Goal: Use online tool/utility: Utilize a website feature to perform a specific function

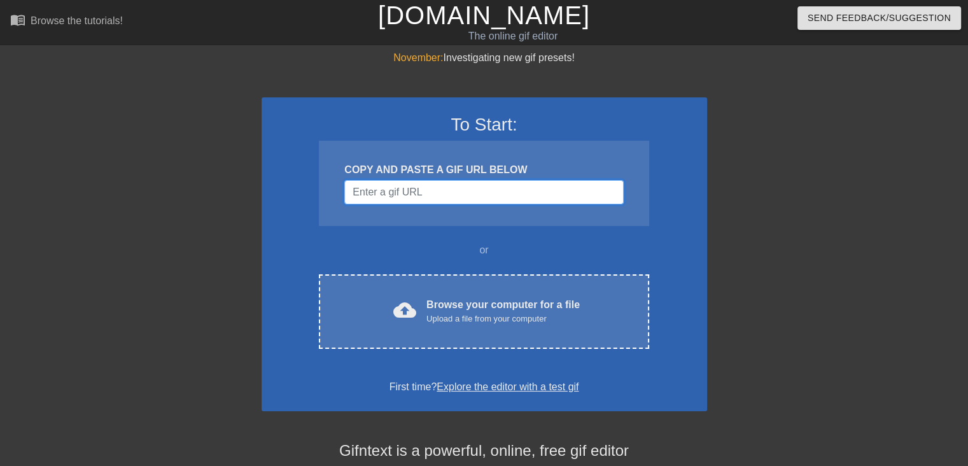
click at [432, 193] on input "Username" at bounding box center [483, 192] width 279 height 24
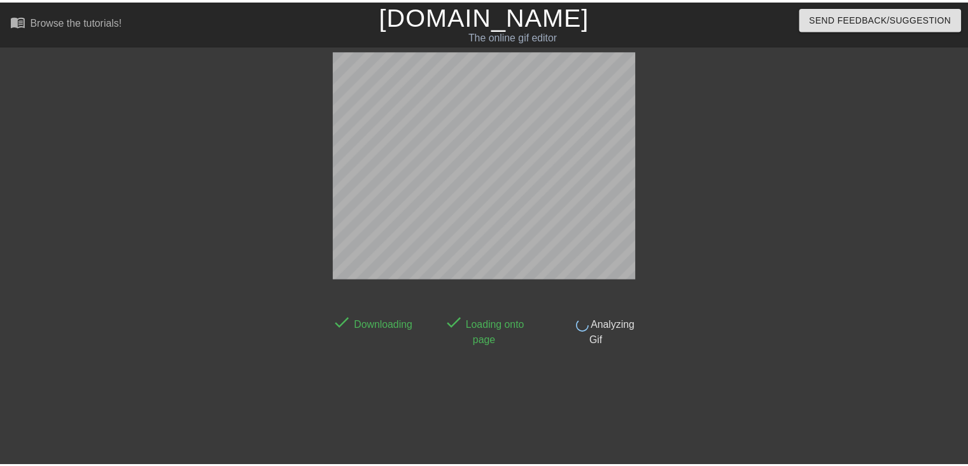
scroll to position [31, 0]
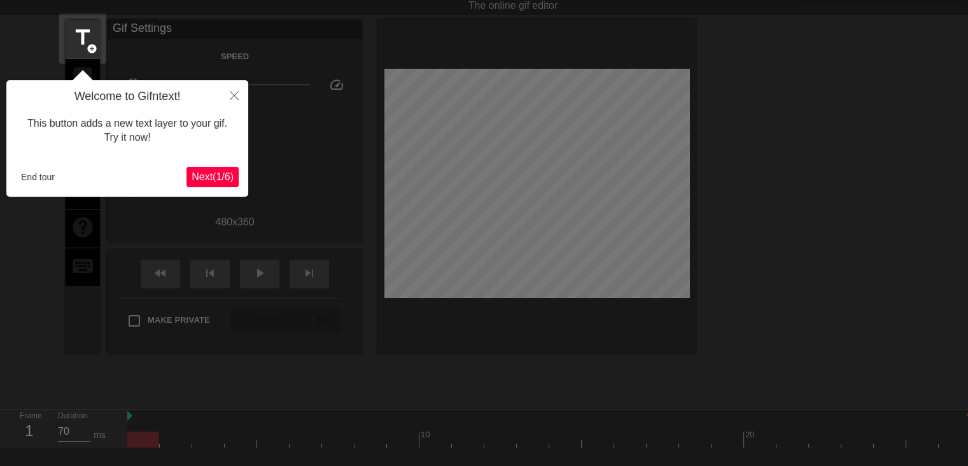
click at [213, 179] on span "Next ( 1 / 6 )" at bounding box center [213, 176] width 42 height 11
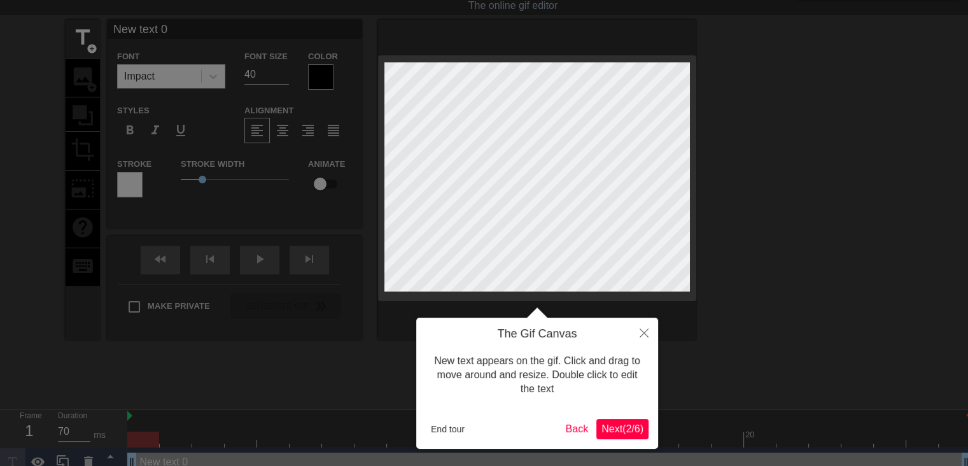
scroll to position [0, 0]
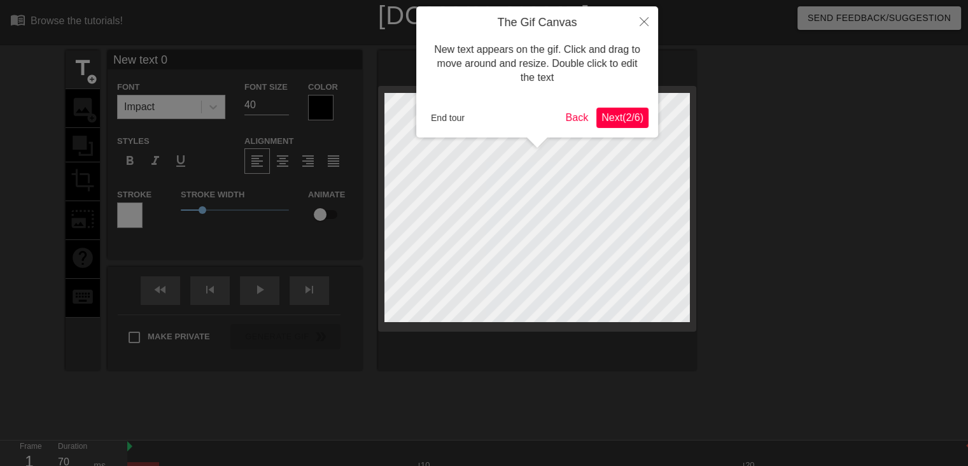
click at [630, 125] on button "Next ( 2 / 6 )" at bounding box center [622, 118] width 52 height 20
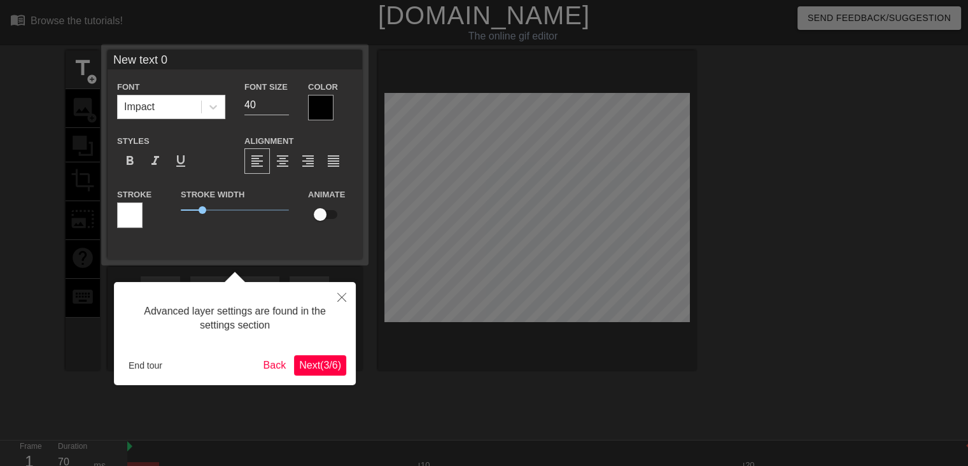
scroll to position [31, 0]
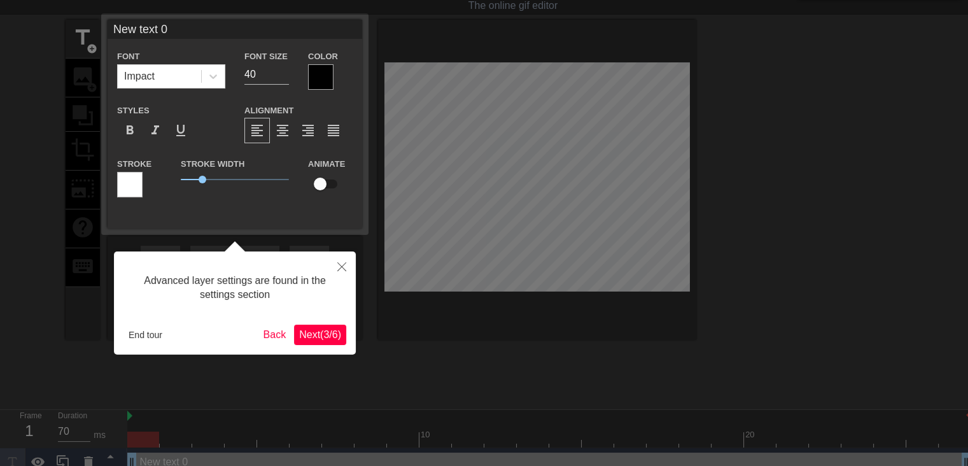
click at [326, 327] on button "Next ( 3 / 6 )" at bounding box center [320, 335] width 52 height 20
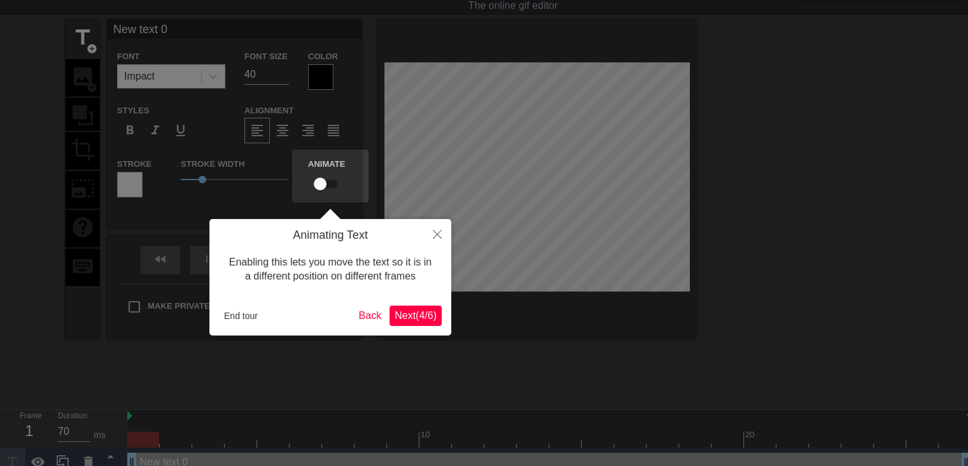
scroll to position [0, 0]
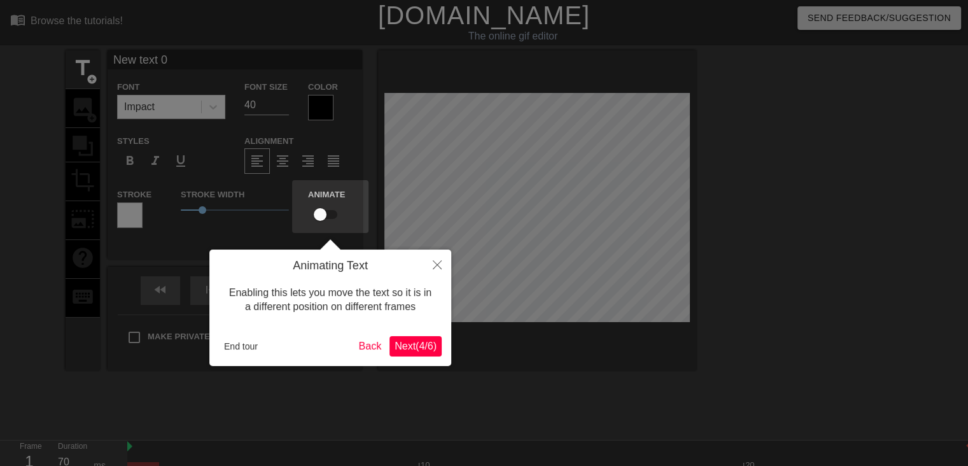
click at [425, 343] on span "Next ( 4 / 6 )" at bounding box center [416, 346] width 42 height 11
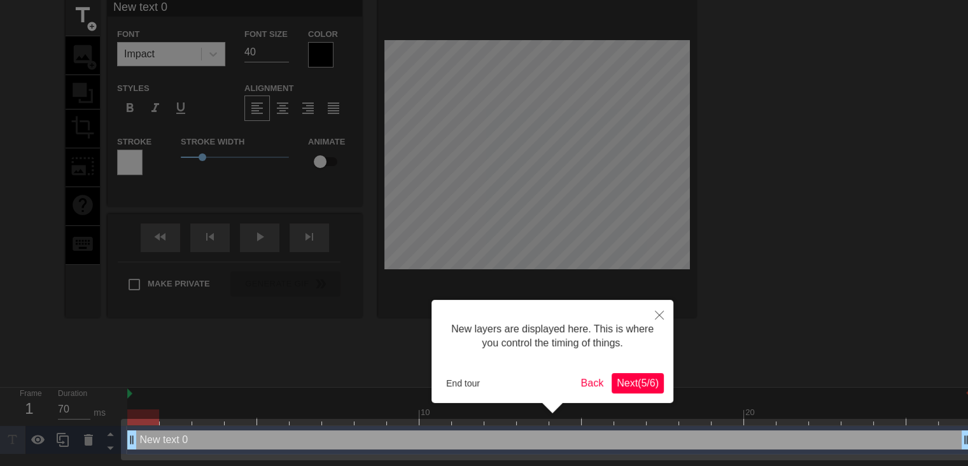
click at [625, 384] on span "Next ( 5 / 6 )" at bounding box center [638, 383] width 42 height 11
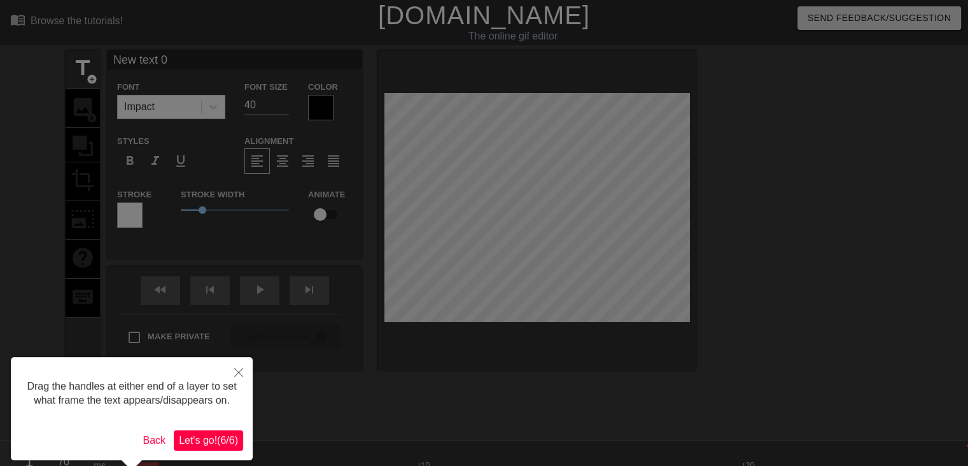
click at [207, 435] on span "Let's go! ( 6 / 6 )" at bounding box center [208, 440] width 59 height 11
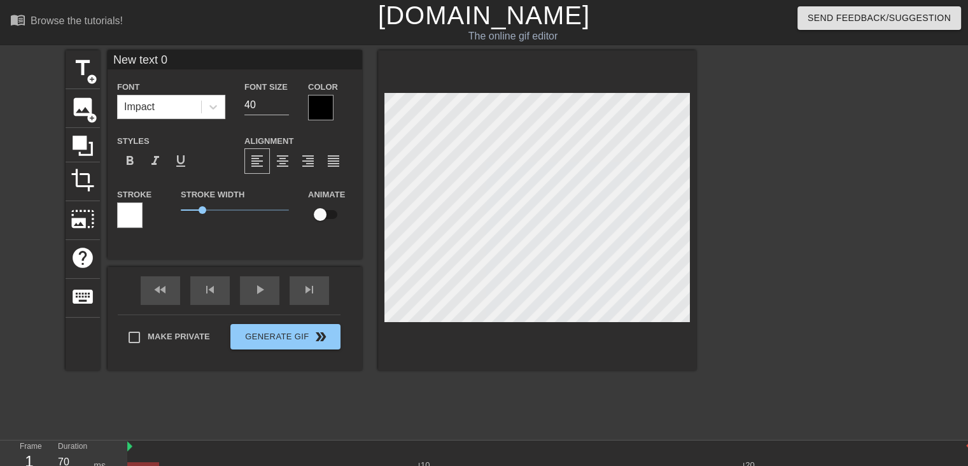
type input "New tet 0"
type textarea "New tet 0"
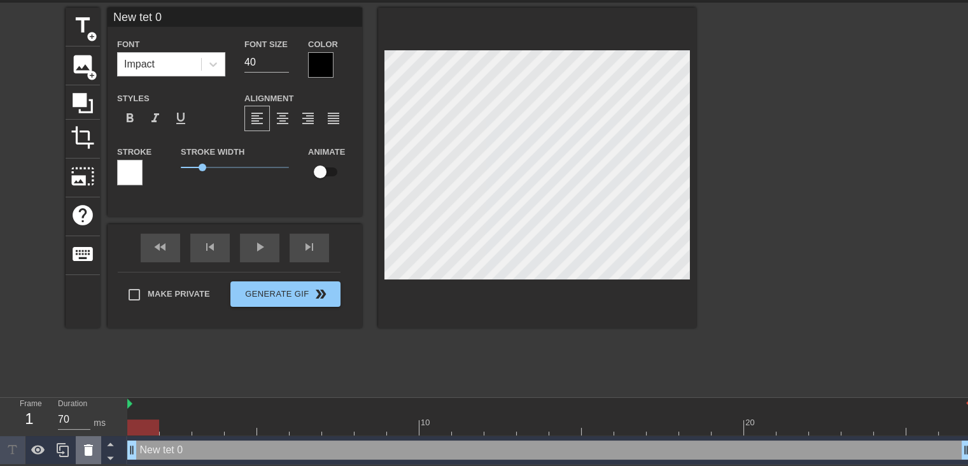
click at [84, 449] on icon at bounding box center [88, 449] width 15 height 15
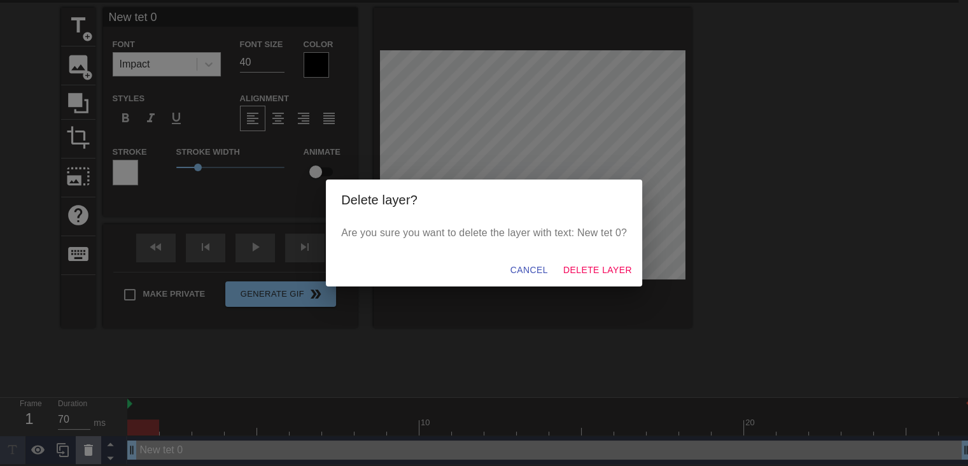
scroll to position [34, 0]
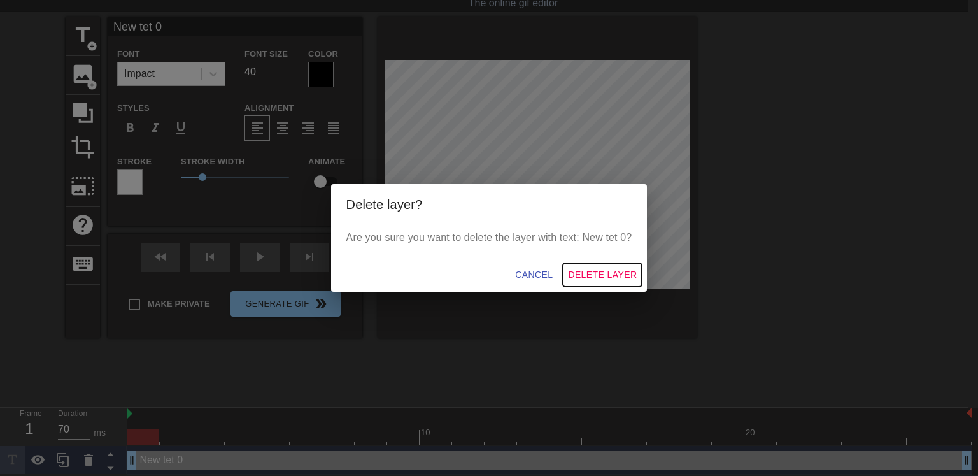
click at [603, 276] on span "Delete Layer" at bounding box center [602, 275] width 69 height 16
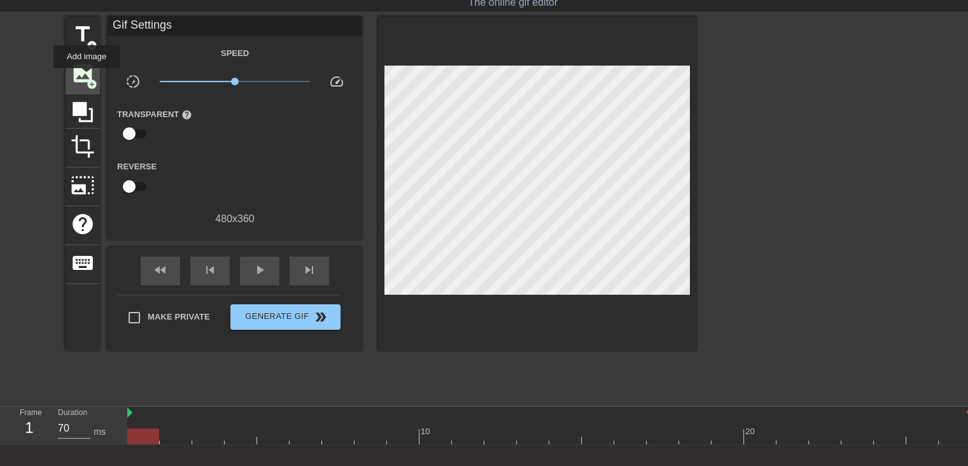
click at [87, 79] on span "add_circle" at bounding box center [92, 84] width 11 height 11
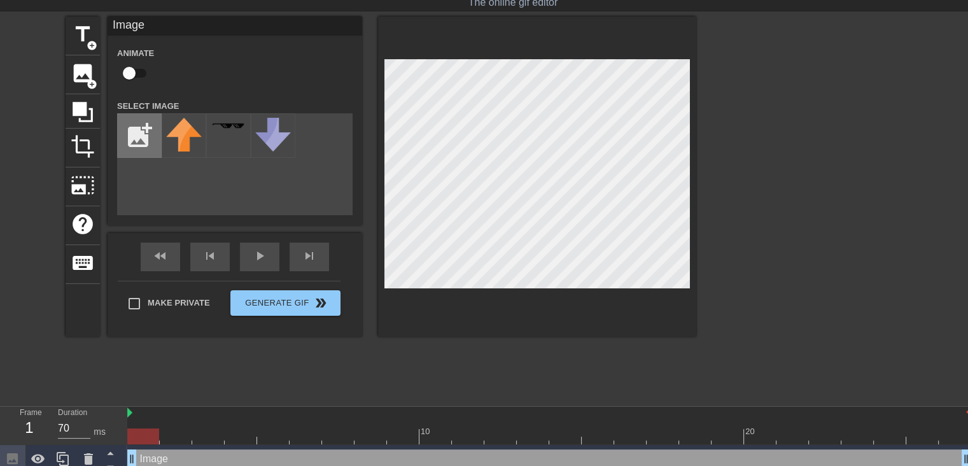
click at [145, 139] on input "file" at bounding box center [139, 135] width 43 height 43
type input "C:\fakepath\PIT.jpg"
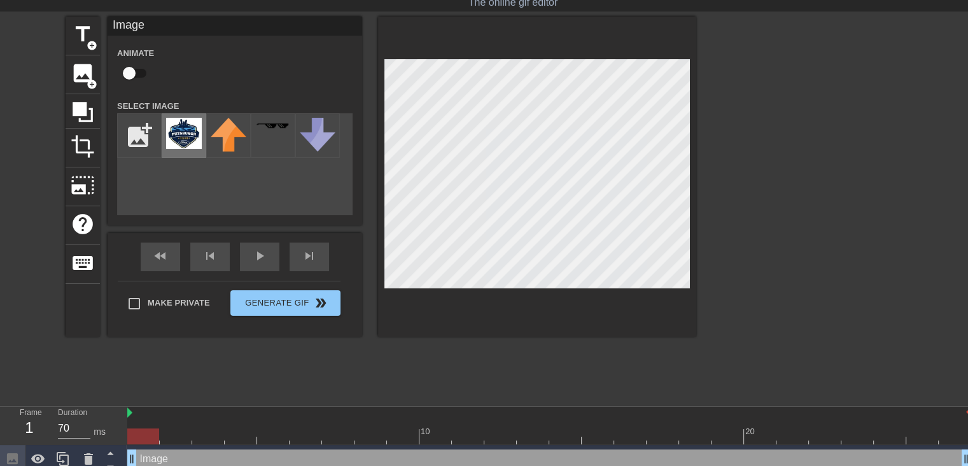
click at [171, 125] on img at bounding box center [184, 133] width 36 height 31
click at [92, 188] on span "photo_size_select_large" at bounding box center [83, 185] width 24 height 24
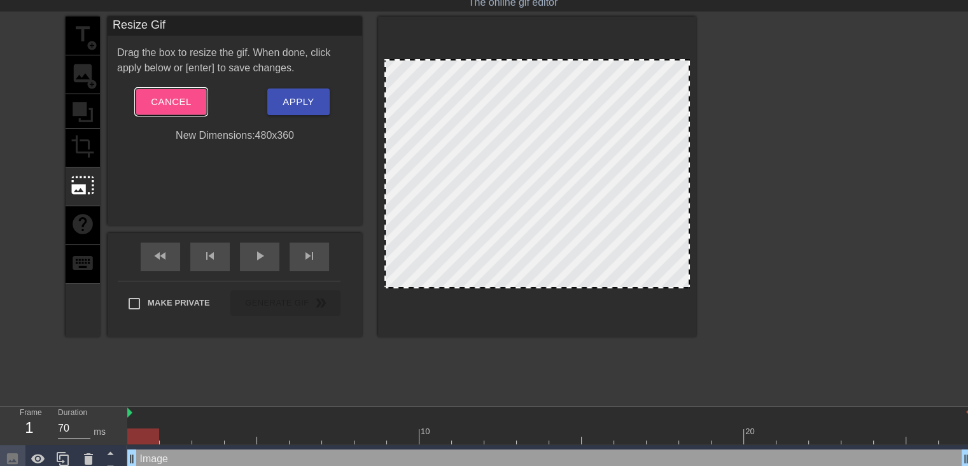
click at [193, 105] on button "Cancel" at bounding box center [171, 101] width 71 height 27
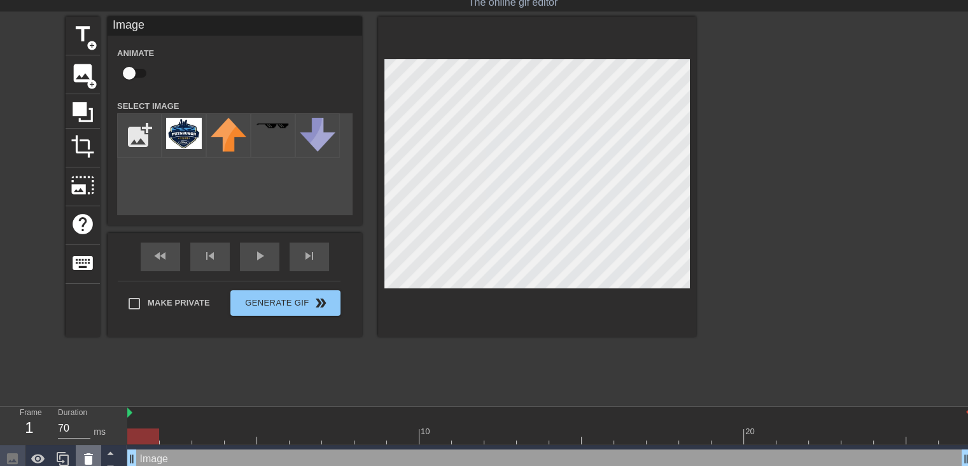
click at [89, 455] on icon at bounding box center [88, 458] width 9 height 11
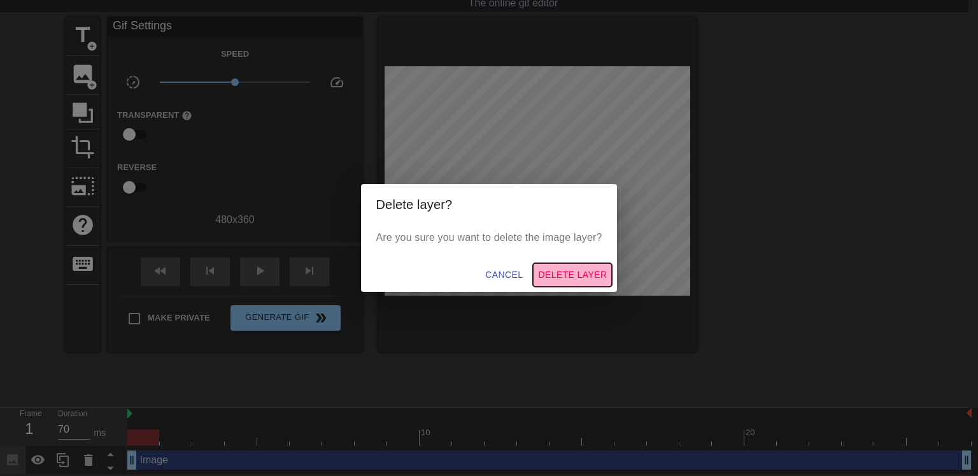
click at [573, 272] on span "Delete Layer" at bounding box center [572, 275] width 69 height 16
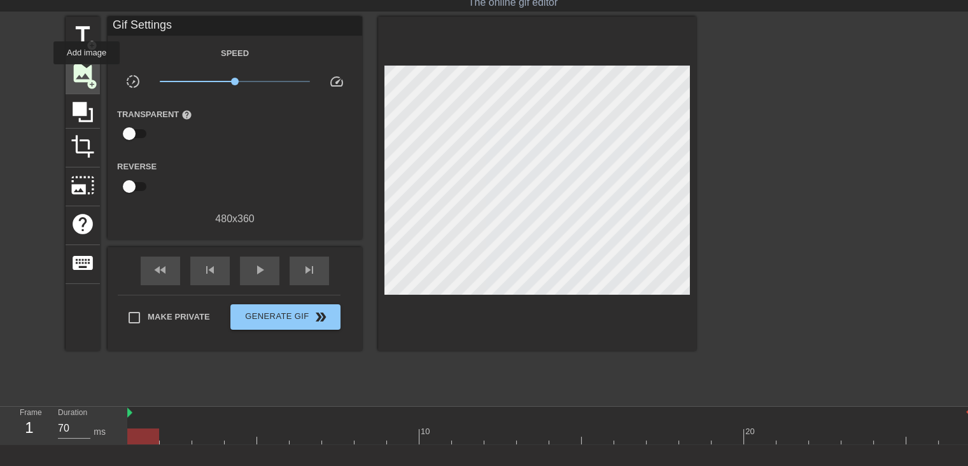
click at [87, 73] on span "image" at bounding box center [83, 73] width 24 height 24
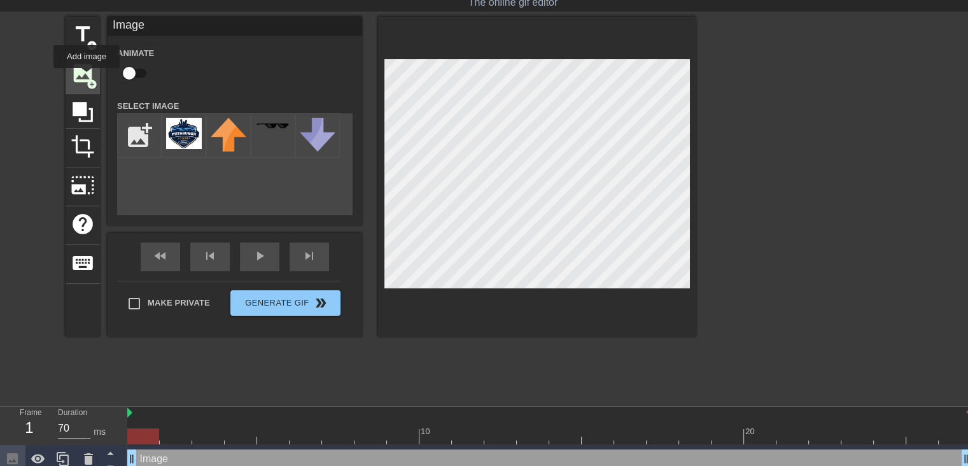
click at [87, 79] on span "add_circle" at bounding box center [92, 84] width 11 height 11
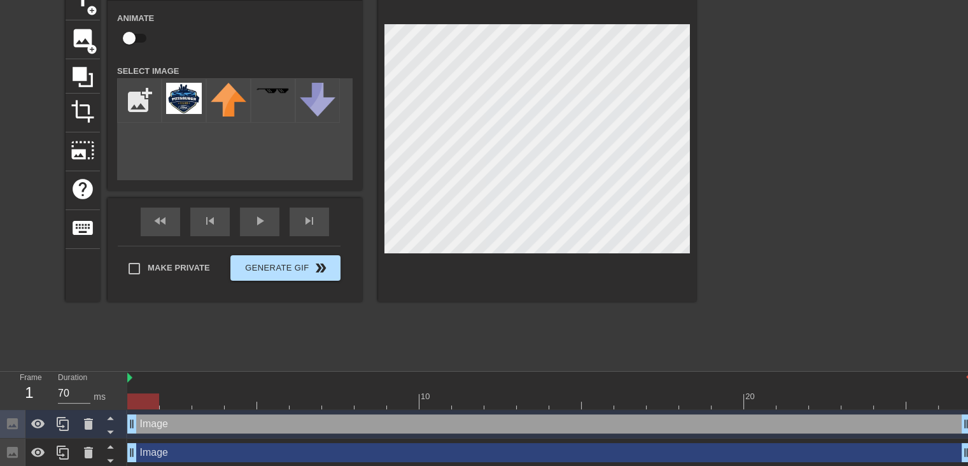
scroll to position [101, 0]
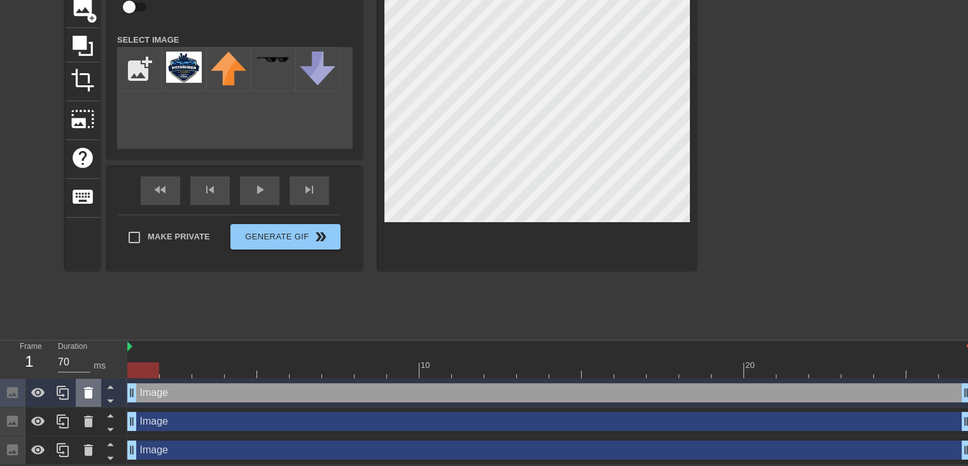
click at [83, 393] on icon at bounding box center [88, 392] width 15 height 15
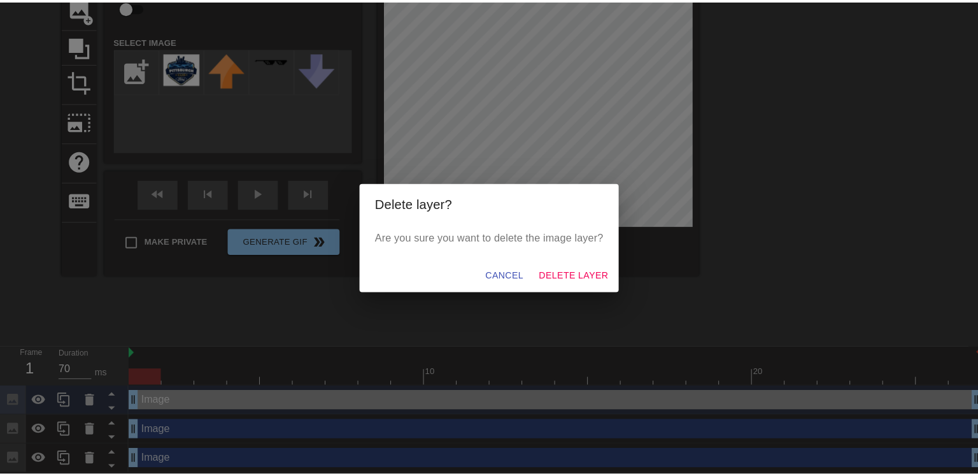
scroll to position [92, 0]
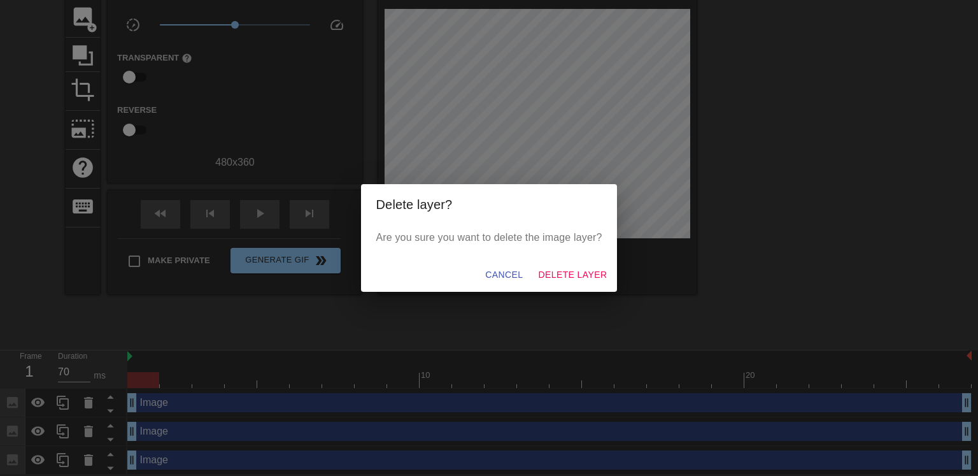
click at [563, 259] on div "Cancel Delete Layer" at bounding box center [489, 275] width 257 height 34
drag, startPoint x: 563, startPoint y: 274, endPoint x: 556, endPoint y: 278, distance: 7.4
click at [563, 274] on span "Delete Layer" at bounding box center [572, 275] width 69 height 16
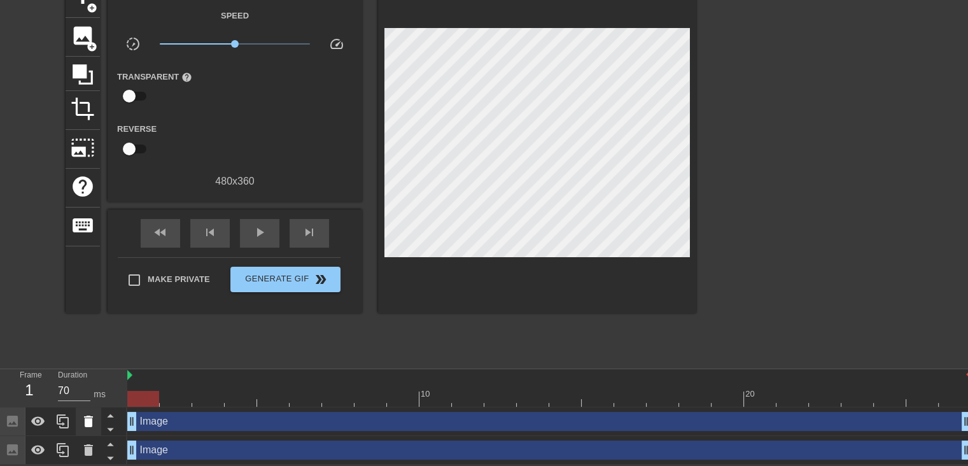
click at [87, 425] on icon at bounding box center [88, 421] width 9 height 11
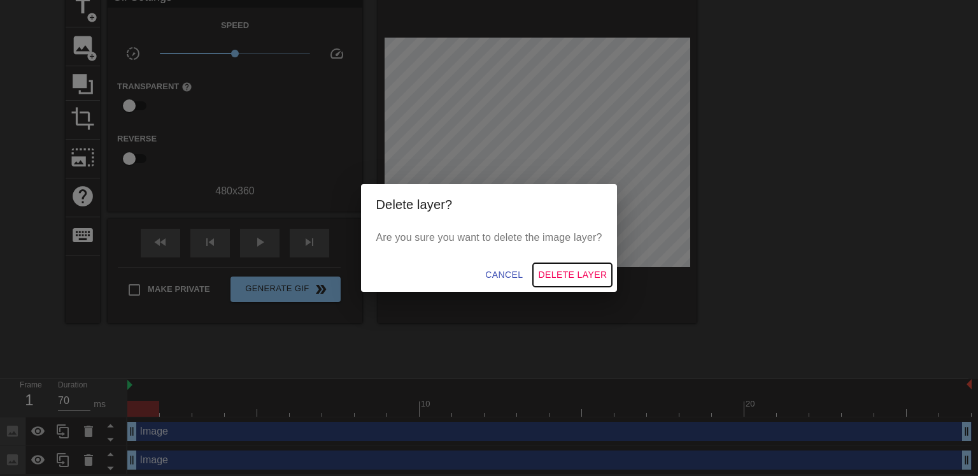
click at [598, 269] on span "Delete Layer" at bounding box center [572, 275] width 69 height 16
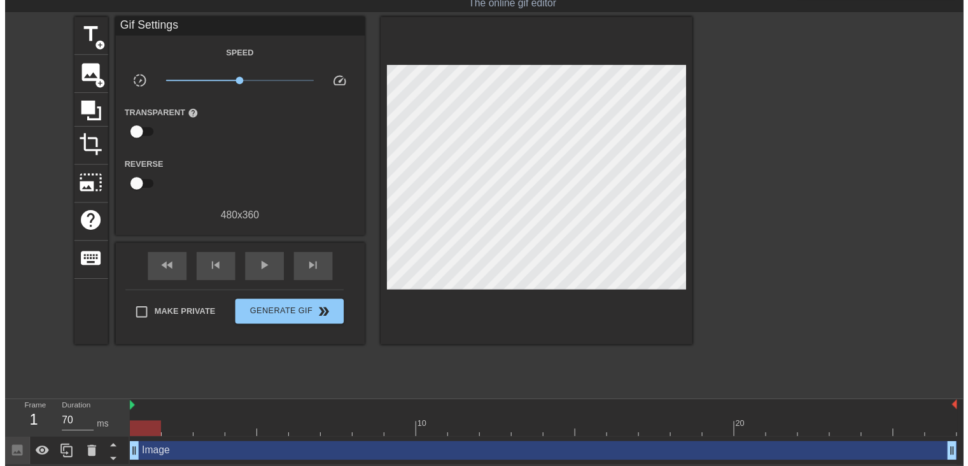
scroll to position [43, 0]
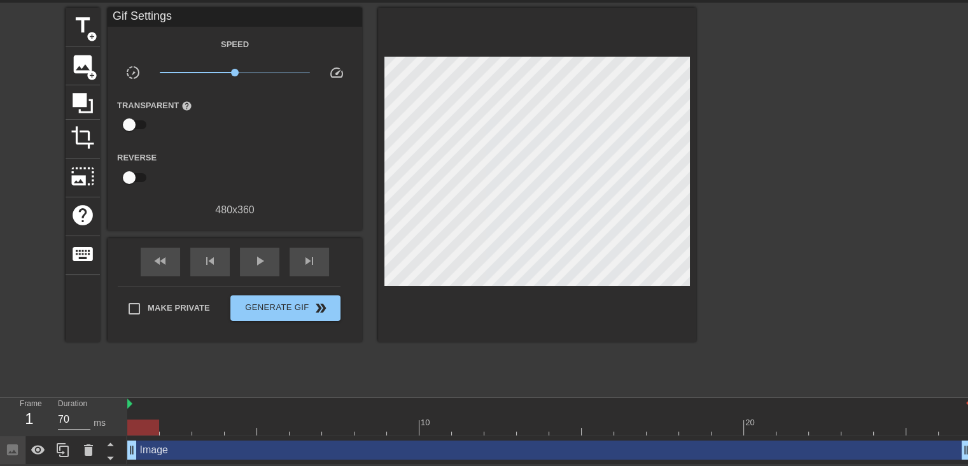
click at [193, 452] on div "Image drag_handle drag_handle" at bounding box center [549, 450] width 844 height 19
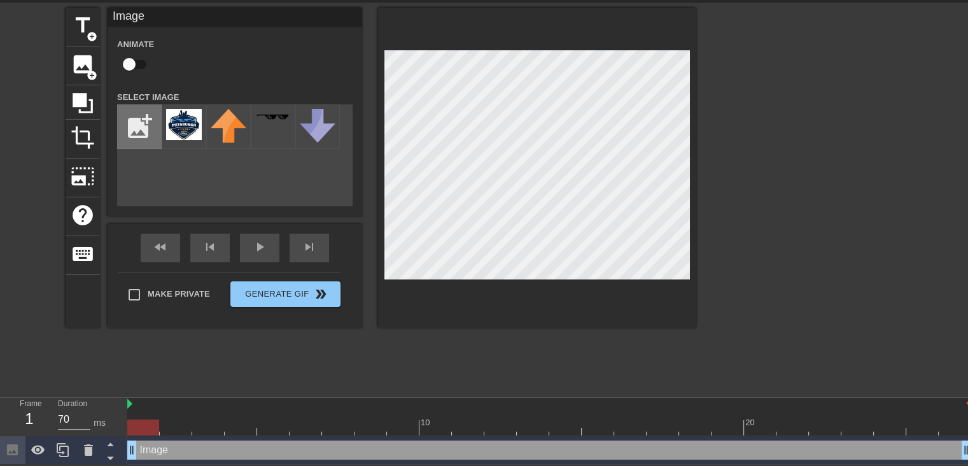
click at [137, 132] on input "file" at bounding box center [139, 126] width 43 height 43
type input "C:\fakepath\PIT-removebg-preview.png"
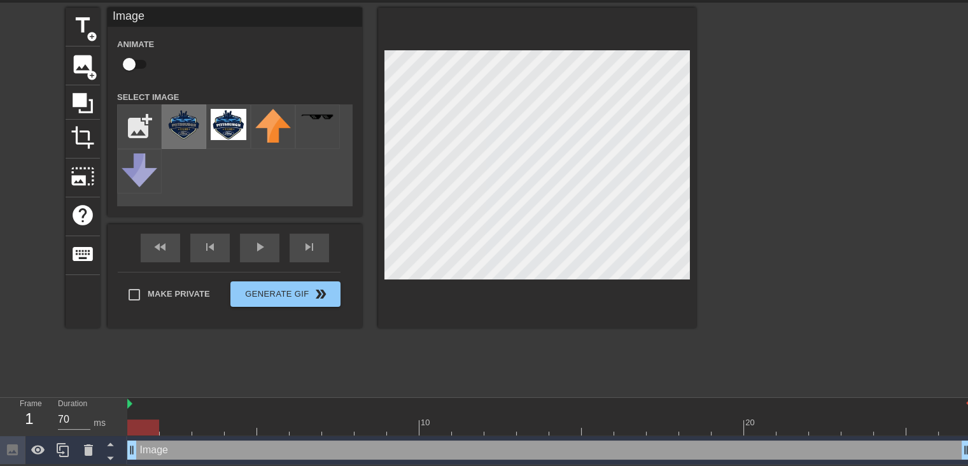
click at [178, 124] on img at bounding box center [184, 124] width 36 height 31
click at [89, 441] on div at bounding box center [88, 450] width 25 height 28
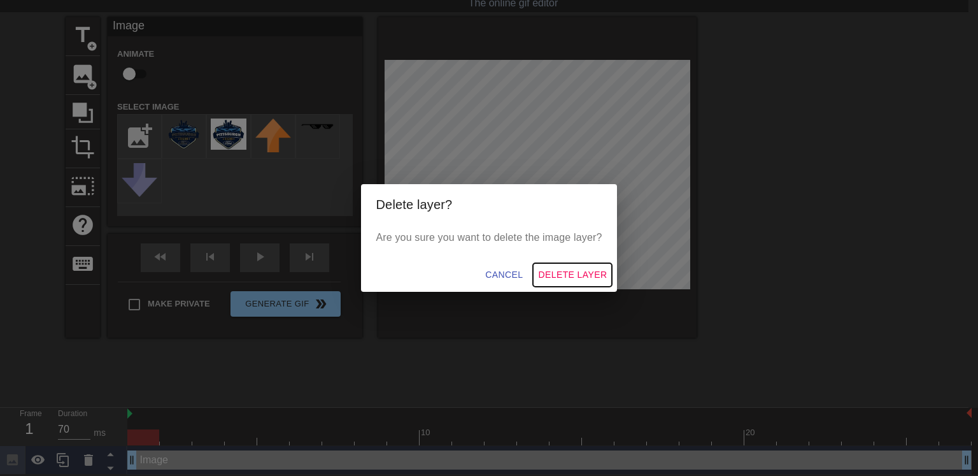
click at [575, 270] on span "Delete Layer" at bounding box center [572, 275] width 69 height 16
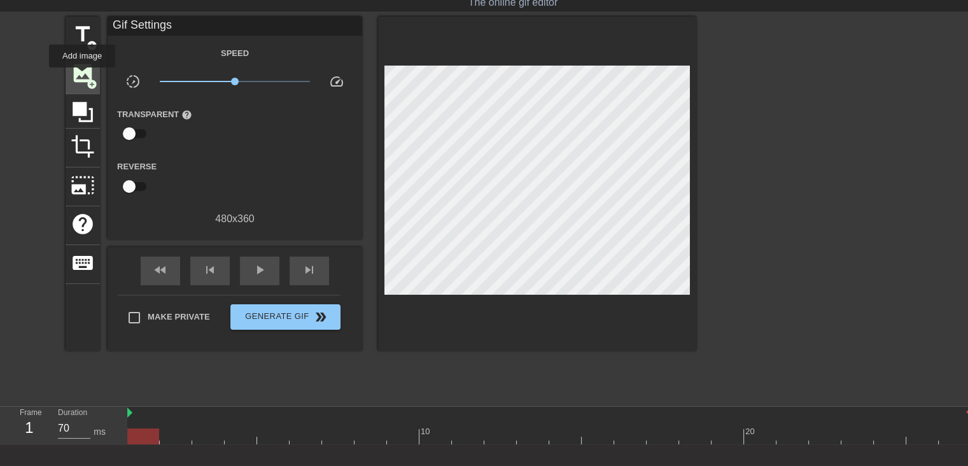
click at [82, 76] on span "image" at bounding box center [83, 73] width 24 height 24
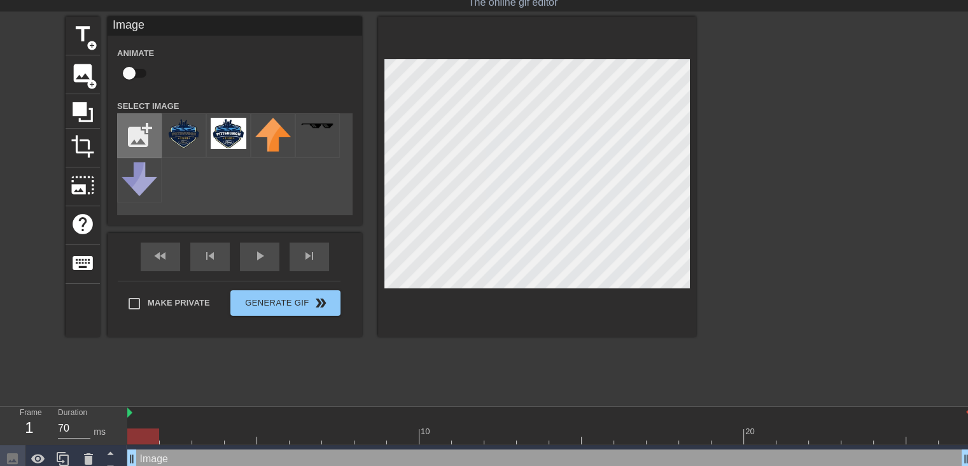
click at [118, 133] on input "file" at bounding box center [139, 135] width 43 height 43
type input "C:\fakepath\PIT.jpg"
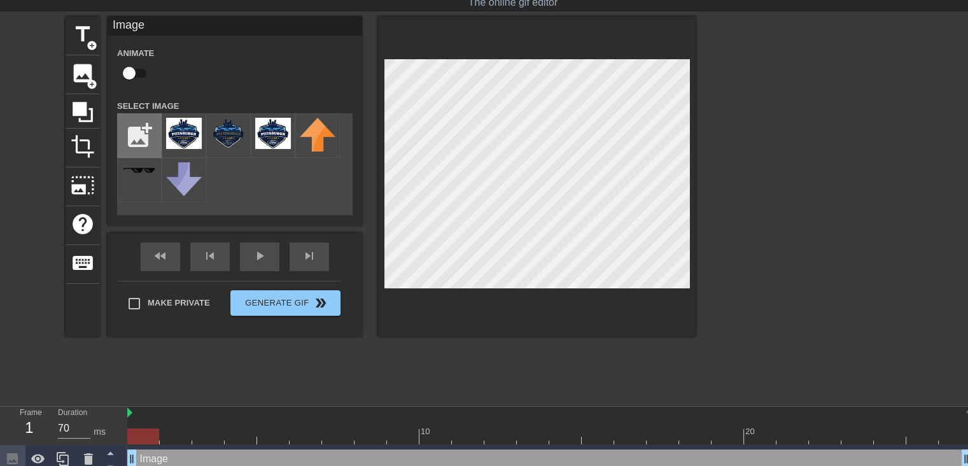
click at [147, 141] on input "file" at bounding box center [139, 135] width 43 height 43
click at [160, 150] on input "file" at bounding box center [139, 135] width 43 height 43
click at [130, 150] on input "file" at bounding box center [139, 135] width 43 height 43
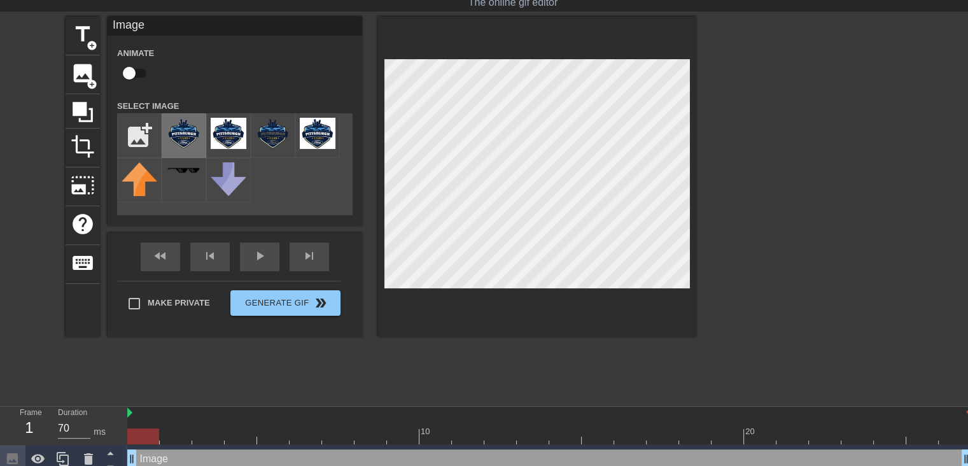
click at [194, 136] on img at bounding box center [184, 133] width 36 height 31
click at [150, 133] on input "file" at bounding box center [139, 135] width 43 height 43
type input "C:\fakepath\Ford_BlueAdvantage_Blue_Screen_RGB_v1.png"
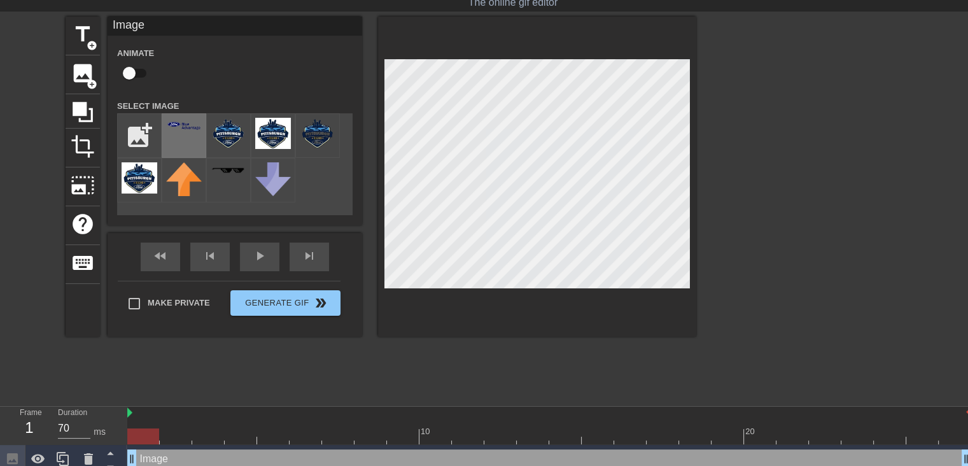
click at [185, 127] on img at bounding box center [184, 125] width 36 height 11
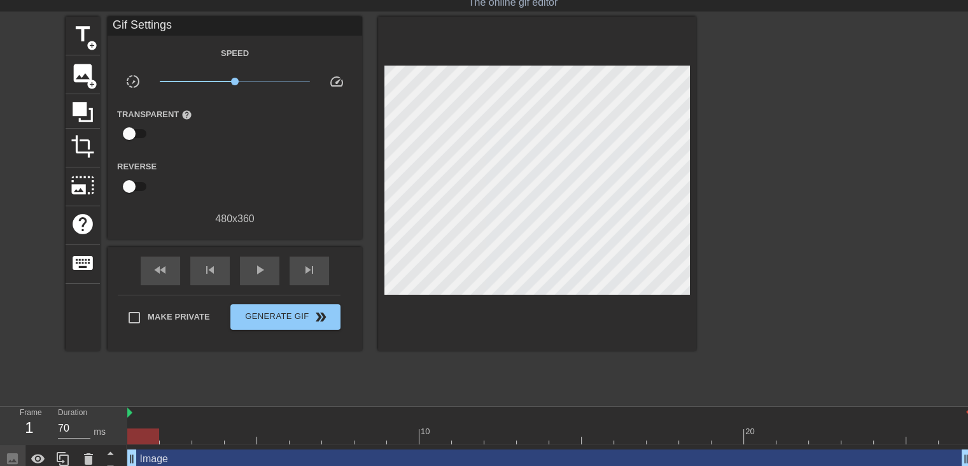
scroll to position [43, 0]
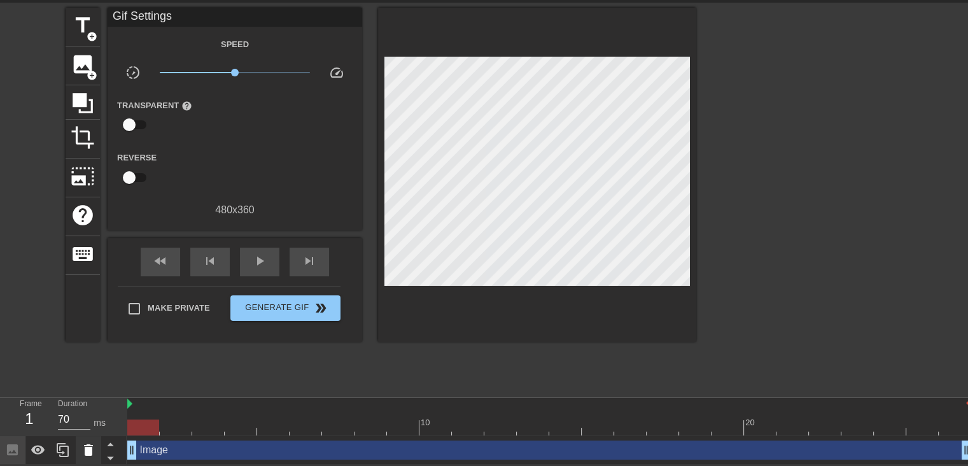
click at [95, 452] on icon at bounding box center [88, 449] width 15 height 15
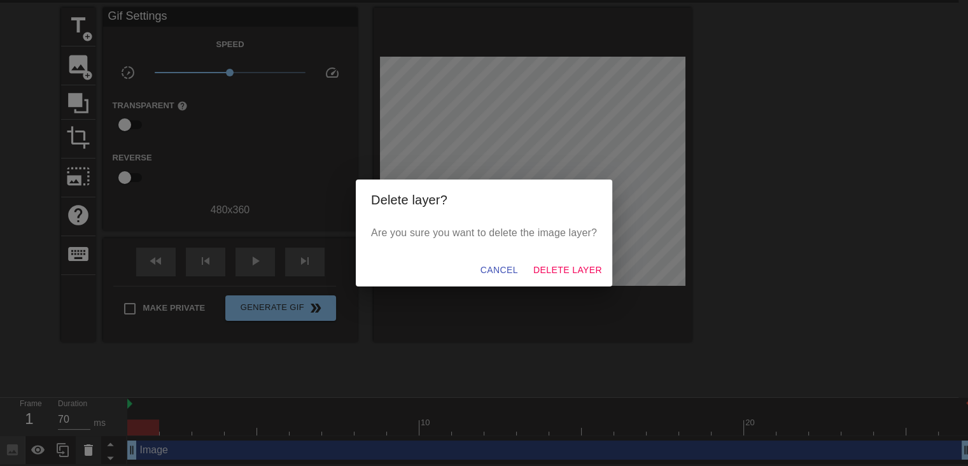
scroll to position [34, 0]
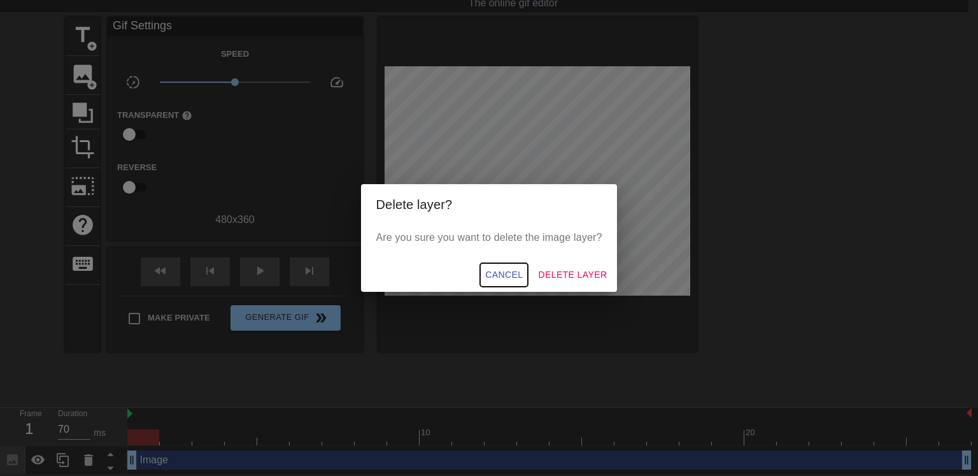
click at [506, 268] on span "Cancel" at bounding box center [504, 275] width 38 height 16
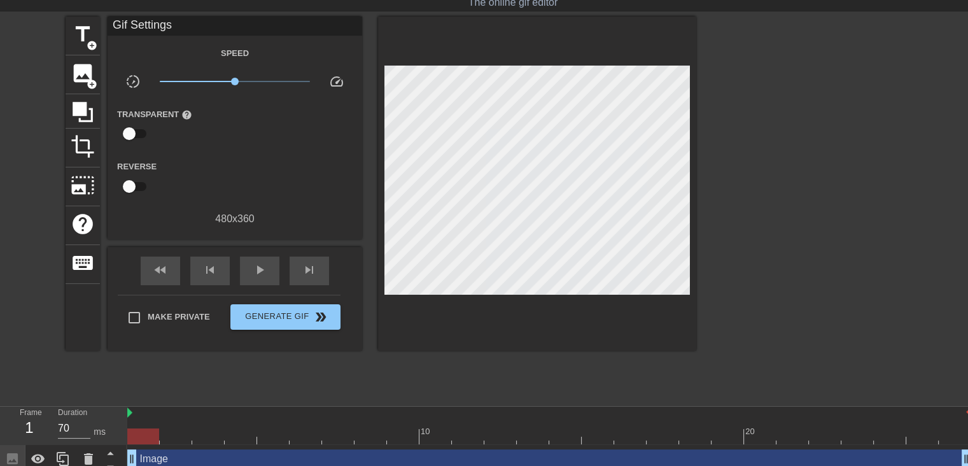
scroll to position [43, 0]
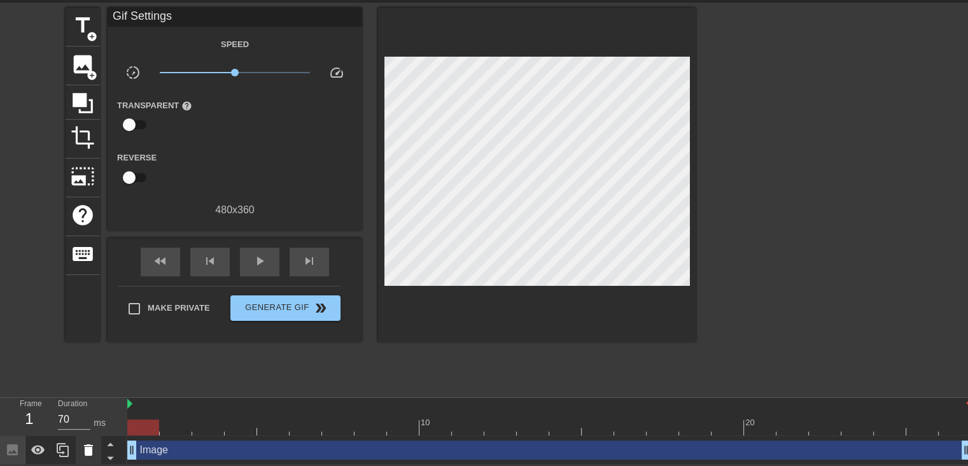
click at [89, 446] on icon at bounding box center [88, 449] width 9 height 11
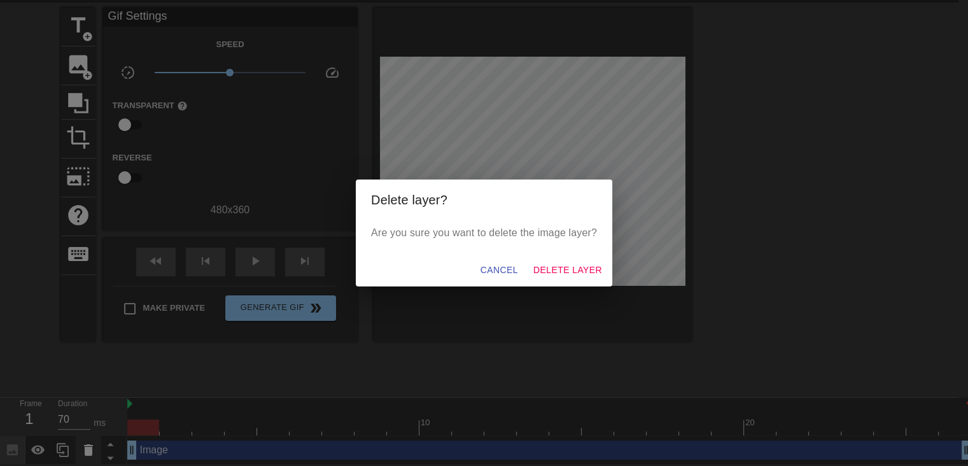
scroll to position [34, 0]
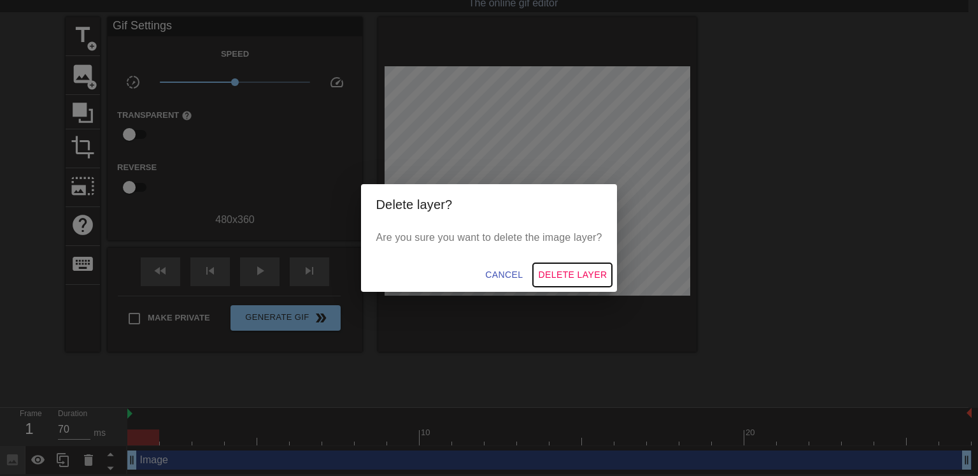
click at [574, 280] on span "Delete Layer" at bounding box center [572, 275] width 69 height 16
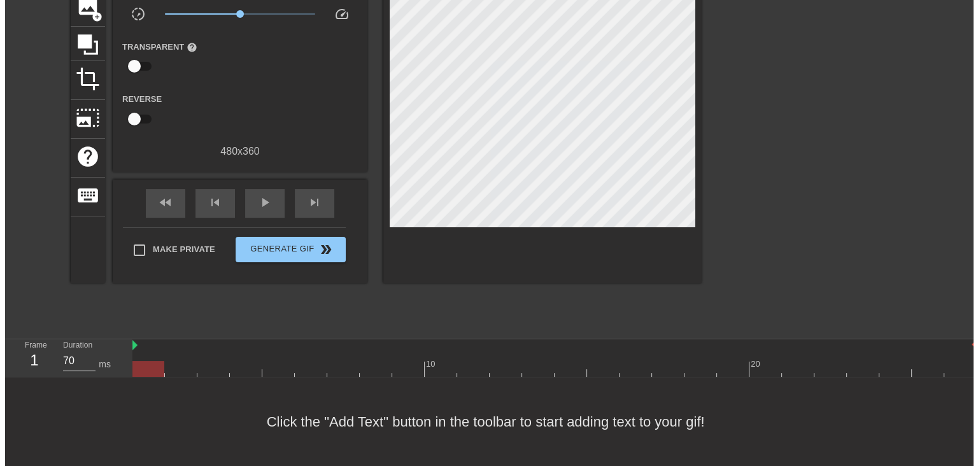
scroll to position [0, 0]
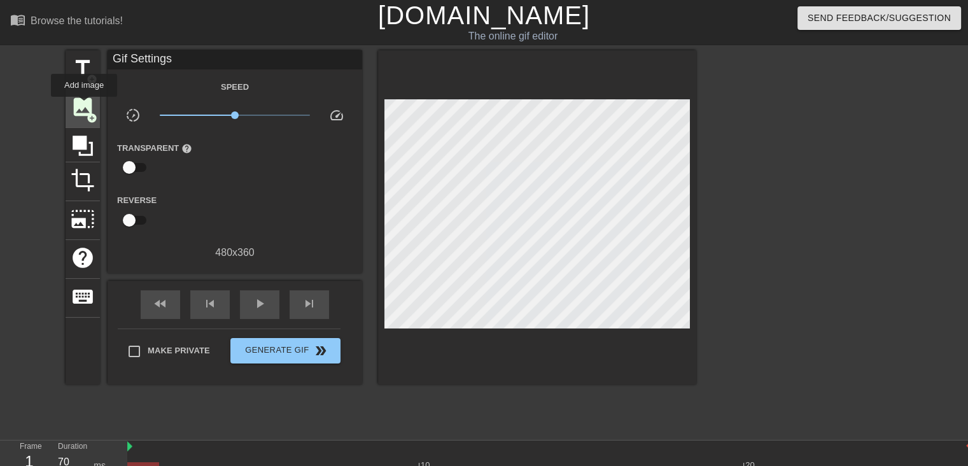
click at [84, 106] on span "image" at bounding box center [83, 107] width 24 height 24
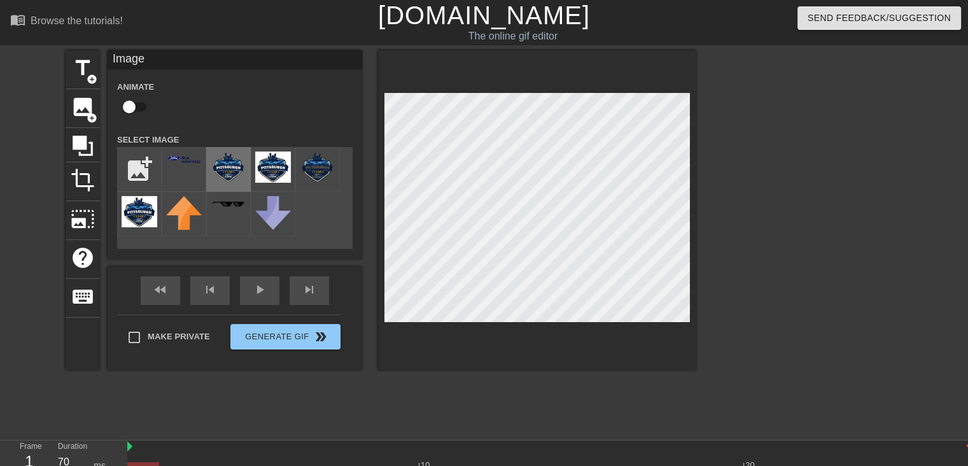
click at [222, 170] on img at bounding box center [229, 167] width 36 height 31
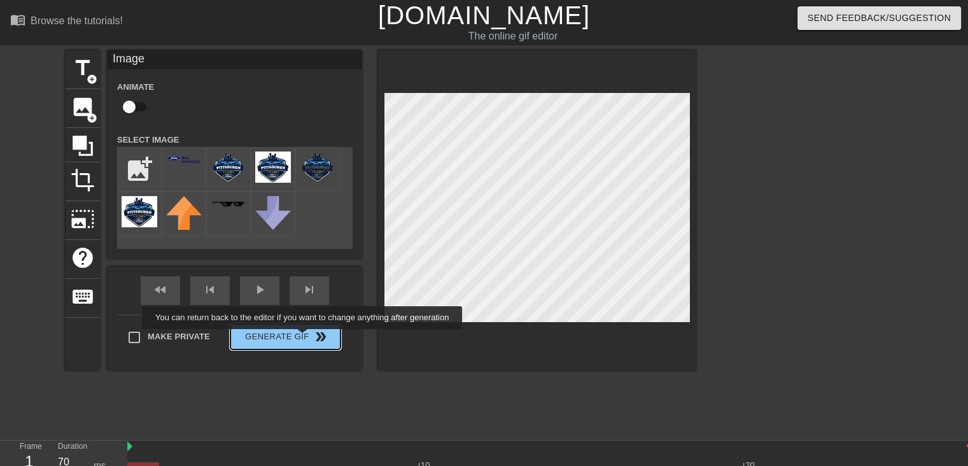
click at [304, 339] on button "Generate Gif double_arrow" at bounding box center [285, 336] width 110 height 25
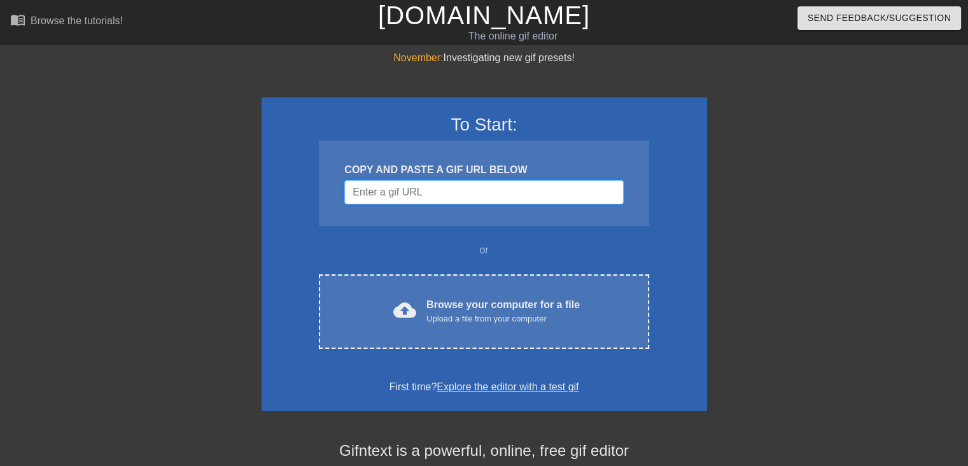
click at [423, 192] on input "Username" at bounding box center [483, 192] width 279 height 24
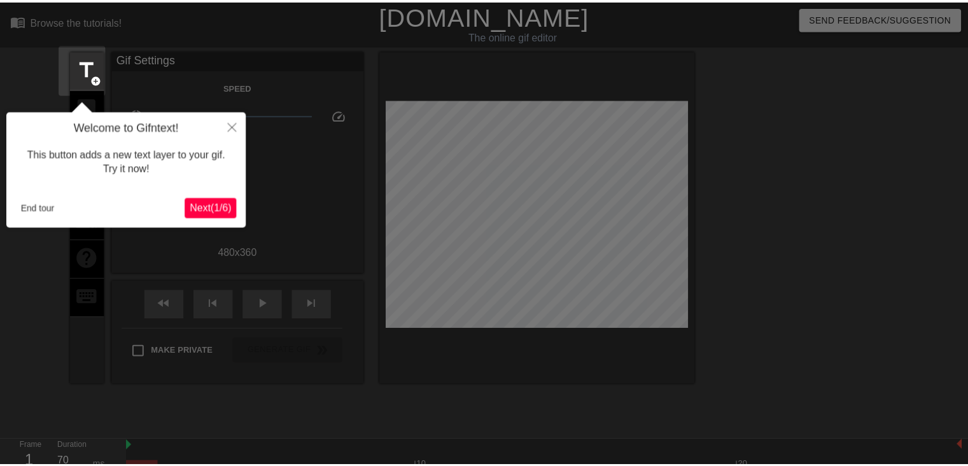
scroll to position [31, 0]
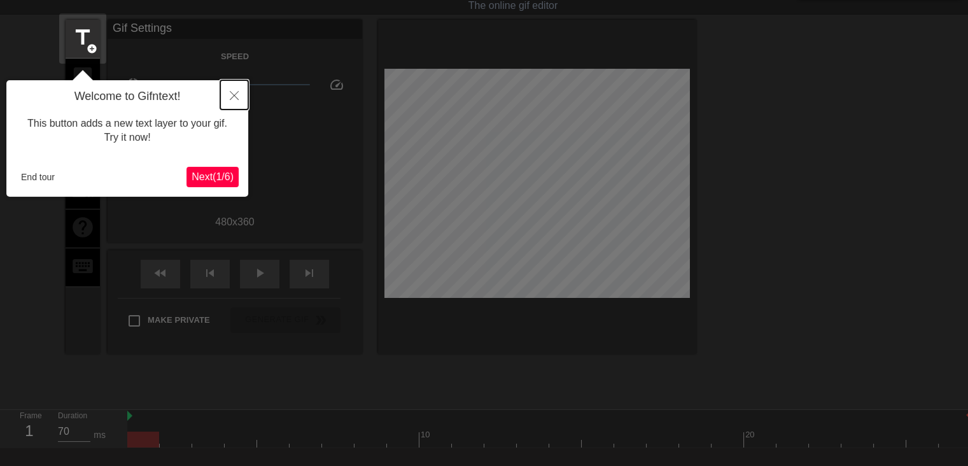
click at [232, 95] on icon "Close" at bounding box center [234, 95] width 9 height 9
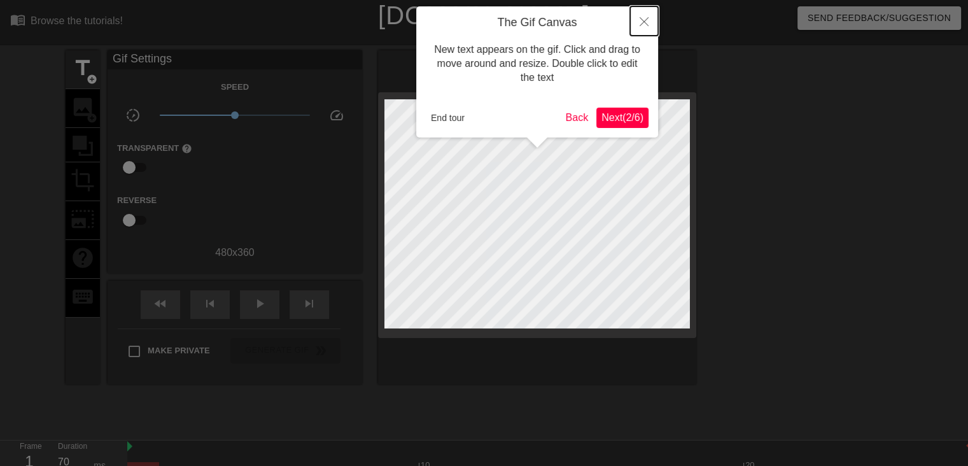
click at [644, 21] on icon "Close" at bounding box center [644, 21] width 9 height 9
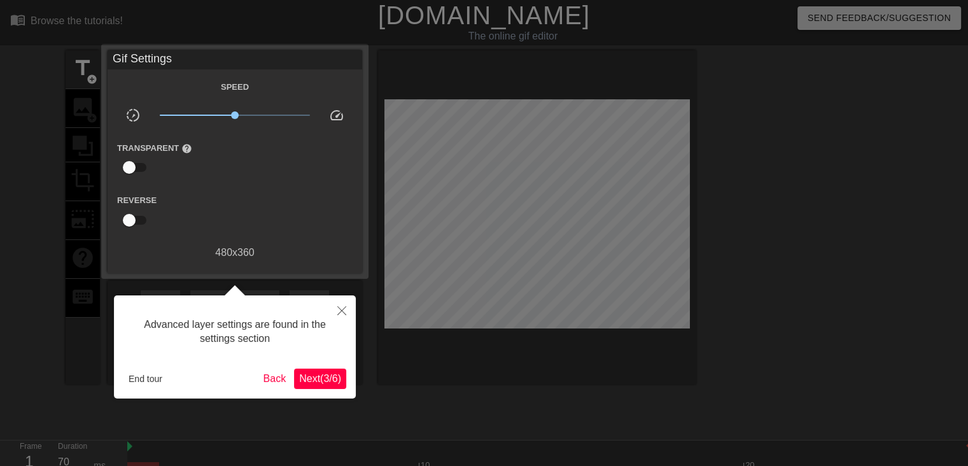
scroll to position [31, 0]
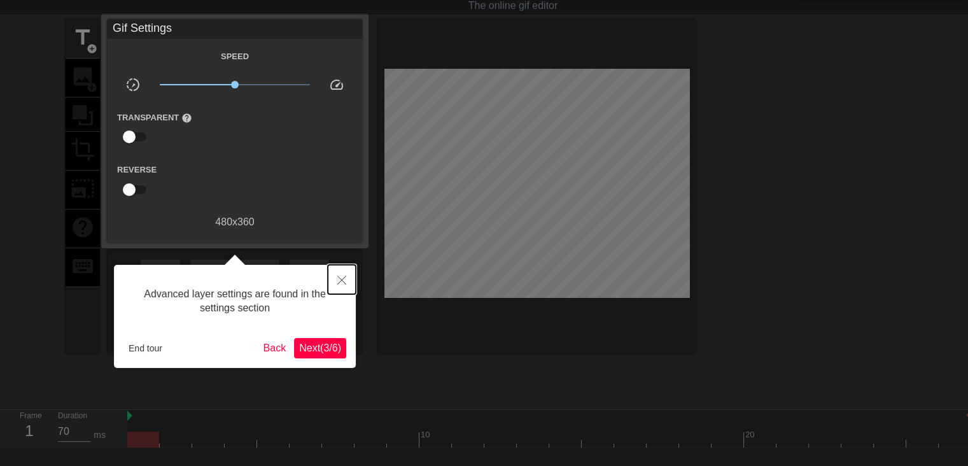
click at [330, 274] on button "Close" at bounding box center [342, 279] width 28 height 29
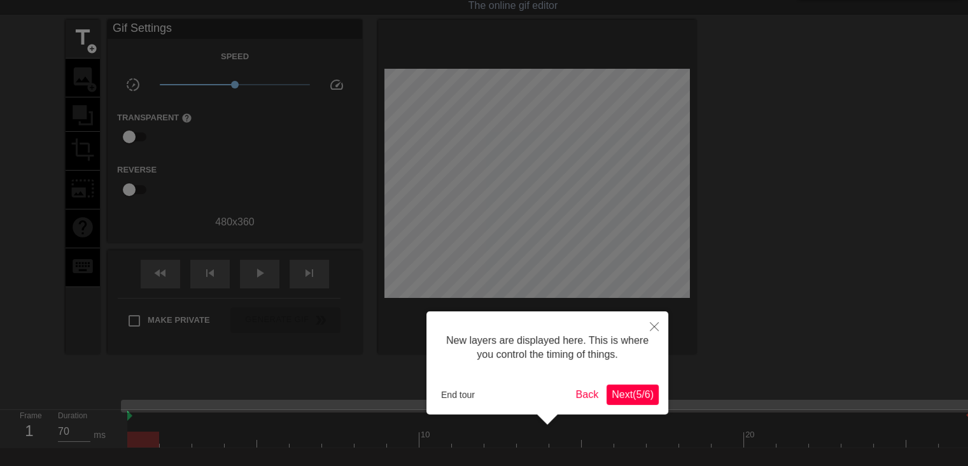
scroll to position [10, 0]
click at [653, 327] on icon "Close" at bounding box center [654, 326] width 9 height 9
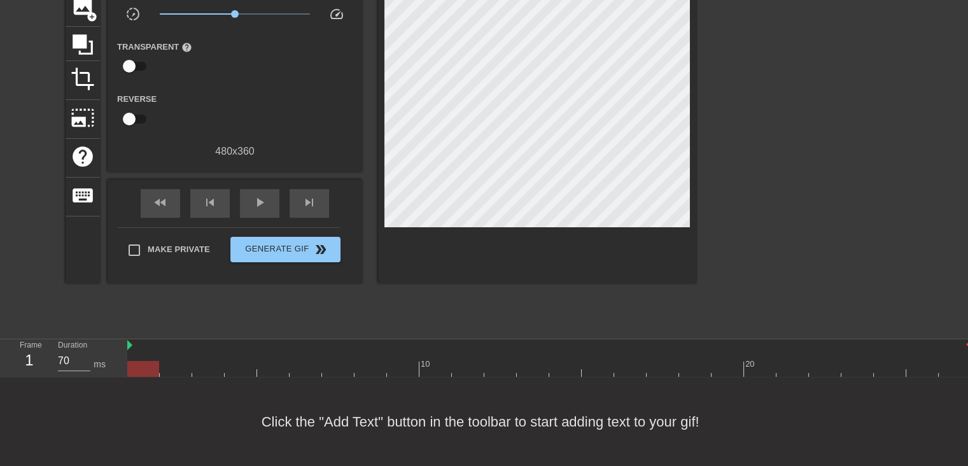
scroll to position [0, 0]
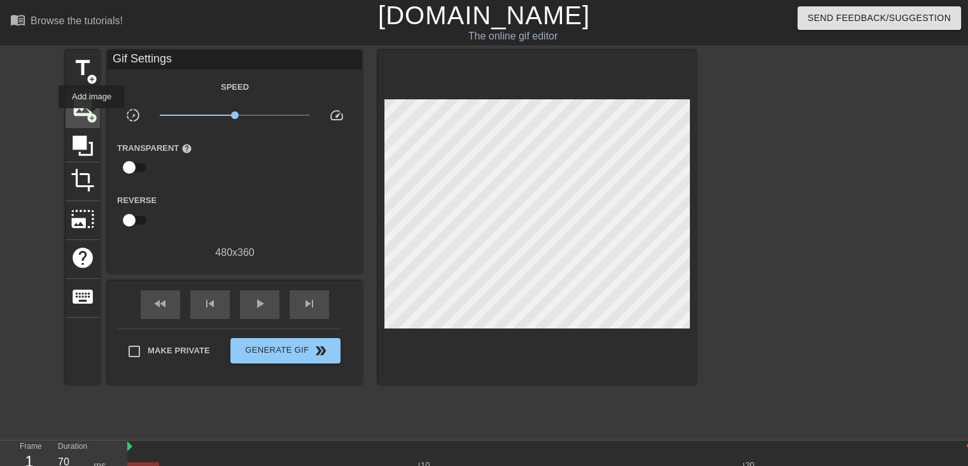
click at [92, 117] on span "add_circle" at bounding box center [92, 118] width 11 height 11
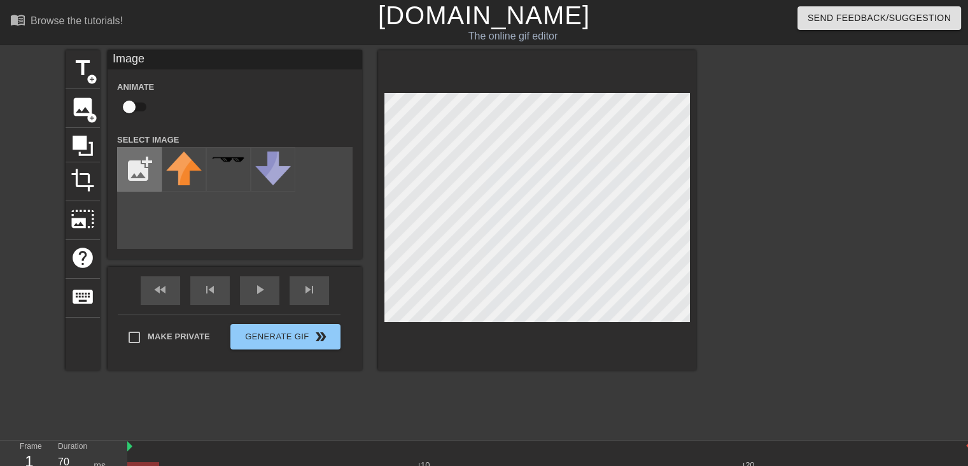
click at [131, 166] on input "file" at bounding box center [139, 169] width 43 height 43
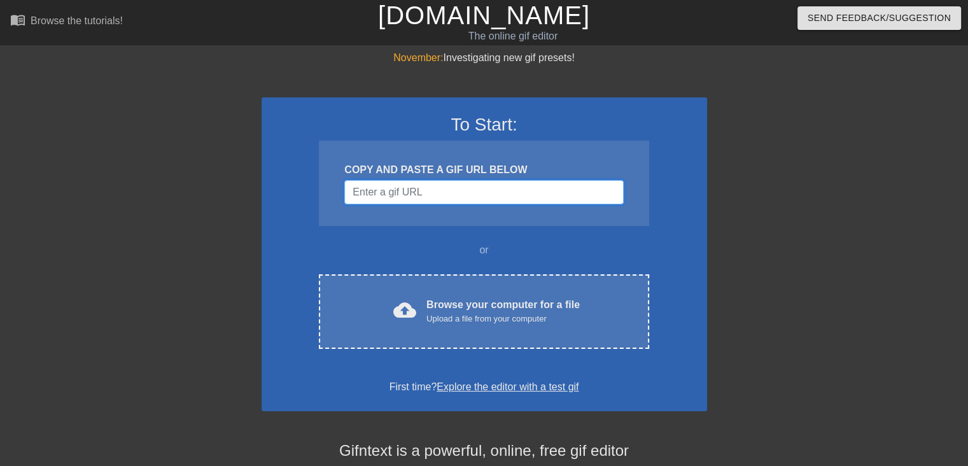
click at [410, 195] on input "Username" at bounding box center [483, 192] width 279 height 24
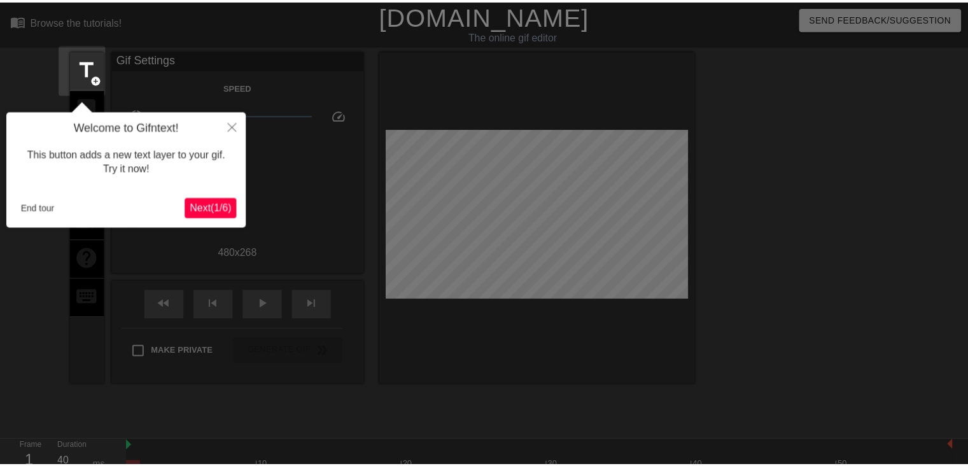
scroll to position [31, 0]
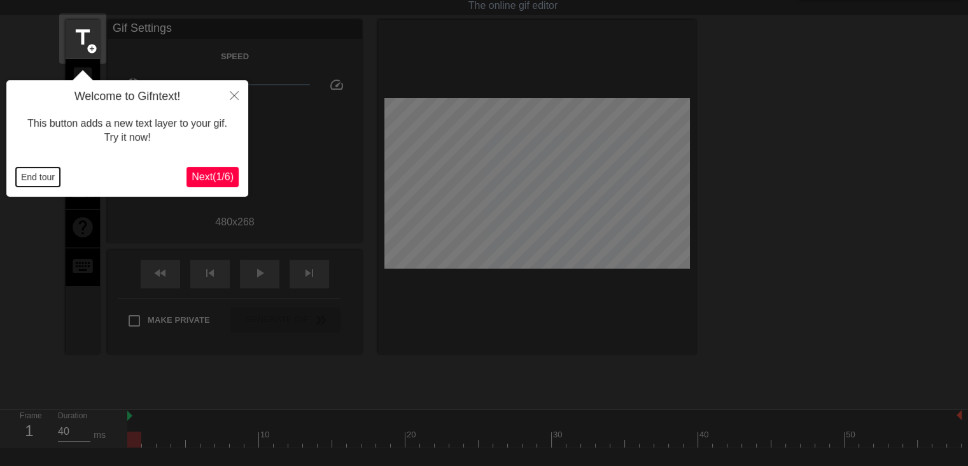
click at [29, 176] on button "End tour" at bounding box center [38, 176] width 44 height 19
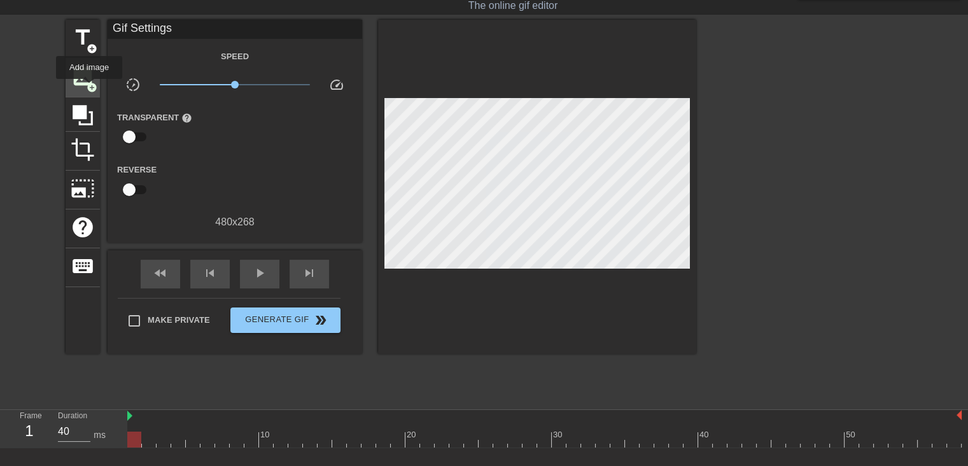
click at [87, 82] on span "add_circle" at bounding box center [92, 87] width 11 height 11
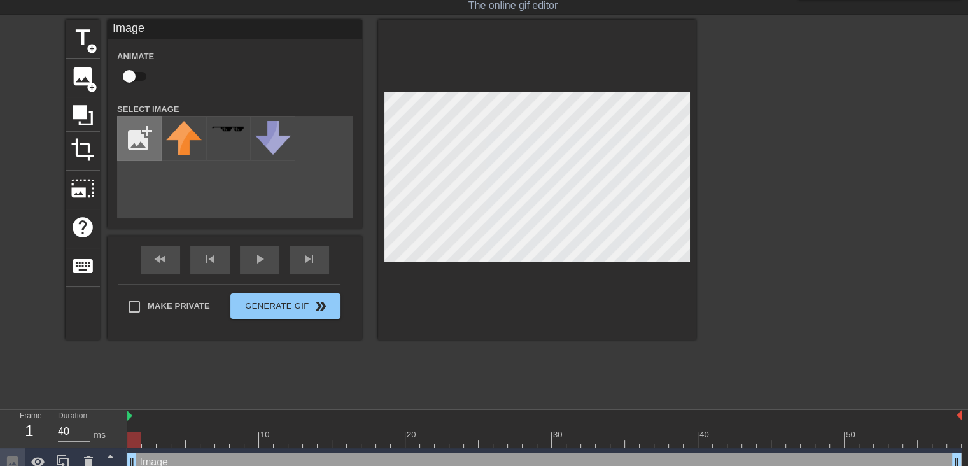
click at [138, 139] on input "file" at bounding box center [139, 138] width 43 height 43
type input "C:\fakepath\PIT(2).png"
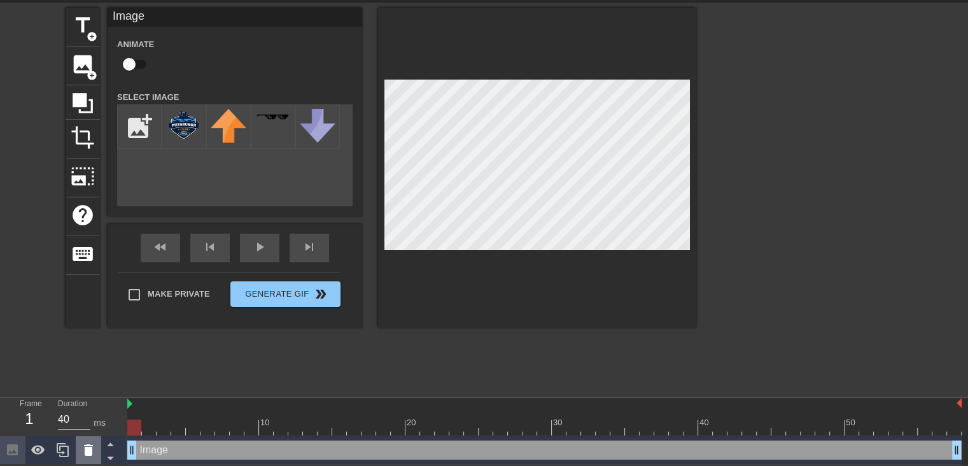
click at [90, 451] on icon at bounding box center [88, 449] width 9 height 11
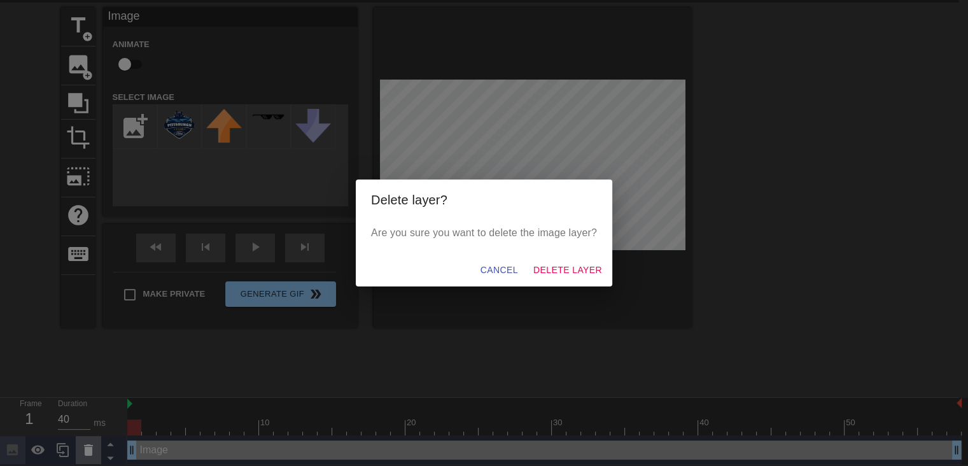
scroll to position [34, 0]
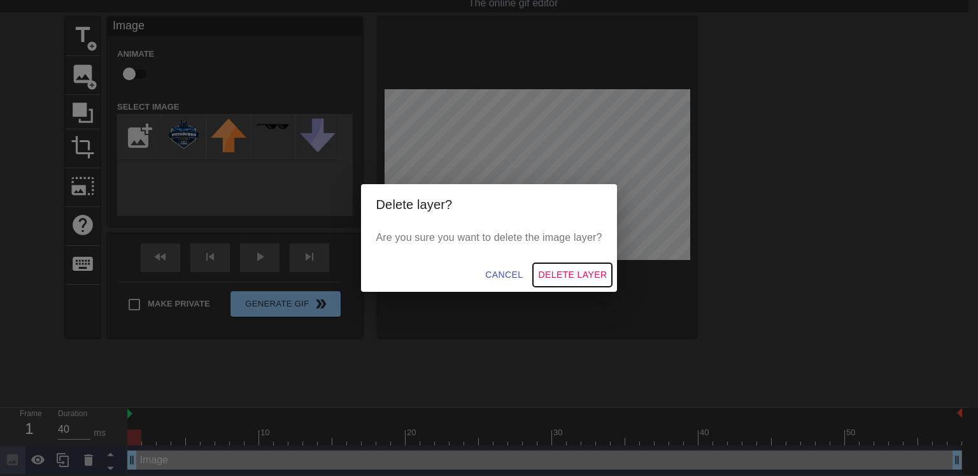
click at [564, 271] on span "Delete Layer" at bounding box center [572, 275] width 69 height 16
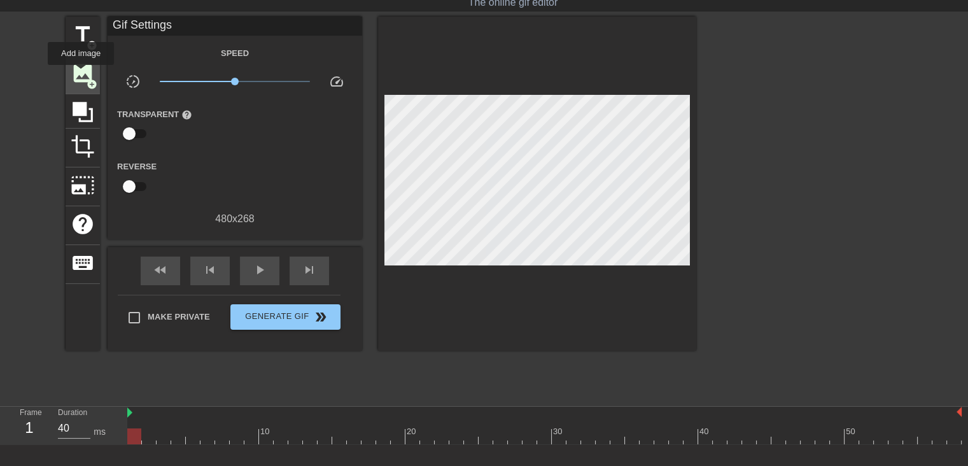
click at [80, 72] on span "image" at bounding box center [83, 73] width 24 height 24
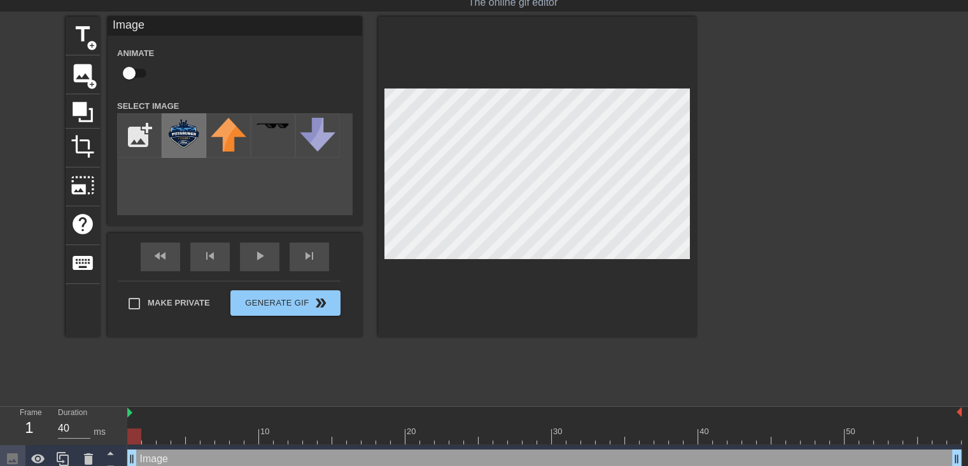
click at [175, 133] on img at bounding box center [184, 133] width 36 height 31
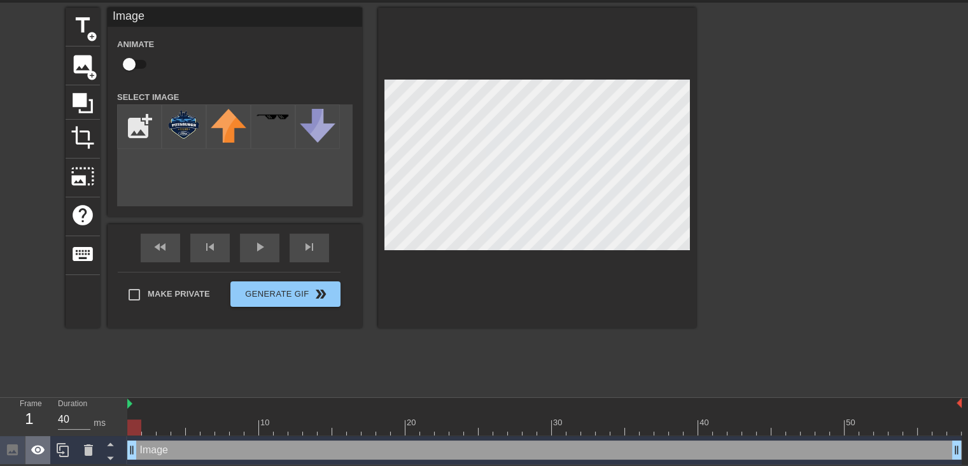
click at [37, 449] on icon at bounding box center [38, 450] width 14 height 10
click at [37, 449] on icon at bounding box center [38, 450] width 14 height 12
click at [36, 449] on icon at bounding box center [38, 450] width 14 height 10
drag, startPoint x: 131, startPoint y: 424, endPoint x: 147, endPoint y: 443, distance: 24.9
click at [148, 444] on div "10 20 30 40 50 Image drag_handle drag_handle" at bounding box center [547, 431] width 841 height 67
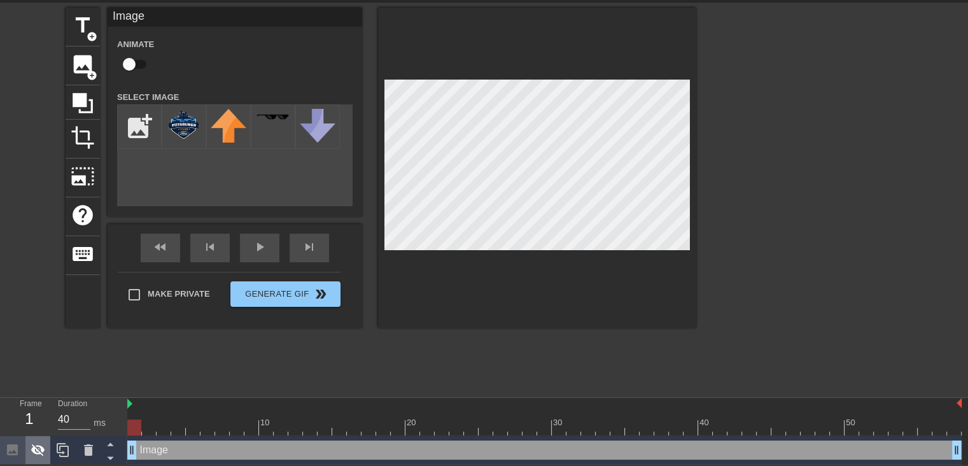
click at [38, 451] on icon at bounding box center [38, 449] width 15 height 15
click at [41, 444] on icon at bounding box center [38, 449] width 15 height 15
click at [258, 246] on div "play_arrow" at bounding box center [259, 248] width 39 height 29
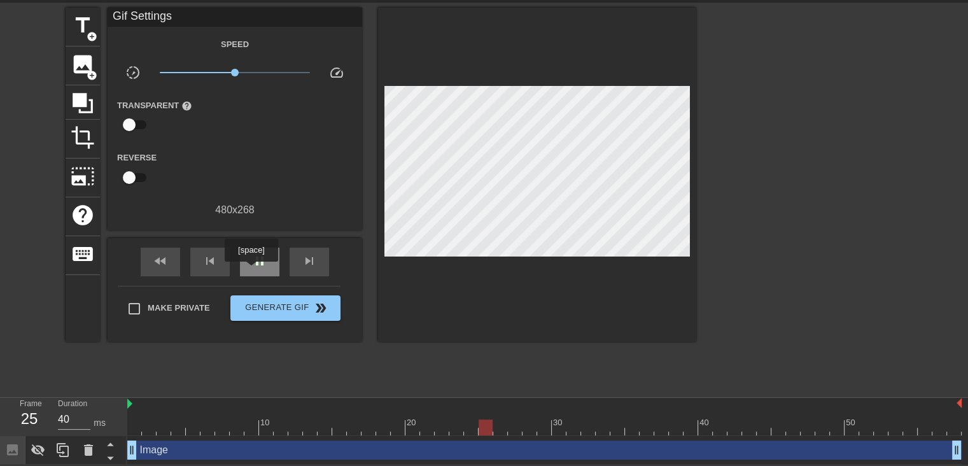
click at [253, 270] on div "pause" at bounding box center [259, 262] width 39 height 29
drag, startPoint x: 530, startPoint y: 425, endPoint x: 286, endPoint y: 439, distance: 244.2
click at [286, 439] on div "10 20 30 40 50 Image drag_handle drag_handle" at bounding box center [547, 431] width 841 height 67
click at [33, 454] on icon at bounding box center [38, 449] width 15 height 15
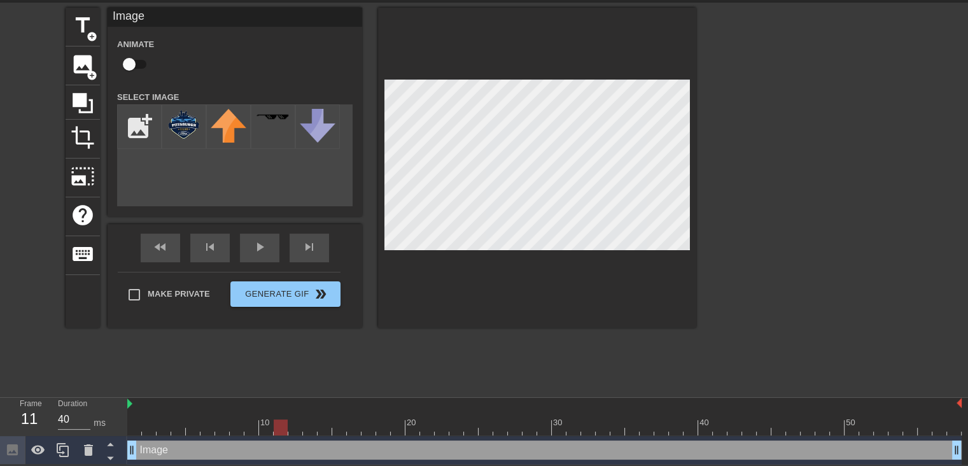
click at [298, 432] on div at bounding box center [544, 428] width 835 height 16
click at [308, 433] on div at bounding box center [544, 428] width 835 height 16
click at [325, 421] on div at bounding box center [544, 428] width 835 height 16
click at [341, 428] on div at bounding box center [544, 428] width 835 height 16
click at [358, 423] on div at bounding box center [544, 428] width 835 height 16
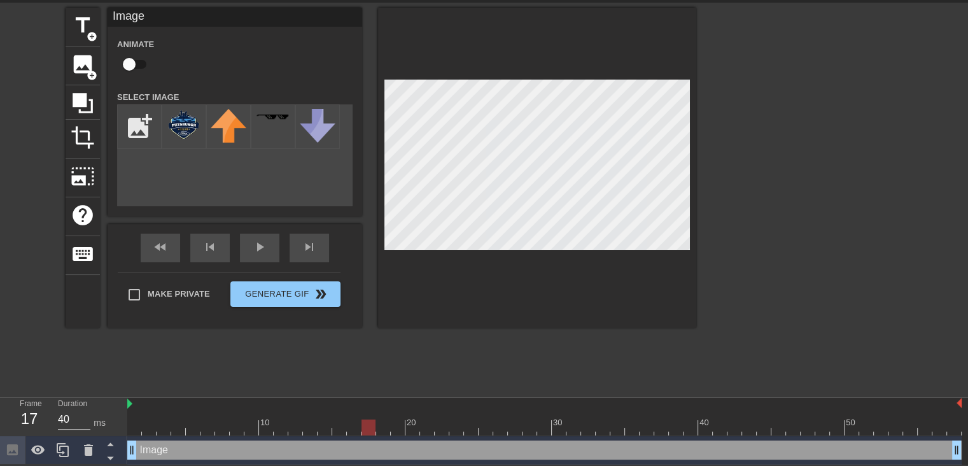
click at [368, 427] on div at bounding box center [544, 428] width 835 height 16
click at [383, 430] on div at bounding box center [544, 428] width 835 height 16
click at [399, 427] on div at bounding box center [544, 428] width 835 height 16
click at [415, 430] on div at bounding box center [544, 428] width 835 height 16
click at [431, 431] on div at bounding box center [544, 428] width 835 height 16
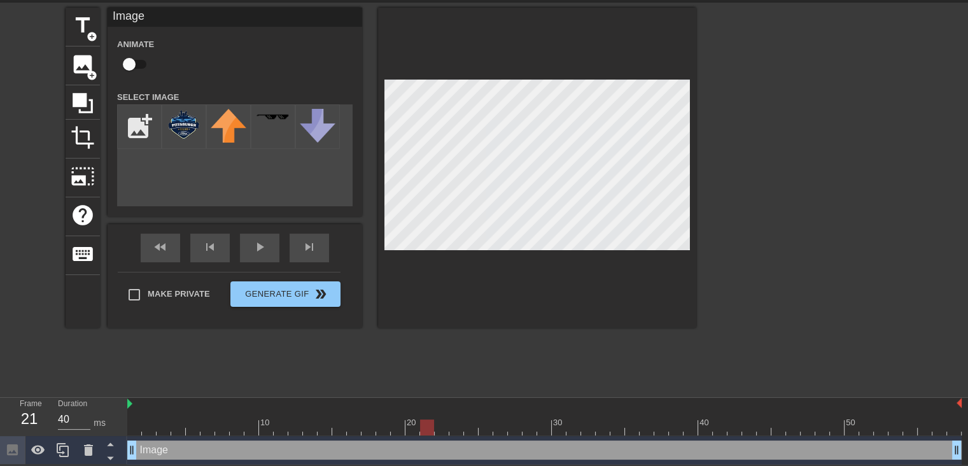
click at [267, 428] on div at bounding box center [544, 428] width 835 height 16
click at [142, 426] on div at bounding box center [544, 428] width 835 height 16
click at [136, 432] on div at bounding box center [544, 428] width 835 height 16
click at [146, 431] on div at bounding box center [544, 428] width 835 height 16
click at [166, 427] on div at bounding box center [544, 428] width 835 height 16
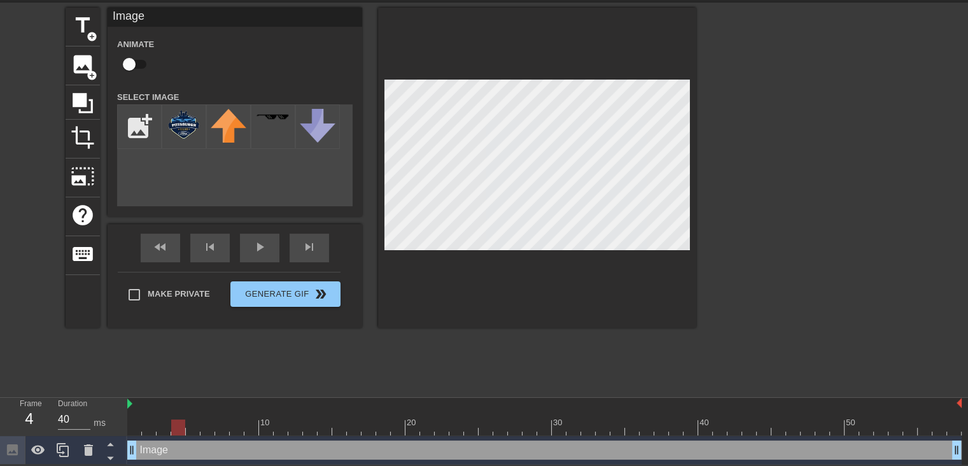
click at [181, 428] on div at bounding box center [544, 428] width 835 height 16
click at [192, 428] on div at bounding box center [544, 428] width 835 height 16
click at [201, 427] on div at bounding box center [544, 428] width 835 height 16
click at [213, 426] on div at bounding box center [208, 428] width 14 height 16
click at [230, 430] on div at bounding box center [544, 428] width 835 height 16
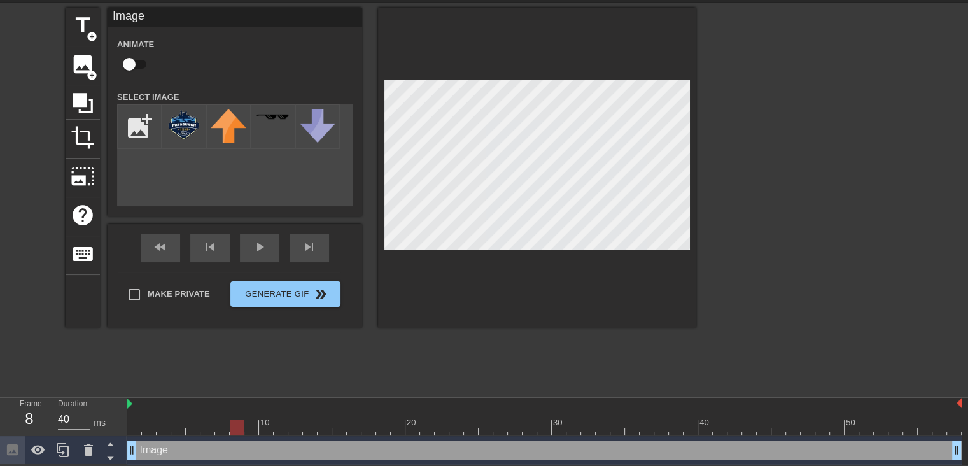
click at [248, 431] on div at bounding box center [544, 428] width 835 height 16
click at [267, 434] on div "10 20 30 40 50" at bounding box center [544, 417] width 835 height 38
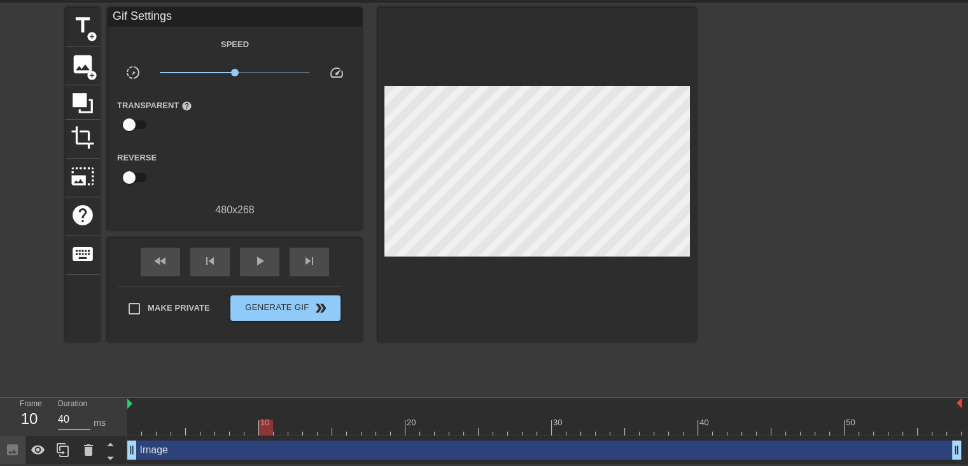
click at [267, 430] on div at bounding box center [544, 428] width 835 height 16
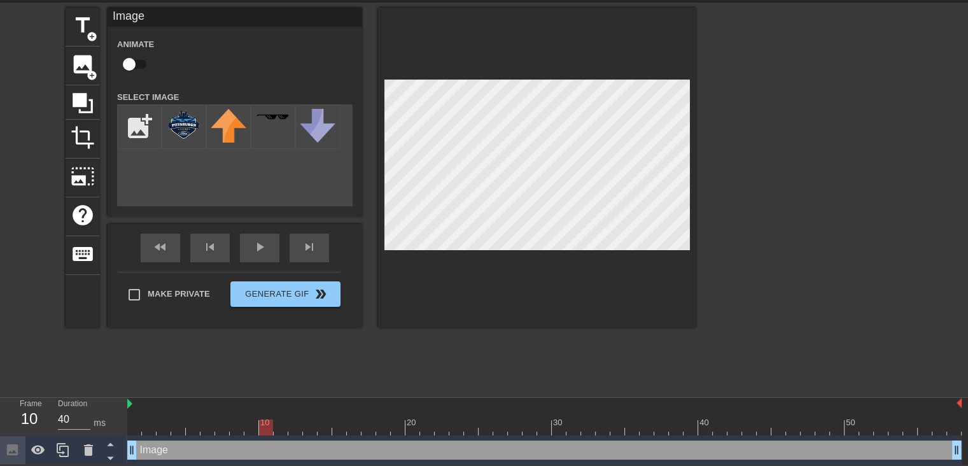
click at [278, 430] on div at bounding box center [544, 428] width 835 height 16
click at [298, 425] on div at bounding box center [544, 428] width 835 height 16
click at [310, 425] on div at bounding box center [544, 428] width 835 height 16
click at [325, 432] on div at bounding box center [544, 428] width 835 height 16
click at [340, 428] on div at bounding box center [544, 428] width 835 height 16
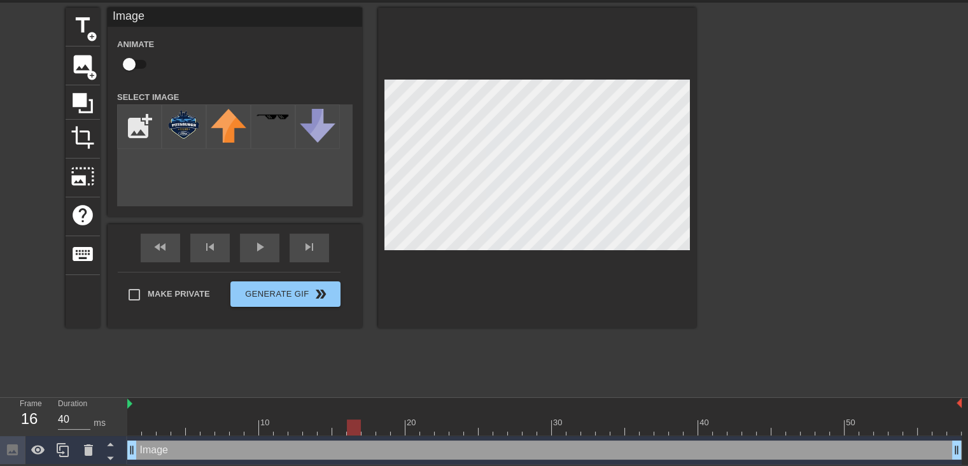
click at [354, 425] on div at bounding box center [544, 428] width 835 height 16
click at [367, 424] on div at bounding box center [544, 428] width 835 height 16
click at [382, 424] on div at bounding box center [544, 428] width 835 height 16
click at [397, 423] on div at bounding box center [544, 428] width 835 height 16
click at [416, 428] on div at bounding box center [544, 428] width 835 height 16
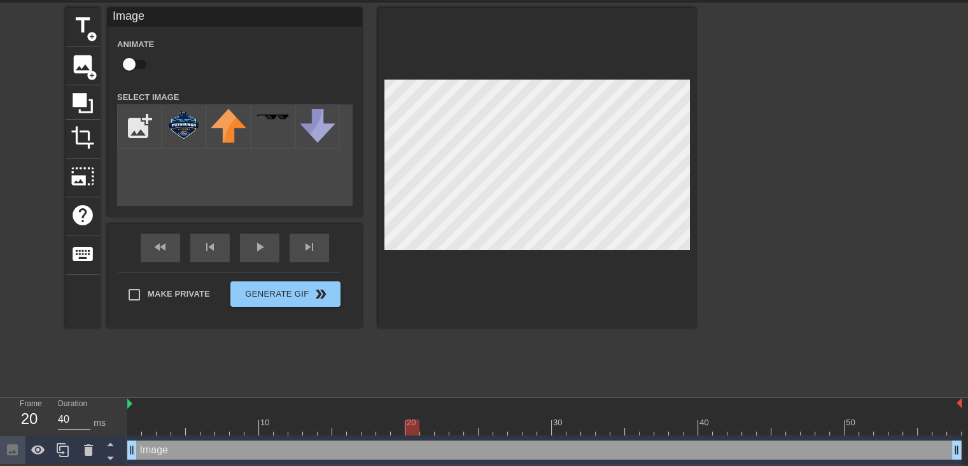
click at [427, 426] on div at bounding box center [544, 428] width 835 height 16
click at [446, 425] on div at bounding box center [544, 428] width 835 height 16
click at [458, 428] on div at bounding box center [544, 428] width 835 height 16
click at [472, 426] on div at bounding box center [544, 428] width 835 height 16
click at [487, 425] on div at bounding box center [544, 428] width 835 height 16
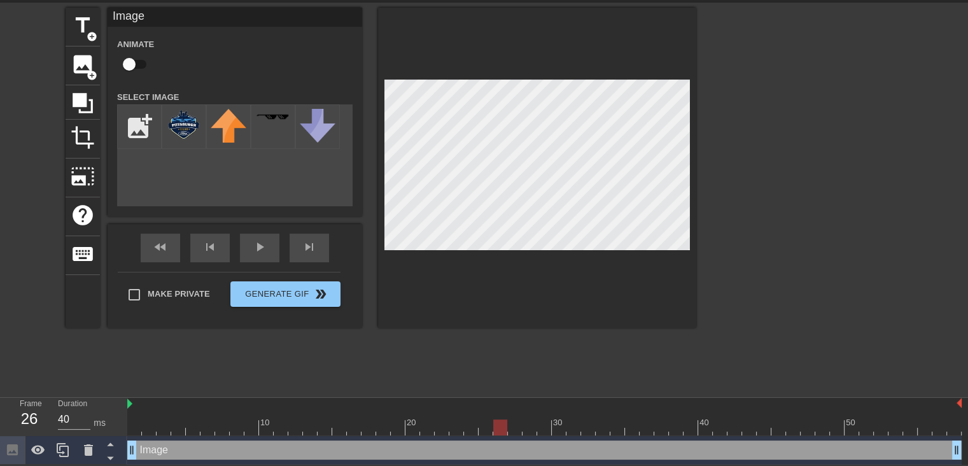
click at [501, 426] on div at bounding box center [544, 428] width 835 height 16
click at [523, 421] on div at bounding box center [544, 428] width 835 height 16
click at [511, 423] on div at bounding box center [544, 428] width 835 height 16
click at [532, 423] on div at bounding box center [544, 428] width 835 height 16
click at [545, 423] on div at bounding box center [544, 428] width 835 height 16
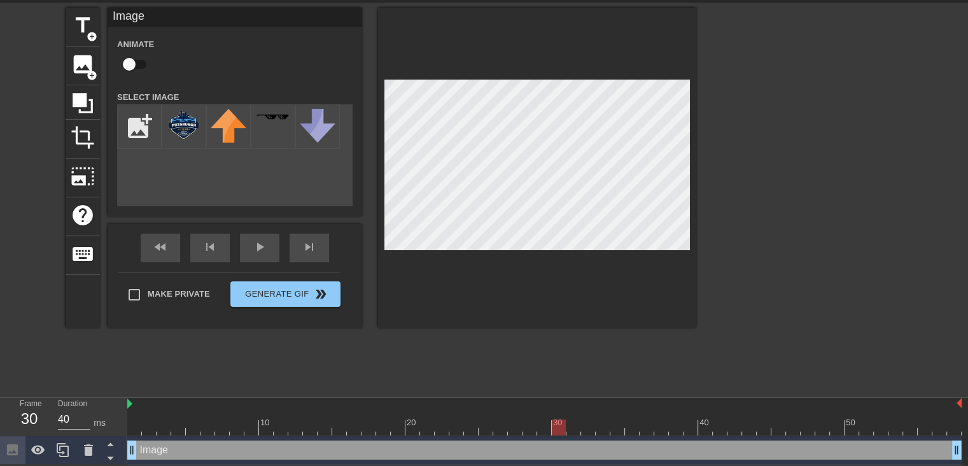
click at [562, 425] on div at bounding box center [544, 428] width 835 height 16
click at [573, 425] on div at bounding box center [544, 428] width 835 height 16
click at [563, 426] on div at bounding box center [544, 428] width 835 height 16
click at [546, 425] on div at bounding box center [544, 428] width 835 height 16
click at [565, 423] on div at bounding box center [544, 428] width 835 height 16
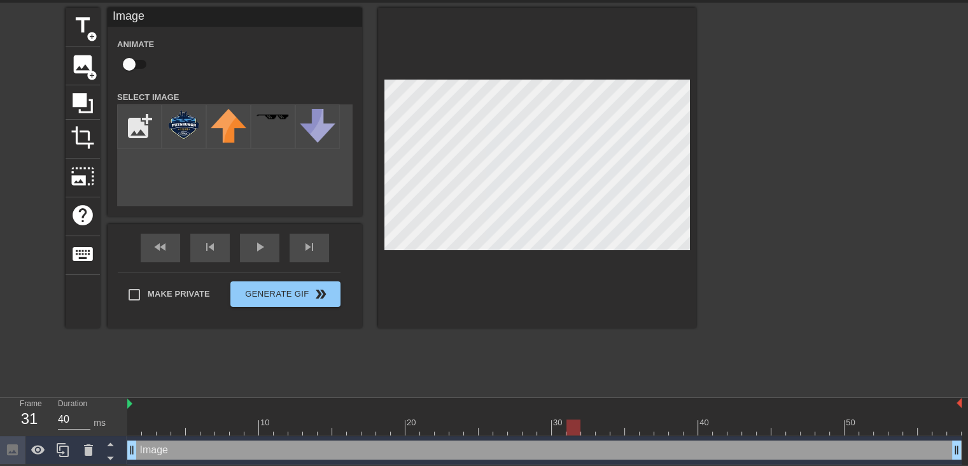
click at [573, 423] on div at bounding box center [544, 428] width 835 height 16
click at [593, 421] on div at bounding box center [544, 428] width 835 height 16
click at [593, 421] on div at bounding box center [588, 428] width 14 height 16
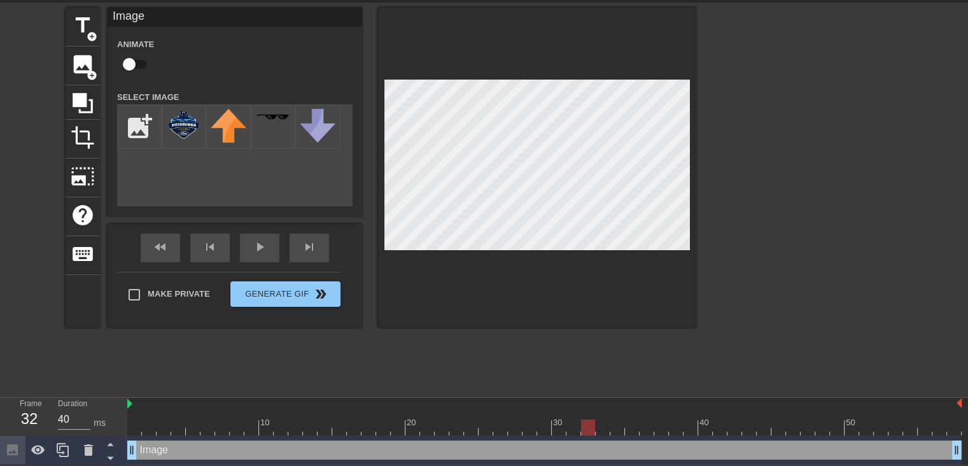
click at [593, 421] on div at bounding box center [588, 428] width 14 height 16
click at [610, 420] on div at bounding box center [544, 428] width 835 height 16
click at [621, 423] on div at bounding box center [544, 428] width 835 height 16
click at [632, 421] on div at bounding box center [544, 428] width 835 height 16
click at [657, 424] on div at bounding box center [544, 428] width 835 height 16
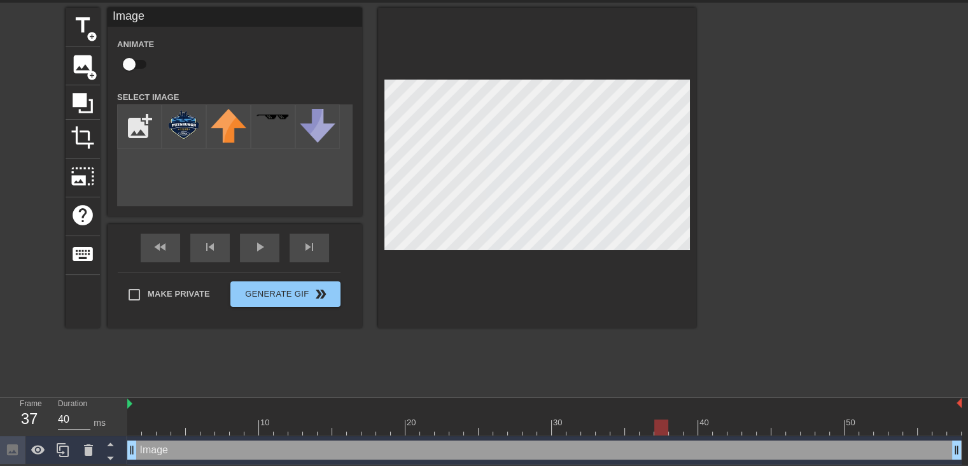
click at [644, 423] on div at bounding box center [544, 428] width 835 height 16
click at [657, 423] on div at bounding box center [544, 428] width 835 height 16
click at [677, 422] on div at bounding box center [544, 428] width 835 height 16
click at [698, 423] on div at bounding box center [544, 428] width 835 height 16
click at [722, 423] on div at bounding box center [544, 428] width 835 height 16
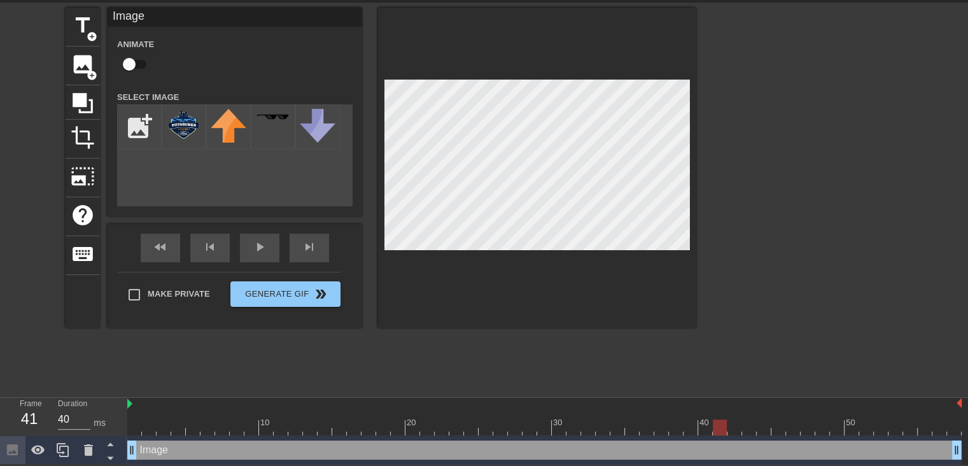
click at [737, 422] on div at bounding box center [544, 428] width 835 height 16
click at [756, 425] on div at bounding box center [544, 428] width 835 height 16
click at [763, 426] on div at bounding box center [544, 428] width 835 height 16
click at [708, 427] on div at bounding box center [544, 428] width 835 height 16
click at [804, 423] on div at bounding box center [544, 428] width 835 height 16
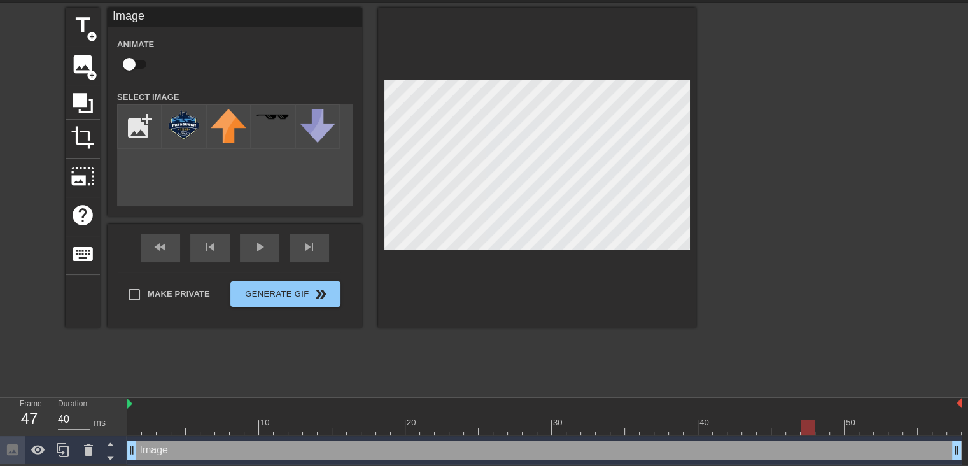
click at [835, 423] on div at bounding box center [544, 428] width 835 height 16
click at [779, 423] on div at bounding box center [544, 428] width 835 height 16
click at [765, 416] on div at bounding box center [764, 419] width 15 height 16
click at [751, 414] on div at bounding box center [749, 419] width 15 height 16
click at [723, 420] on div at bounding box center [544, 428] width 835 height 16
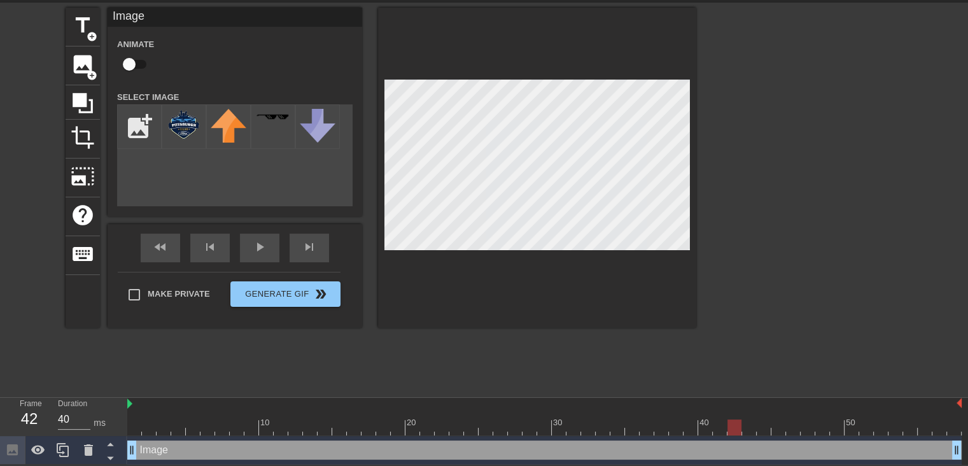
click at [737, 420] on div at bounding box center [544, 428] width 835 height 16
click at [723, 420] on div at bounding box center [544, 428] width 835 height 16
click at [700, 420] on div at bounding box center [544, 428] width 835 height 16
click at [691, 422] on div at bounding box center [544, 428] width 835 height 16
click at [702, 416] on div "40" at bounding box center [705, 422] width 11 height 13
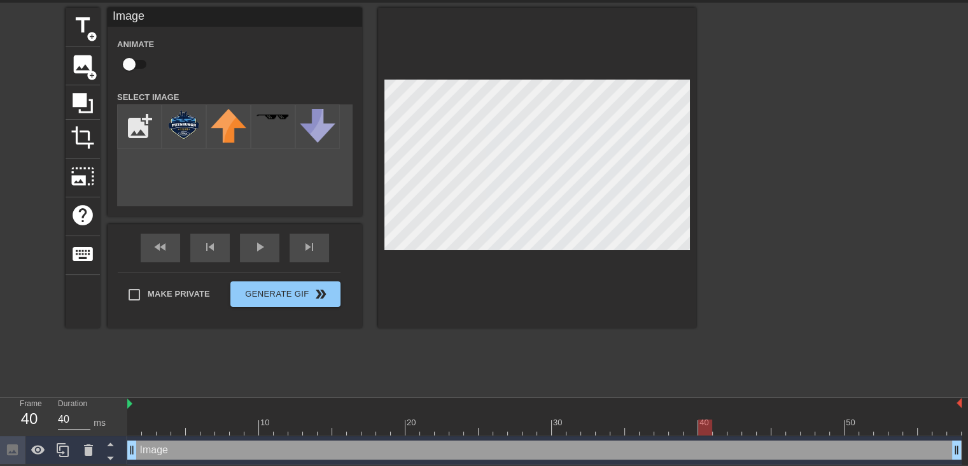
click at [723, 421] on div at bounding box center [544, 428] width 835 height 16
click at [737, 423] on div at bounding box center [544, 428] width 835 height 16
click at [750, 420] on div at bounding box center [544, 428] width 835 height 16
click at [766, 420] on div at bounding box center [544, 428] width 835 height 16
click at [777, 421] on div at bounding box center [544, 428] width 835 height 16
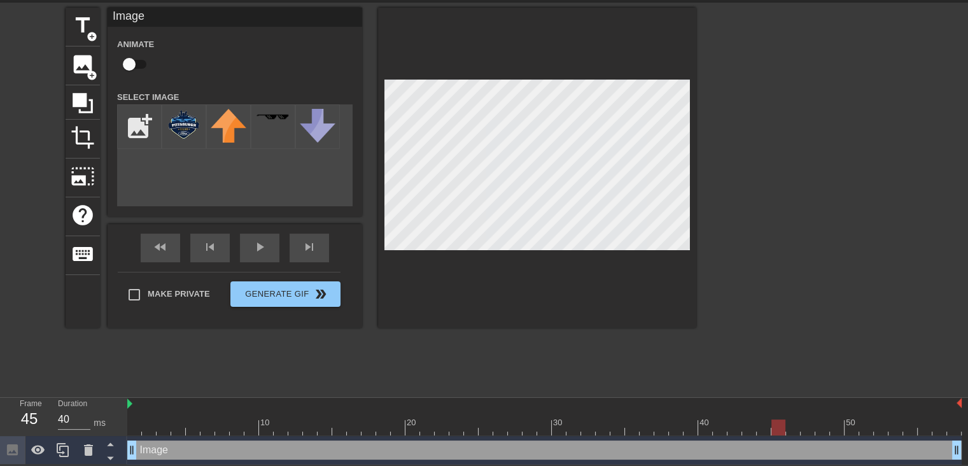
click at [792, 420] on div at bounding box center [544, 428] width 835 height 16
click at [812, 420] on div at bounding box center [544, 428] width 835 height 16
click at [822, 420] on div at bounding box center [544, 428] width 835 height 16
click at [840, 421] on div at bounding box center [544, 428] width 835 height 16
click at [857, 423] on div at bounding box center [544, 428] width 835 height 16
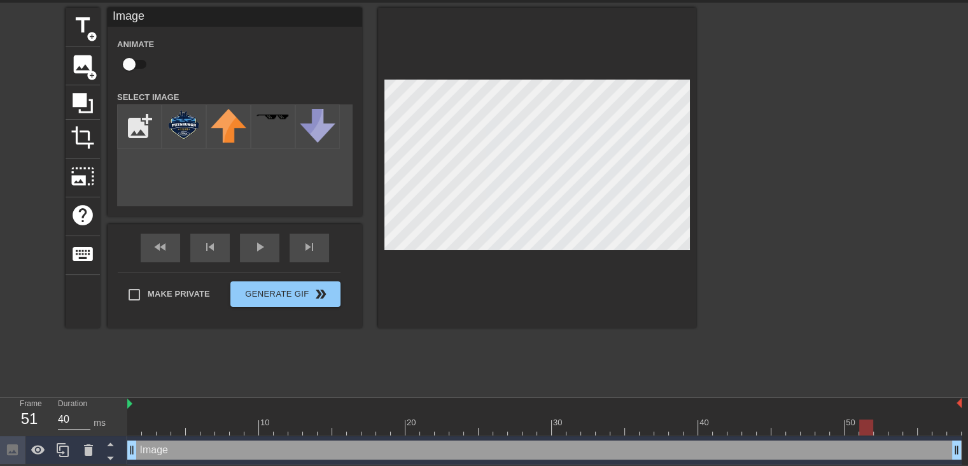
click at [865, 424] on div at bounding box center [544, 428] width 835 height 16
click at [878, 423] on div at bounding box center [544, 428] width 835 height 16
click at [898, 420] on div at bounding box center [544, 428] width 835 height 16
click at [908, 420] on div at bounding box center [544, 428] width 835 height 16
click at [929, 421] on div at bounding box center [544, 428] width 835 height 16
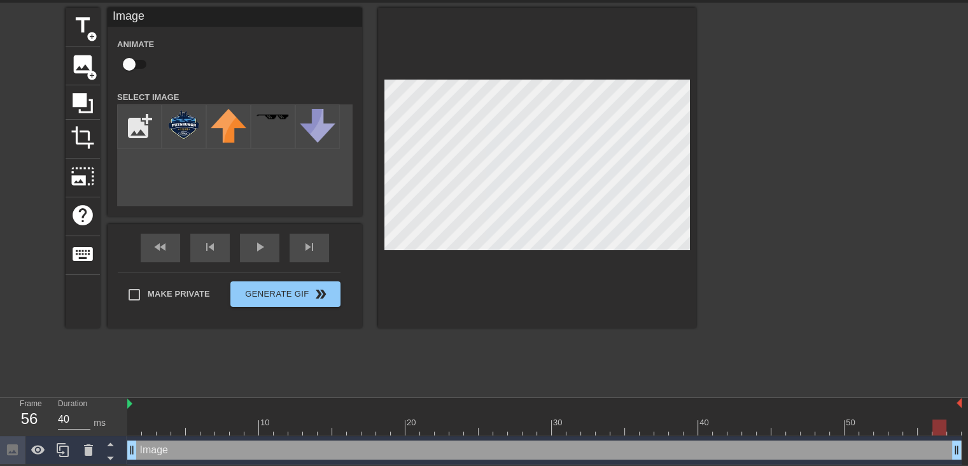
click at [939, 421] on div at bounding box center [544, 428] width 835 height 16
click at [953, 420] on div at bounding box center [544, 428] width 835 height 16
click at [136, 420] on div at bounding box center [544, 428] width 835 height 16
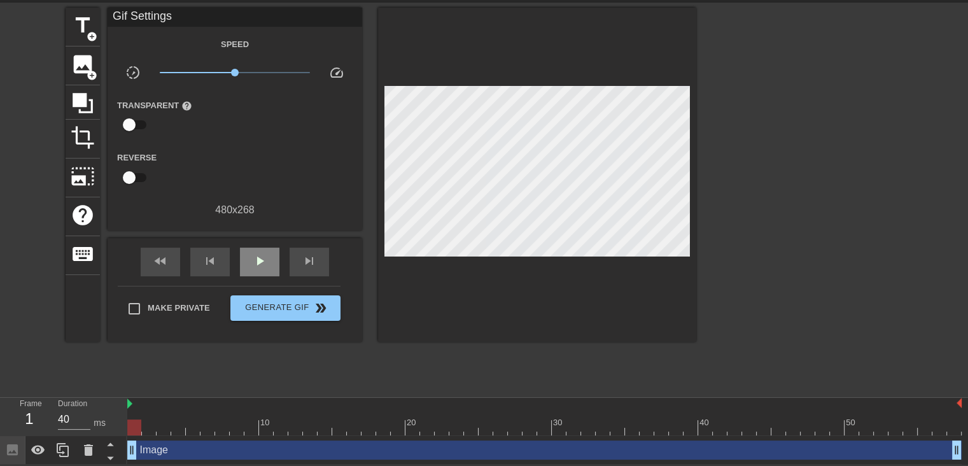
click at [270, 245] on div "fast_rewind skip_previous play_arrow skip_next" at bounding box center [235, 262] width 208 height 48
click at [260, 253] on span "play_arrow" at bounding box center [259, 260] width 15 height 15
click at [250, 255] on div "pause" at bounding box center [259, 262] width 39 height 29
click at [136, 420] on div at bounding box center [544, 428] width 835 height 16
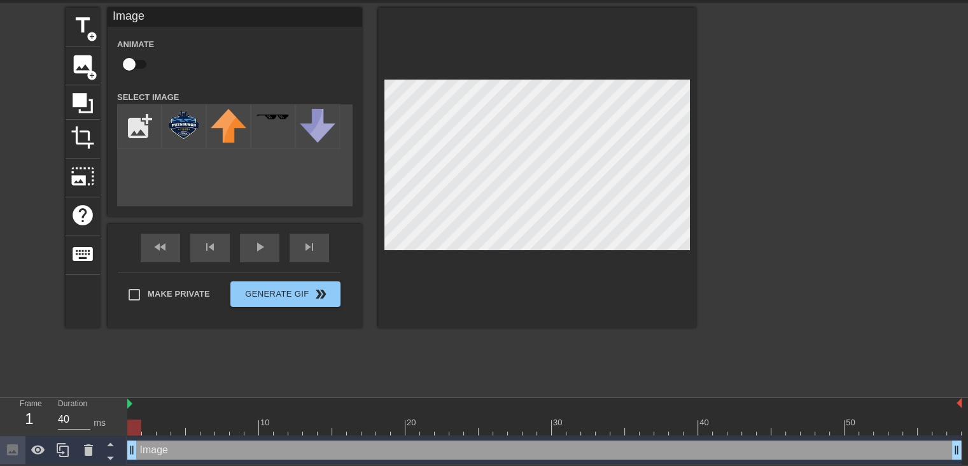
click at [155, 424] on div at bounding box center [544, 428] width 835 height 16
click at [165, 425] on div at bounding box center [544, 428] width 835 height 16
click at [182, 423] on div at bounding box center [544, 428] width 835 height 16
click at [191, 421] on div at bounding box center [544, 428] width 835 height 16
click at [210, 420] on div at bounding box center [544, 428] width 835 height 16
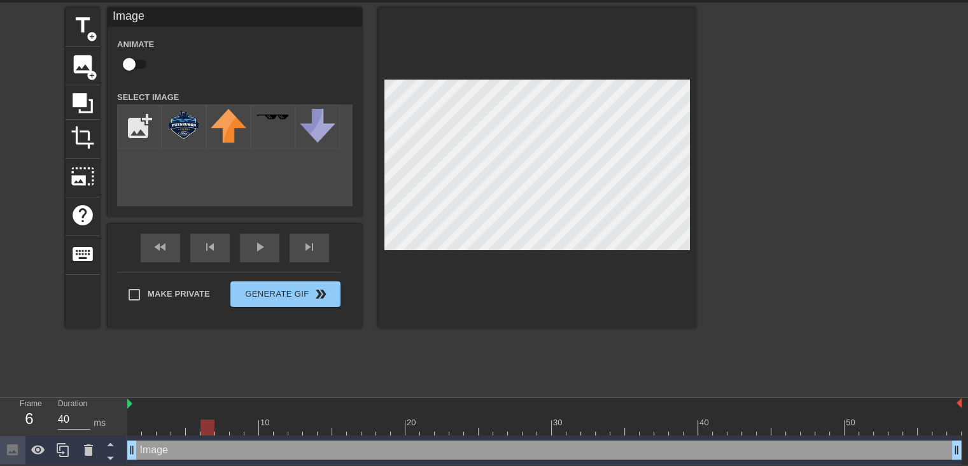
click at [226, 423] on div at bounding box center [544, 428] width 835 height 16
click at [237, 422] on div at bounding box center [544, 428] width 835 height 16
click at [252, 423] on div at bounding box center [544, 428] width 835 height 16
click at [271, 425] on div at bounding box center [544, 428] width 835 height 16
click at [136, 426] on div at bounding box center [544, 428] width 835 height 16
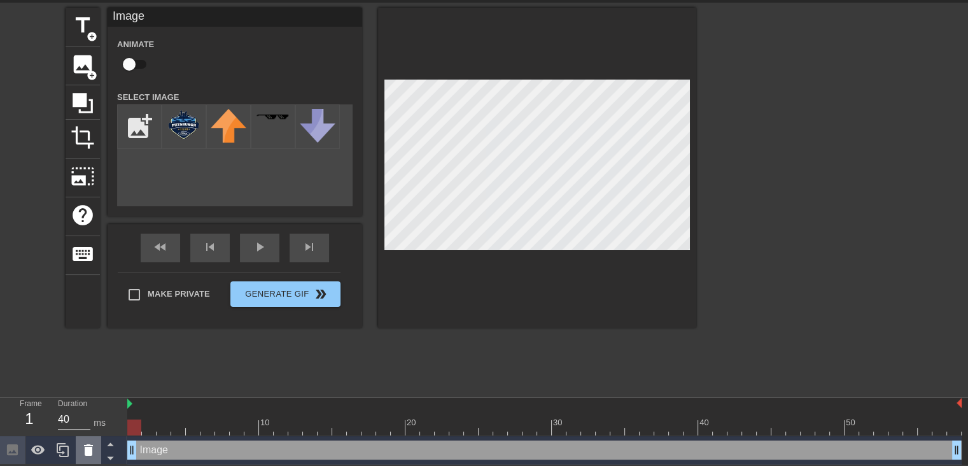
click at [86, 449] on icon at bounding box center [88, 449] width 9 height 11
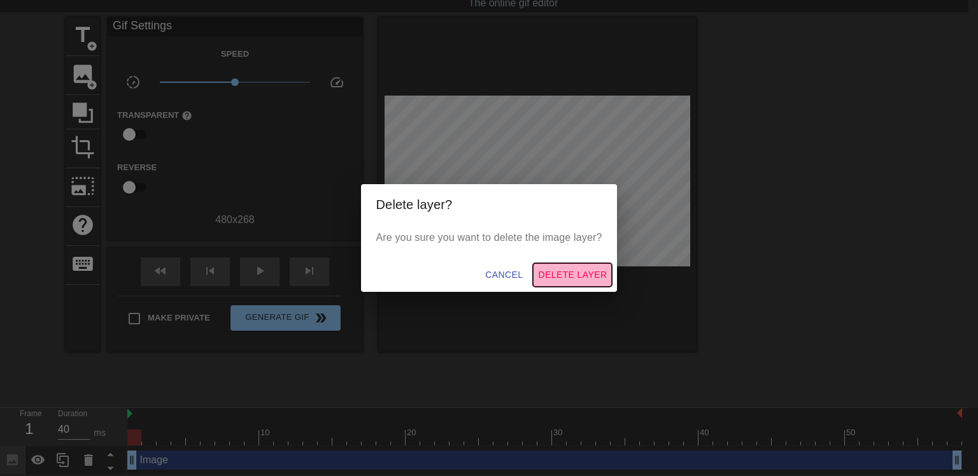
click at [589, 274] on span "Delete Layer" at bounding box center [572, 275] width 69 height 16
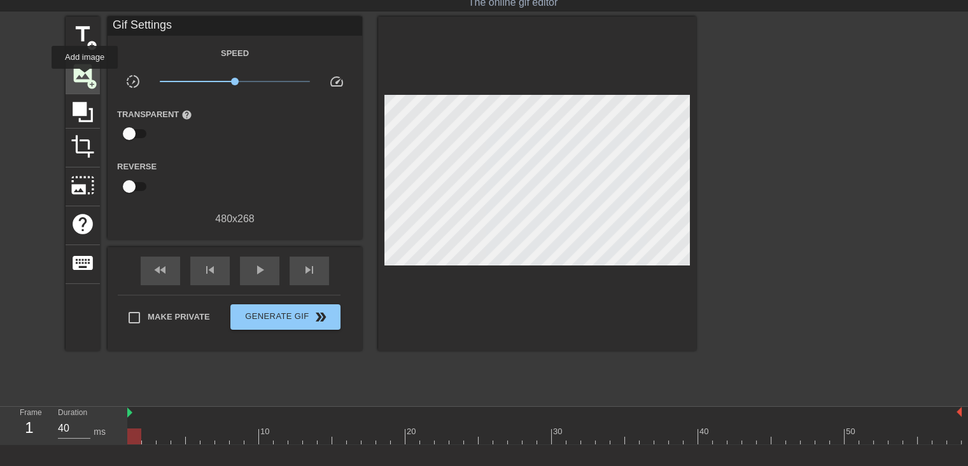
click at [85, 78] on span "image" at bounding box center [83, 73] width 24 height 24
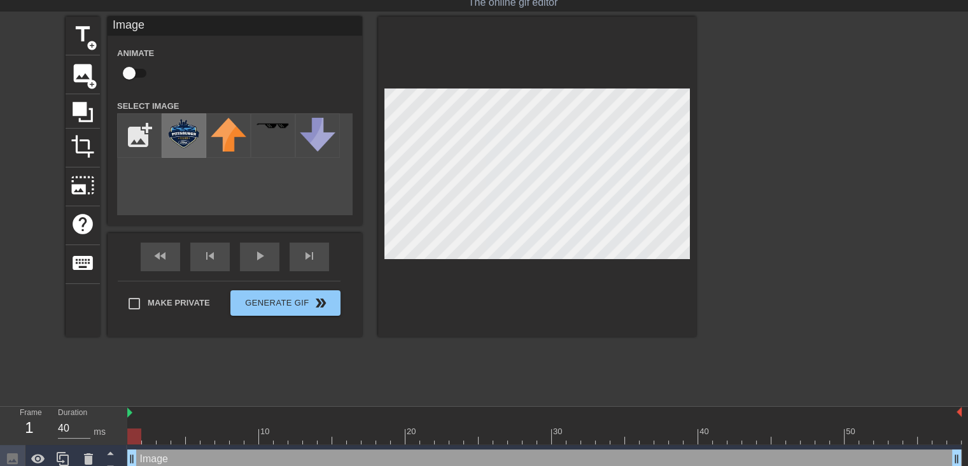
click at [191, 127] on img at bounding box center [184, 133] width 36 height 31
click at [152, 441] on div at bounding box center [544, 436] width 835 height 16
click at [167, 436] on div at bounding box center [544, 436] width 835 height 16
click at [179, 434] on div at bounding box center [544, 436] width 835 height 16
click at [191, 432] on div at bounding box center [544, 436] width 835 height 16
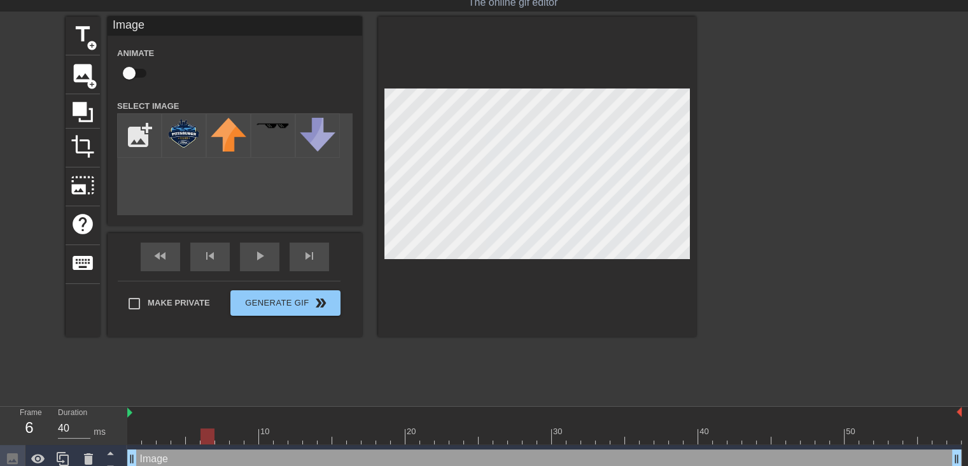
click at [206, 431] on div at bounding box center [544, 436] width 835 height 16
click at [228, 434] on div at bounding box center [544, 436] width 835 height 16
click at [236, 432] on div at bounding box center [544, 436] width 835 height 16
click at [250, 430] on div at bounding box center [544, 436] width 835 height 16
click at [269, 431] on div at bounding box center [544, 436] width 835 height 16
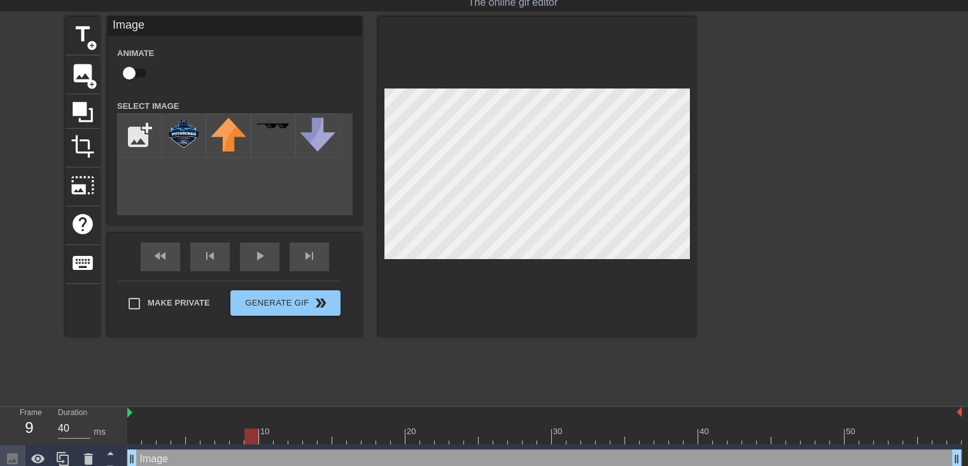
click at [255, 437] on div at bounding box center [544, 436] width 835 height 16
click at [237, 432] on div at bounding box center [544, 436] width 835 height 16
click at [222, 431] on div at bounding box center [544, 436] width 835 height 16
click at [206, 430] on div at bounding box center [544, 436] width 835 height 16
click at [197, 437] on div at bounding box center [544, 436] width 835 height 16
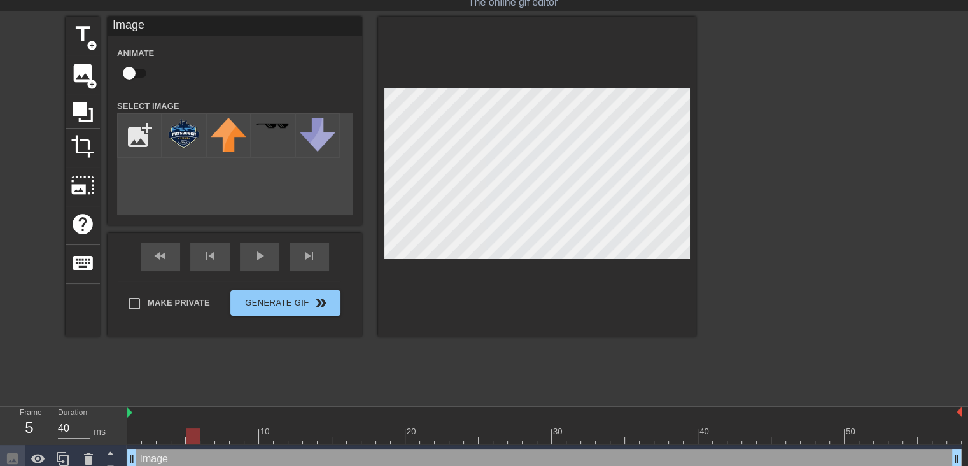
click at [209, 436] on div at bounding box center [544, 436] width 835 height 16
click at [225, 434] on div at bounding box center [544, 436] width 835 height 16
click at [238, 434] on div at bounding box center [544, 436] width 835 height 16
click at [255, 434] on div at bounding box center [544, 436] width 835 height 16
click at [265, 437] on div at bounding box center [544, 436] width 835 height 16
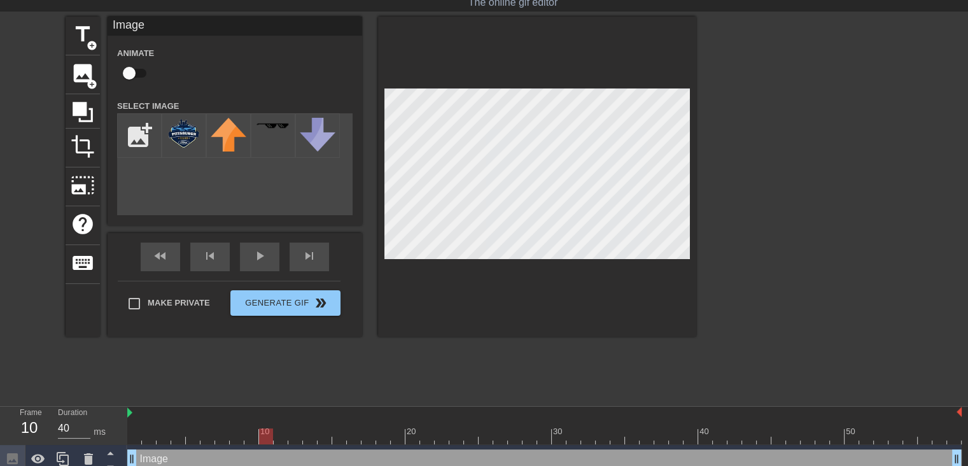
click at [131, 76] on input "checkbox" at bounding box center [129, 73] width 73 height 24
checkbox input "true"
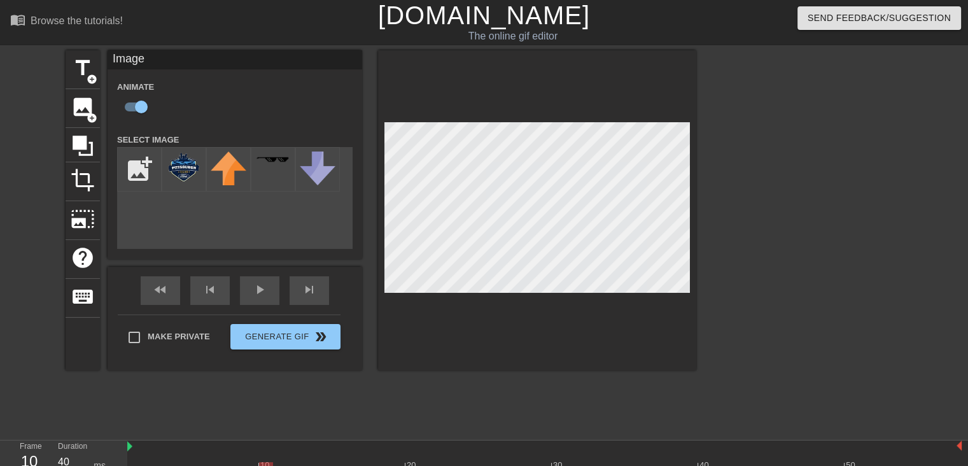
scroll to position [43, 0]
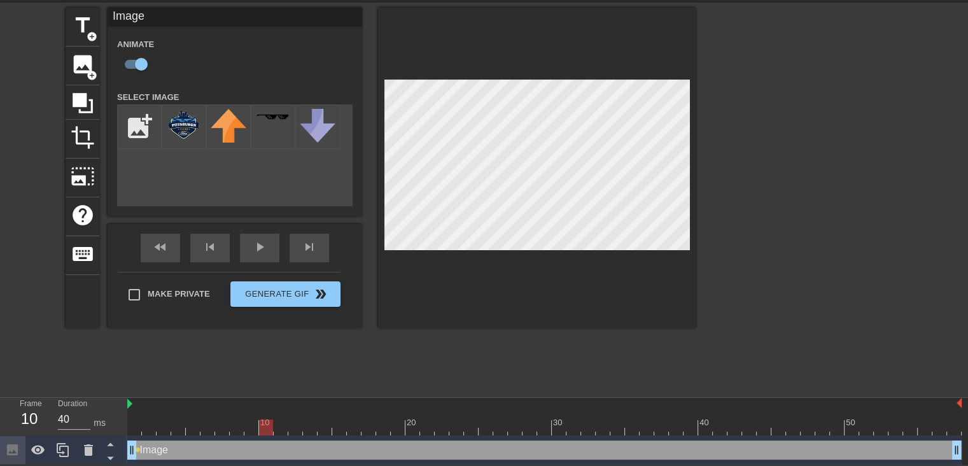
click at [279, 427] on div at bounding box center [544, 428] width 835 height 16
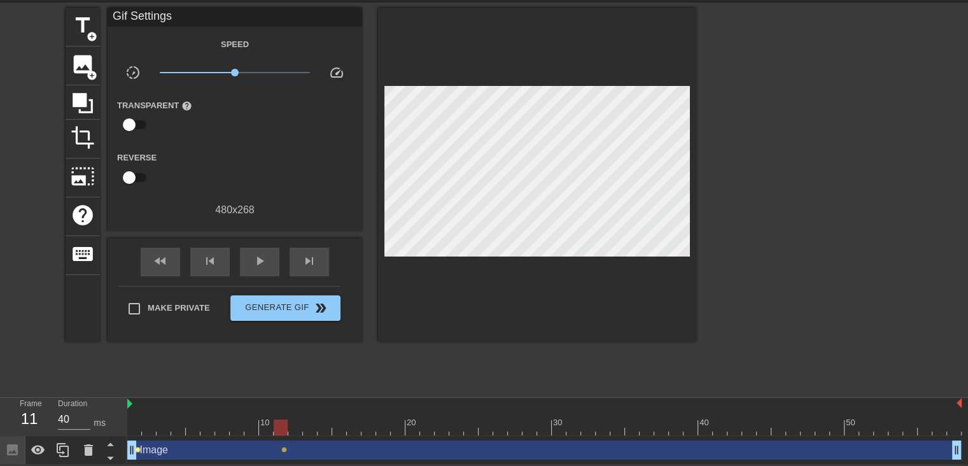
drag, startPoint x: 284, startPoint y: 449, endPoint x: 138, endPoint y: 451, distance: 146.4
click at [138, 451] on div "Image drag_handle drag_handle lens lens" at bounding box center [544, 450] width 835 height 19
click at [138, 451] on span "lens" at bounding box center [138, 450] width 6 height 6
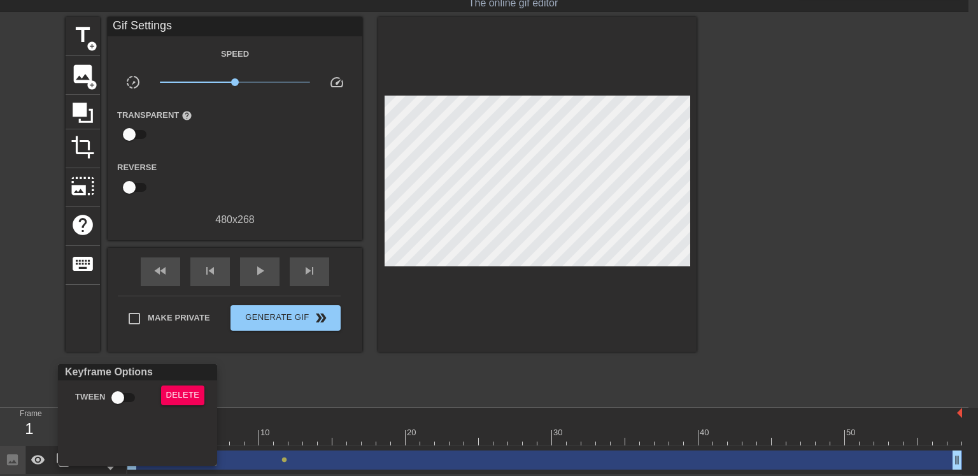
click at [302, 385] on div at bounding box center [489, 238] width 978 height 476
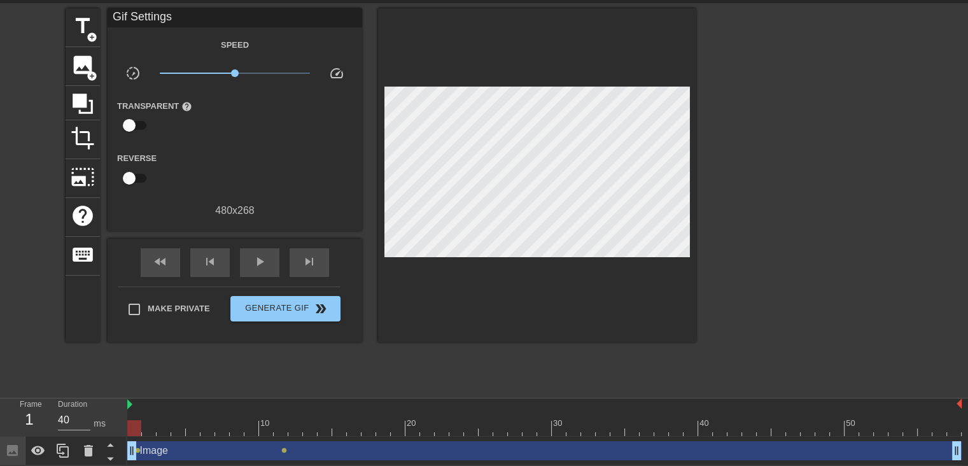
scroll to position [43, 0]
click at [290, 428] on div at bounding box center [544, 428] width 835 height 16
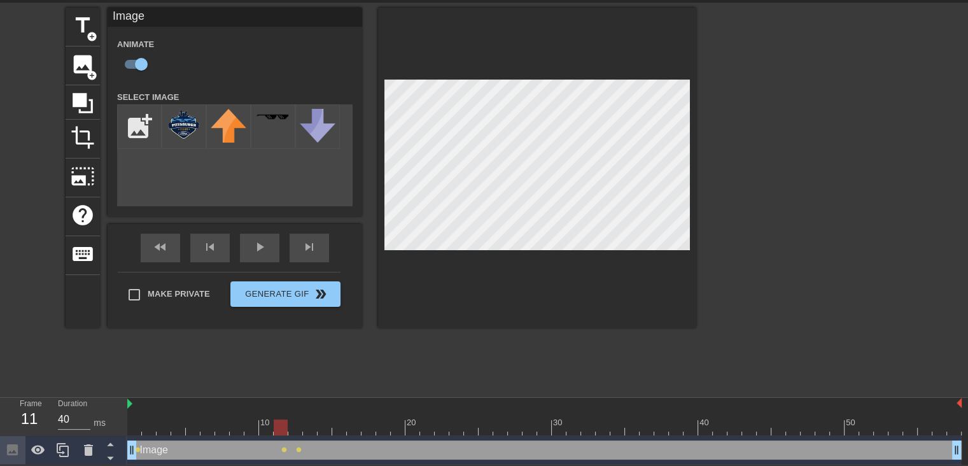
click at [280, 430] on div at bounding box center [544, 428] width 835 height 16
click at [265, 429] on div at bounding box center [544, 428] width 835 height 16
click at [249, 424] on div at bounding box center [544, 428] width 835 height 16
click at [90, 444] on icon at bounding box center [88, 449] width 9 height 11
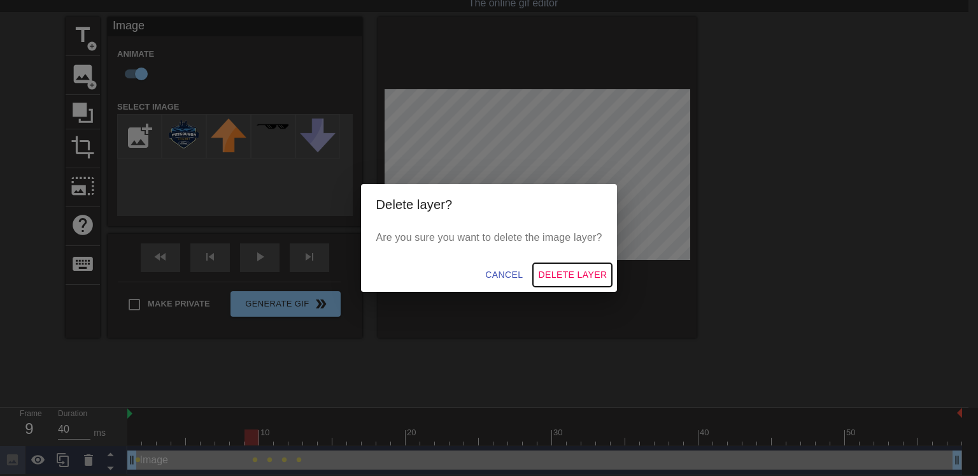
drag, startPoint x: 575, startPoint y: 272, endPoint x: 586, endPoint y: 280, distance: 14.1
click at [575, 272] on span "Delete Layer" at bounding box center [572, 275] width 69 height 16
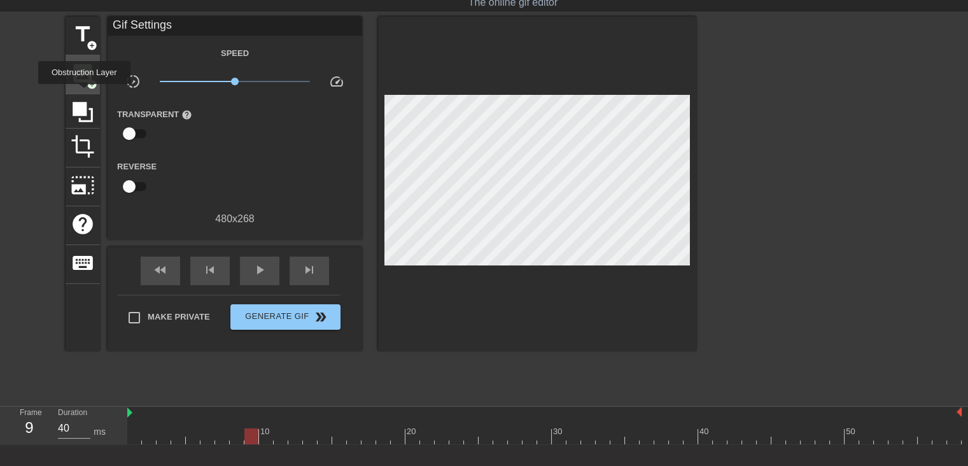
click at [94, 82] on span "add_circle" at bounding box center [92, 84] width 11 height 11
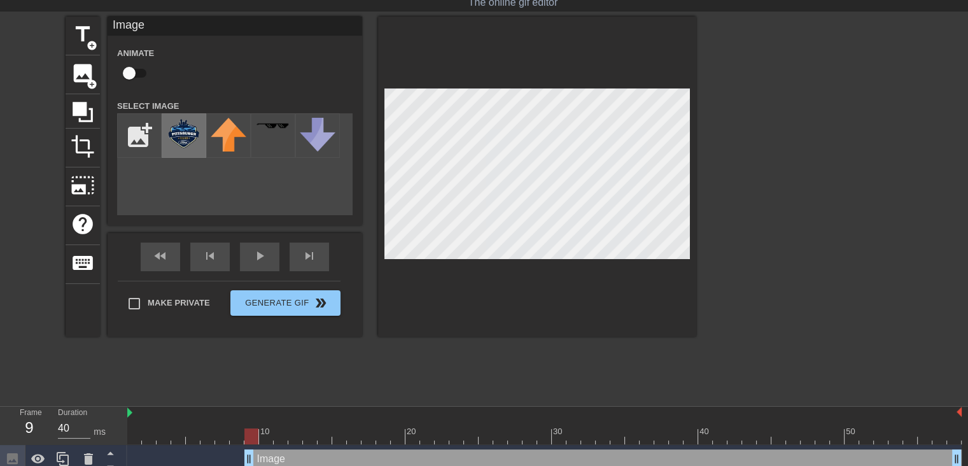
click at [185, 127] on img at bounding box center [184, 133] width 36 height 31
click at [137, 69] on input "checkbox" at bounding box center [129, 73] width 73 height 24
checkbox input "true"
click at [132, 436] on div at bounding box center [544, 436] width 835 height 16
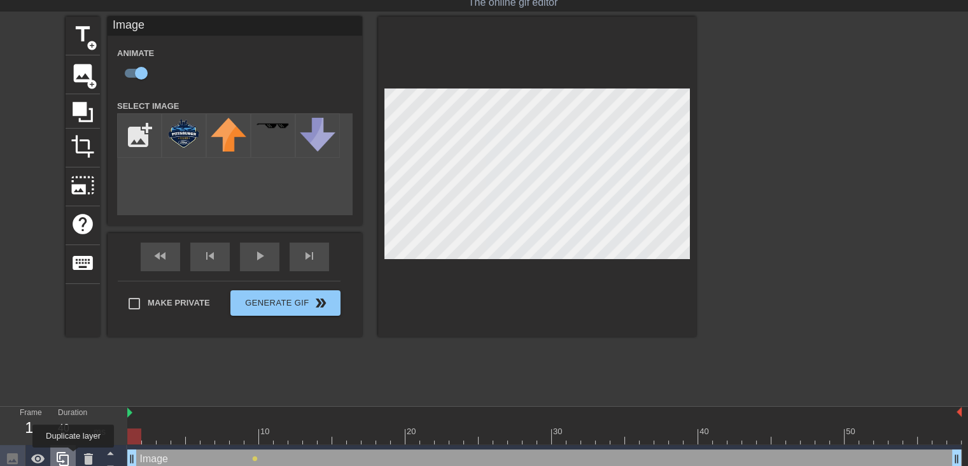
drag, startPoint x: 250, startPoint y: 460, endPoint x: 69, endPoint y: 458, distance: 180.8
click at [69, 458] on div "Frame 1 Duration 40 ms 10 20 30 40 50 Image drag_handle drag_handle lens" at bounding box center [484, 440] width 968 height 67
click at [86, 457] on icon at bounding box center [88, 458] width 9 height 11
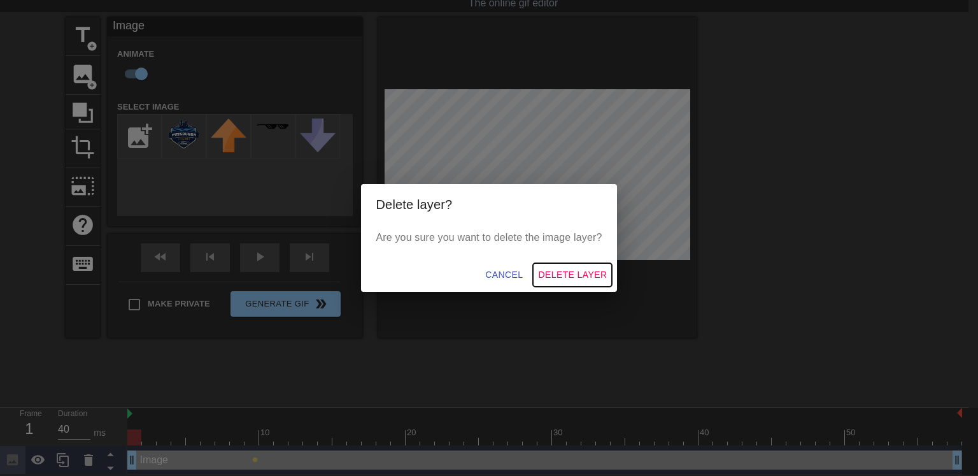
click at [559, 273] on span "Delete Layer" at bounding box center [572, 275] width 69 height 16
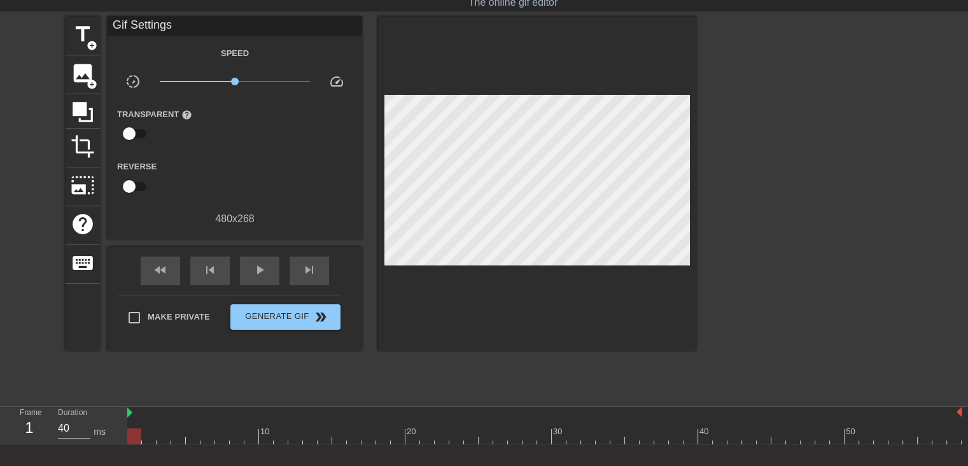
drag, startPoint x: 129, startPoint y: 433, endPoint x: 97, endPoint y: 428, distance: 32.1
click at [97, 428] on div "Frame 1 Duration 40 ms 10 20 30 40 50" at bounding box center [484, 426] width 968 height 38
click at [88, 76] on span "image" at bounding box center [83, 73] width 24 height 24
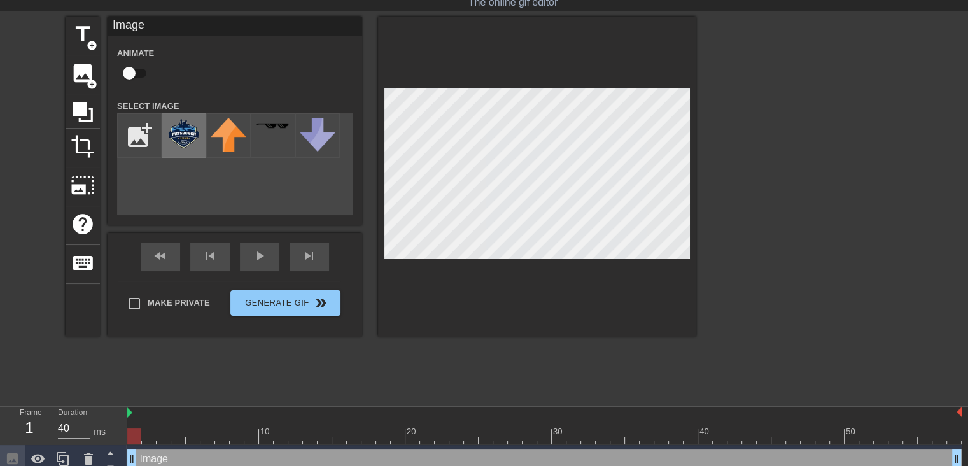
click at [173, 137] on img at bounding box center [184, 133] width 36 height 31
click at [131, 74] on input "checkbox" at bounding box center [129, 73] width 73 height 24
checkbox input "true"
click at [151, 434] on div at bounding box center [544, 436] width 835 height 16
click at [162, 436] on div at bounding box center [544, 436] width 835 height 16
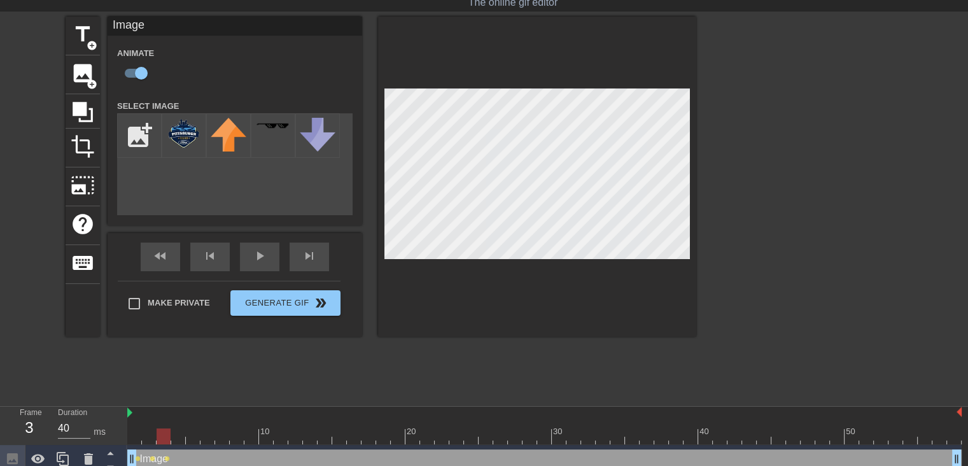
click at [177, 434] on div at bounding box center [544, 436] width 835 height 16
click at [189, 430] on div at bounding box center [544, 436] width 835 height 16
click at [206, 434] on div at bounding box center [544, 436] width 835 height 16
click at [224, 431] on div at bounding box center [544, 436] width 835 height 16
click at [235, 431] on div at bounding box center [544, 436] width 835 height 16
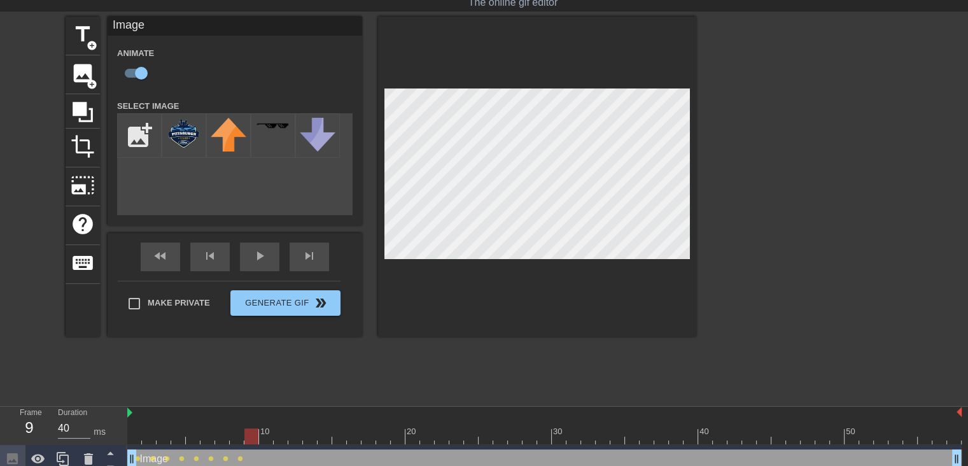
click at [250, 431] on div at bounding box center [544, 436] width 835 height 16
click at [265, 430] on div at bounding box center [544, 436] width 835 height 16
click at [279, 431] on div at bounding box center [544, 436] width 835 height 16
click at [293, 432] on div at bounding box center [544, 436] width 835 height 16
click at [313, 430] on div at bounding box center [544, 436] width 835 height 16
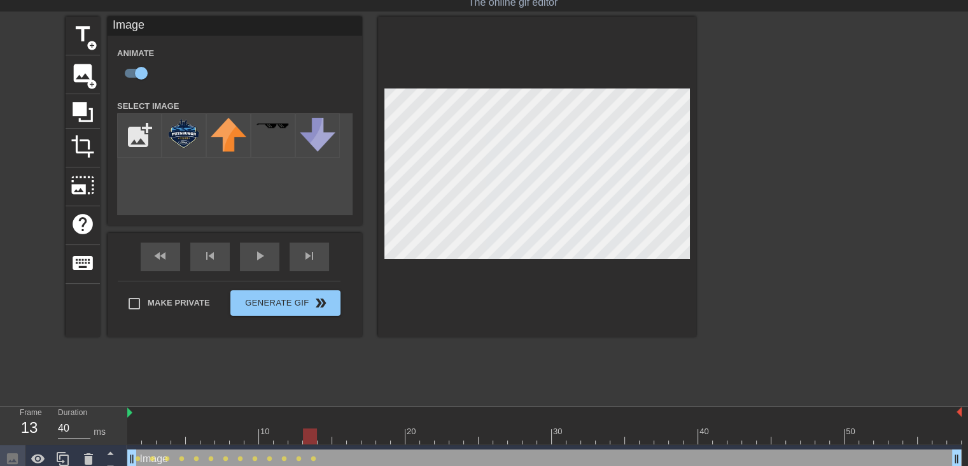
click at [331, 436] on div at bounding box center [544, 436] width 835 height 16
click at [341, 437] on div at bounding box center [544, 436] width 835 height 16
click at [360, 435] on div at bounding box center [544, 436] width 835 height 16
click at [369, 435] on div at bounding box center [544, 436] width 835 height 16
click at [383, 435] on div at bounding box center [544, 436] width 835 height 16
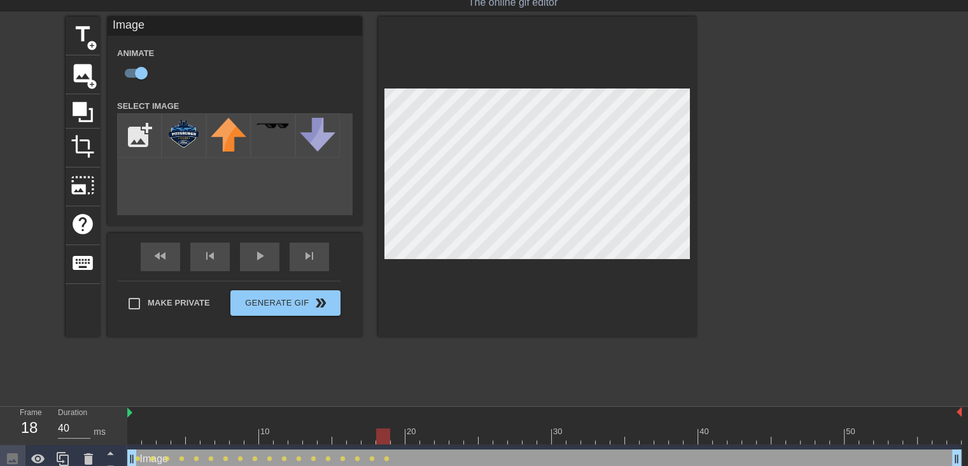
click at [395, 434] on div at bounding box center [544, 436] width 835 height 16
click at [414, 433] on div at bounding box center [544, 436] width 835 height 16
click at [428, 431] on div at bounding box center [544, 436] width 835 height 16
click at [443, 430] on div at bounding box center [544, 436] width 835 height 16
click at [459, 431] on div at bounding box center [544, 436] width 835 height 16
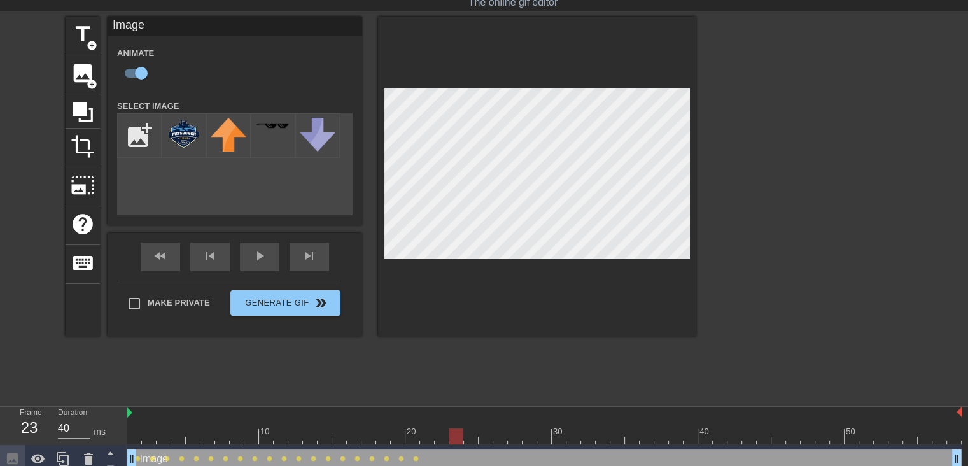
click at [472, 434] on div at bounding box center [544, 436] width 835 height 16
click at [428, 430] on div at bounding box center [544, 436] width 835 height 16
click at [442, 428] on div at bounding box center [544, 436] width 835 height 16
click at [461, 431] on div at bounding box center [544, 436] width 835 height 16
click at [470, 430] on div at bounding box center [544, 436] width 835 height 16
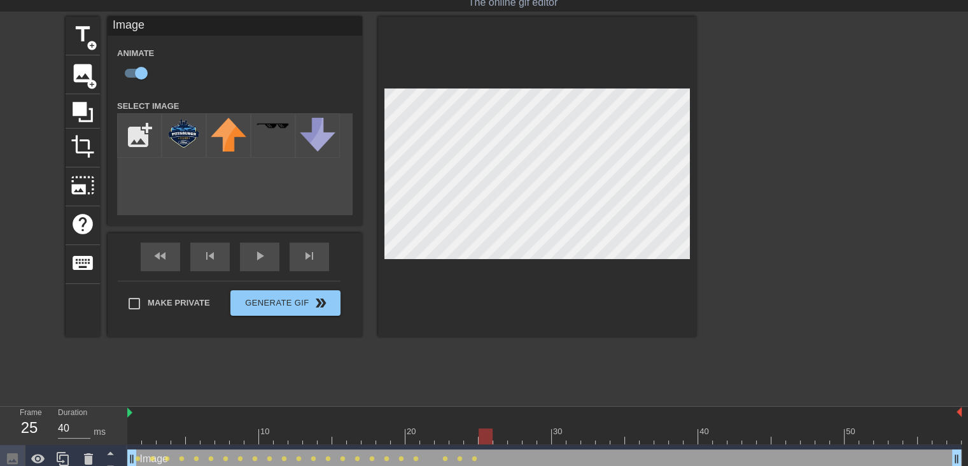
click at [490, 433] on div at bounding box center [544, 436] width 835 height 16
click at [502, 434] on div at bounding box center [544, 436] width 835 height 16
click at [517, 436] on div at bounding box center [544, 436] width 835 height 16
click at [528, 436] on div at bounding box center [544, 436] width 835 height 16
click at [549, 434] on div at bounding box center [544, 436] width 835 height 16
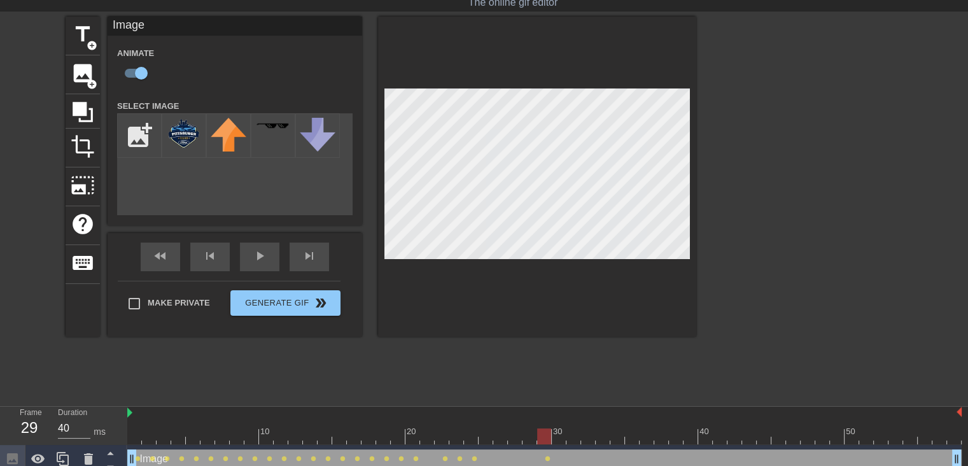
click at [565, 434] on div at bounding box center [544, 436] width 835 height 16
click at [575, 434] on div at bounding box center [544, 436] width 835 height 16
click at [587, 434] on div at bounding box center [544, 436] width 835 height 16
click at [602, 434] on div at bounding box center [544, 436] width 835 height 16
click at [615, 435] on div at bounding box center [544, 436] width 835 height 16
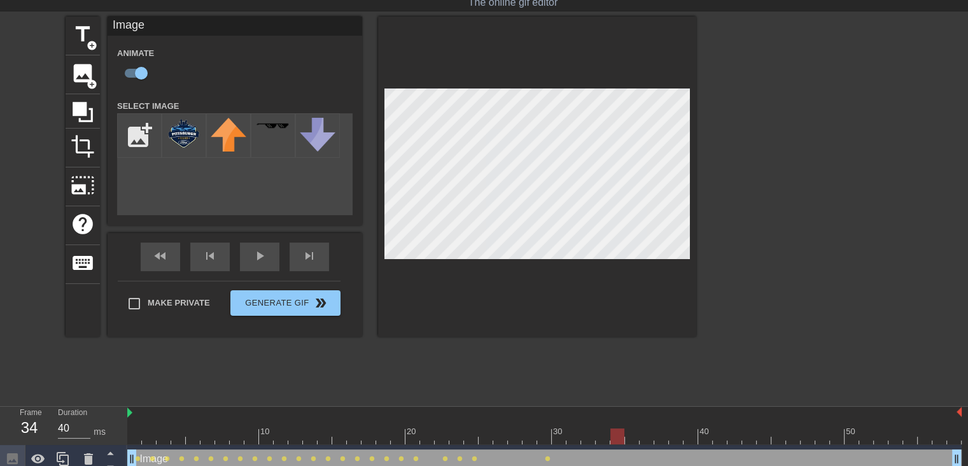
click at [576, 434] on div at bounding box center [544, 436] width 835 height 16
click at [586, 430] on div at bounding box center [544, 436] width 835 height 16
click at [603, 434] on div at bounding box center [544, 436] width 835 height 16
click at [619, 432] on div at bounding box center [544, 436] width 835 height 16
click at [634, 433] on div at bounding box center [544, 436] width 835 height 16
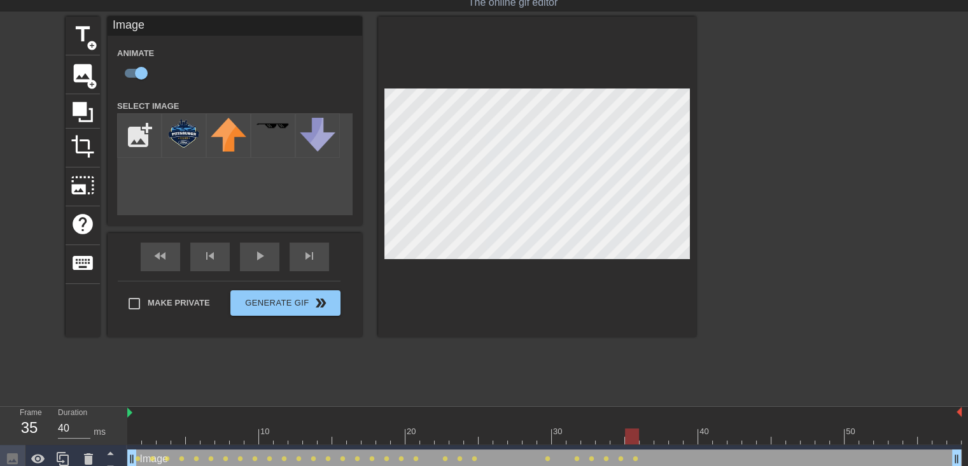
click at [652, 432] on div at bounding box center [544, 436] width 835 height 16
click at [662, 434] on div at bounding box center [544, 436] width 835 height 16
click at [675, 432] on div at bounding box center [544, 436] width 835 height 16
click at [663, 431] on div at bounding box center [544, 436] width 835 height 16
click at [677, 432] on div at bounding box center [544, 436] width 835 height 16
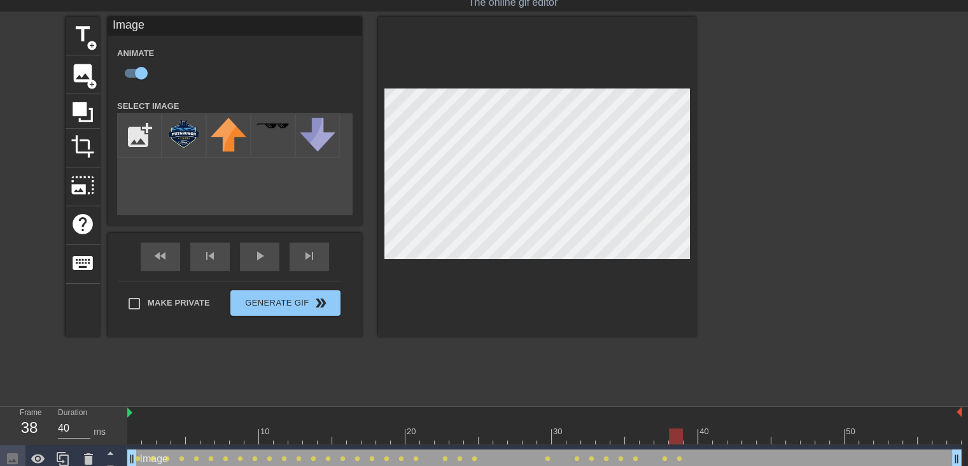
click at [693, 436] on div at bounding box center [544, 436] width 835 height 16
click at [708, 436] on div at bounding box center [544, 436] width 835 height 16
click at [721, 437] on div at bounding box center [544, 436] width 835 height 16
click at [730, 438] on div at bounding box center [544, 436] width 835 height 16
click at [754, 441] on div at bounding box center [544, 436] width 835 height 16
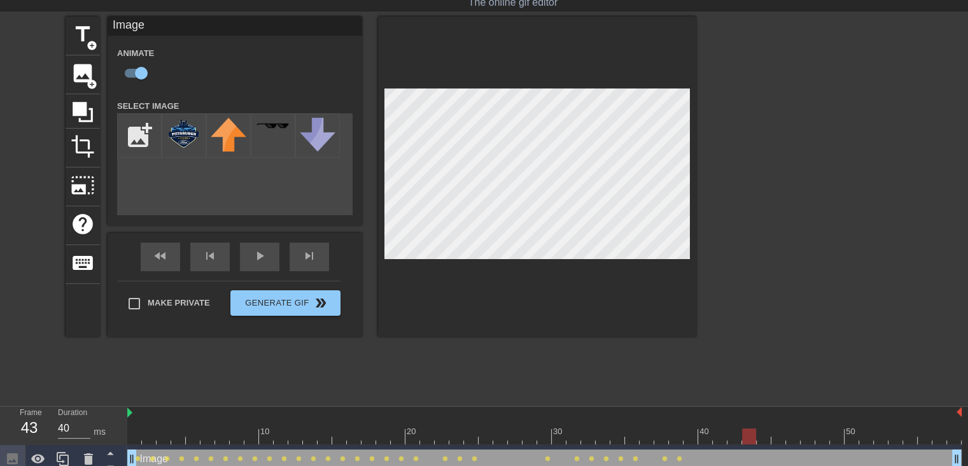
click at [766, 441] on div at bounding box center [544, 436] width 835 height 16
click at [780, 435] on div at bounding box center [544, 436] width 835 height 16
click at [796, 442] on div at bounding box center [544, 436] width 835 height 16
click at [750, 439] on div at bounding box center [544, 436] width 835 height 16
click at [735, 437] on div at bounding box center [544, 436] width 835 height 16
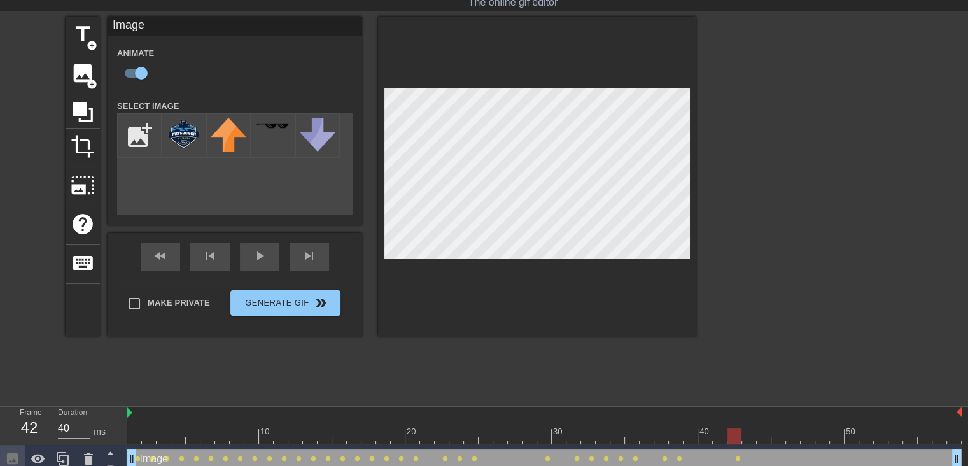
click at [754, 438] on div at bounding box center [544, 436] width 835 height 16
click at [766, 439] on div at bounding box center [544, 436] width 835 height 16
click at [778, 442] on div at bounding box center [544, 436] width 835 height 16
click at [793, 443] on div at bounding box center [544, 436] width 835 height 16
click at [807, 437] on div at bounding box center [544, 436] width 835 height 16
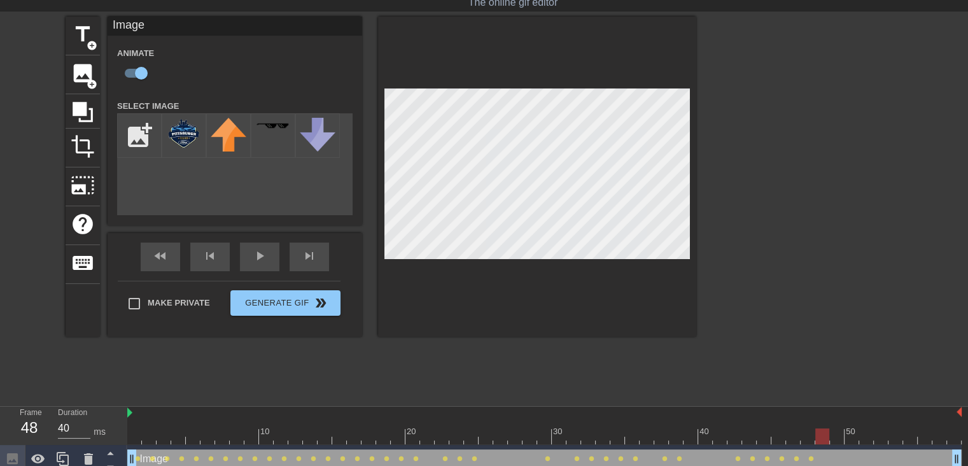
click at [826, 436] on div at bounding box center [544, 436] width 835 height 16
click at [836, 434] on div at bounding box center [544, 436] width 835 height 16
click at [856, 437] on div at bounding box center [544, 436] width 835 height 16
click at [869, 439] on div at bounding box center [544, 436] width 835 height 16
click at [882, 439] on div at bounding box center [544, 436] width 835 height 16
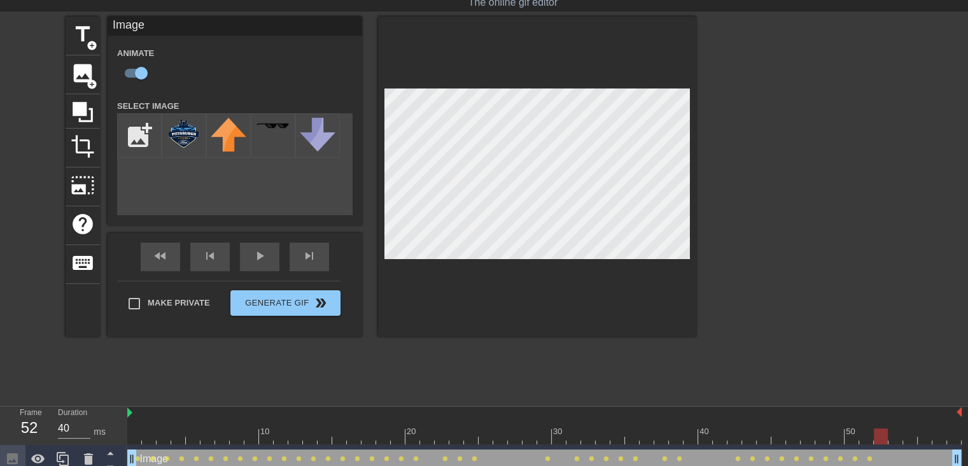
click at [898, 441] on div at bounding box center [544, 436] width 835 height 16
click at [910, 437] on div at bounding box center [544, 436] width 835 height 16
click at [924, 438] on div at bounding box center [544, 436] width 835 height 16
click at [935, 439] on div at bounding box center [544, 436] width 835 height 16
click at [952, 439] on div at bounding box center [544, 436] width 835 height 16
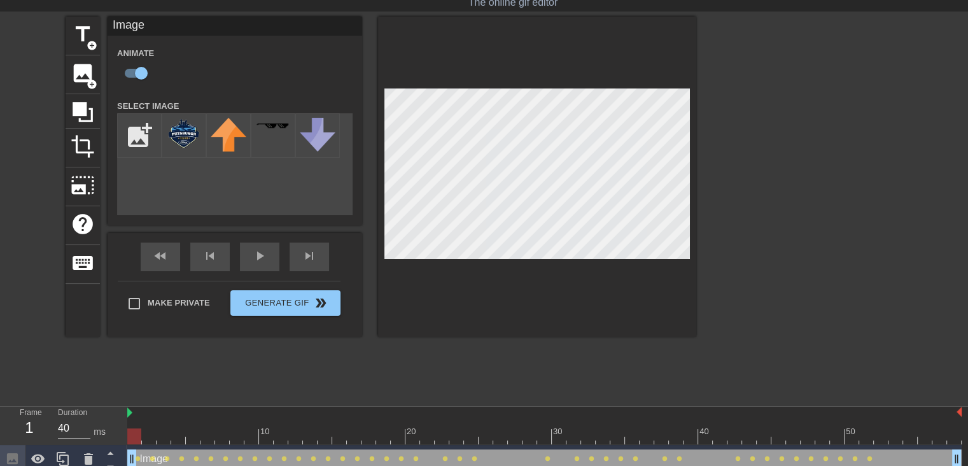
click at [134, 432] on div at bounding box center [544, 436] width 835 height 16
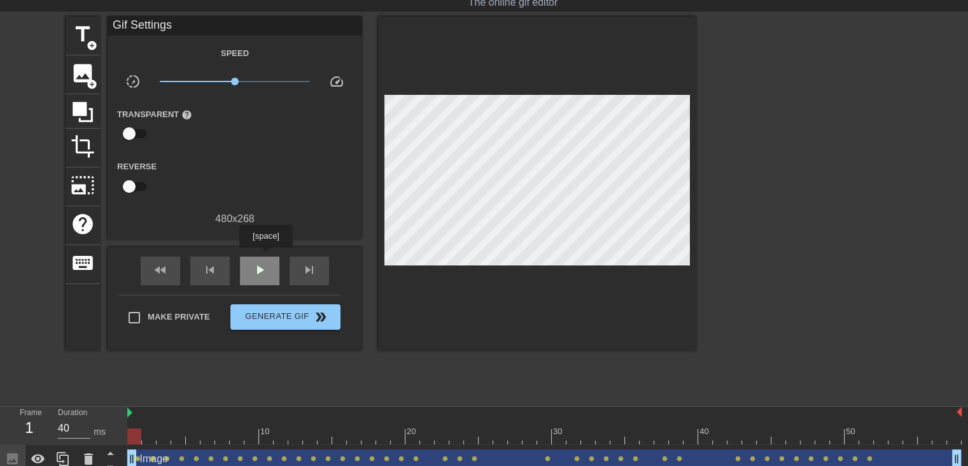
click at [265, 257] on div "play_arrow" at bounding box center [259, 271] width 39 height 29
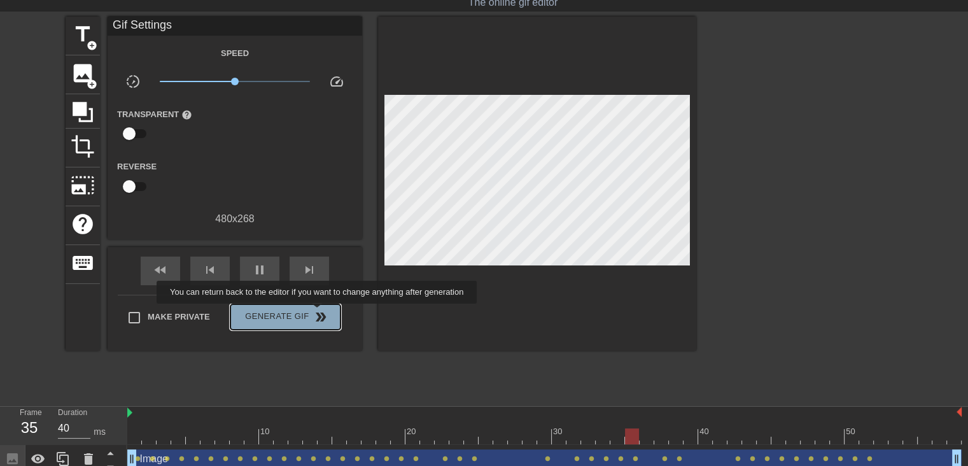
click at [318, 313] on span "double_arrow" at bounding box center [320, 316] width 15 height 15
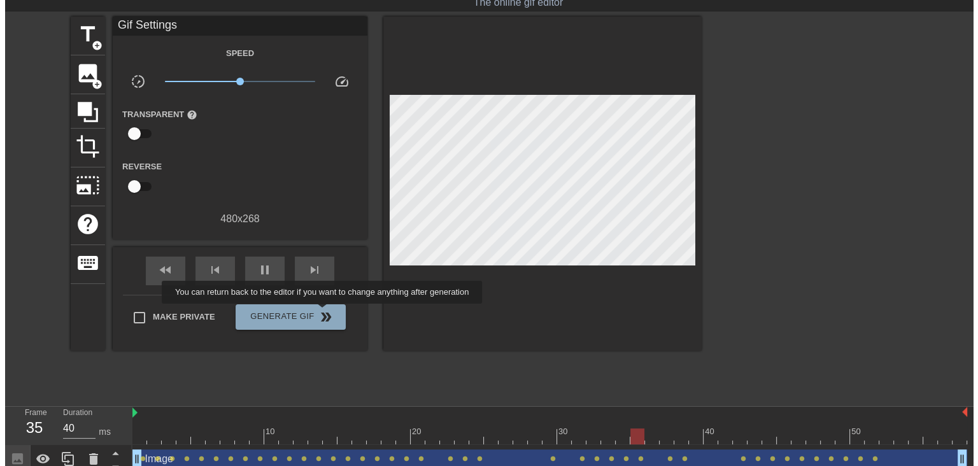
scroll to position [0, 0]
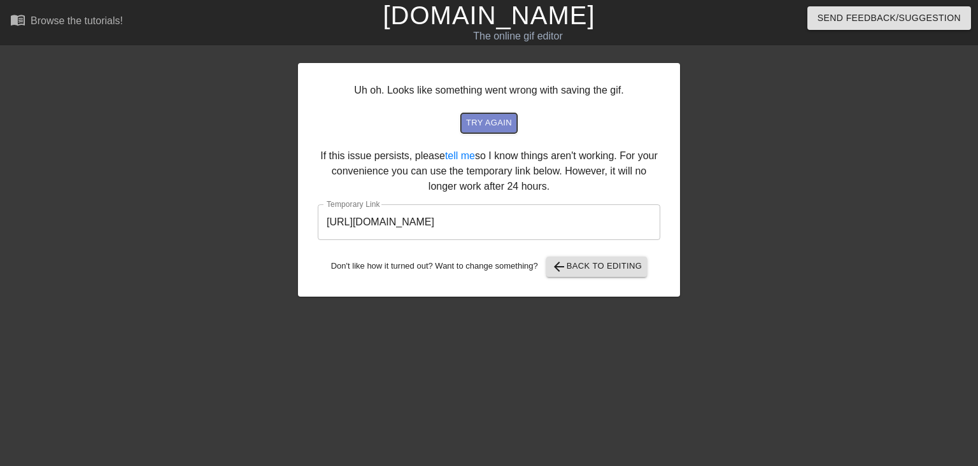
click at [481, 120] on span "try again" at bounding box center [489, 123] width 46 height 15
click at [548, 225] on input "[URL][DOMAIN_NAME]" at bounding box center [489, 222] width 342 height 36
